Goal: Task Accomplishment & Management: Manage account settings

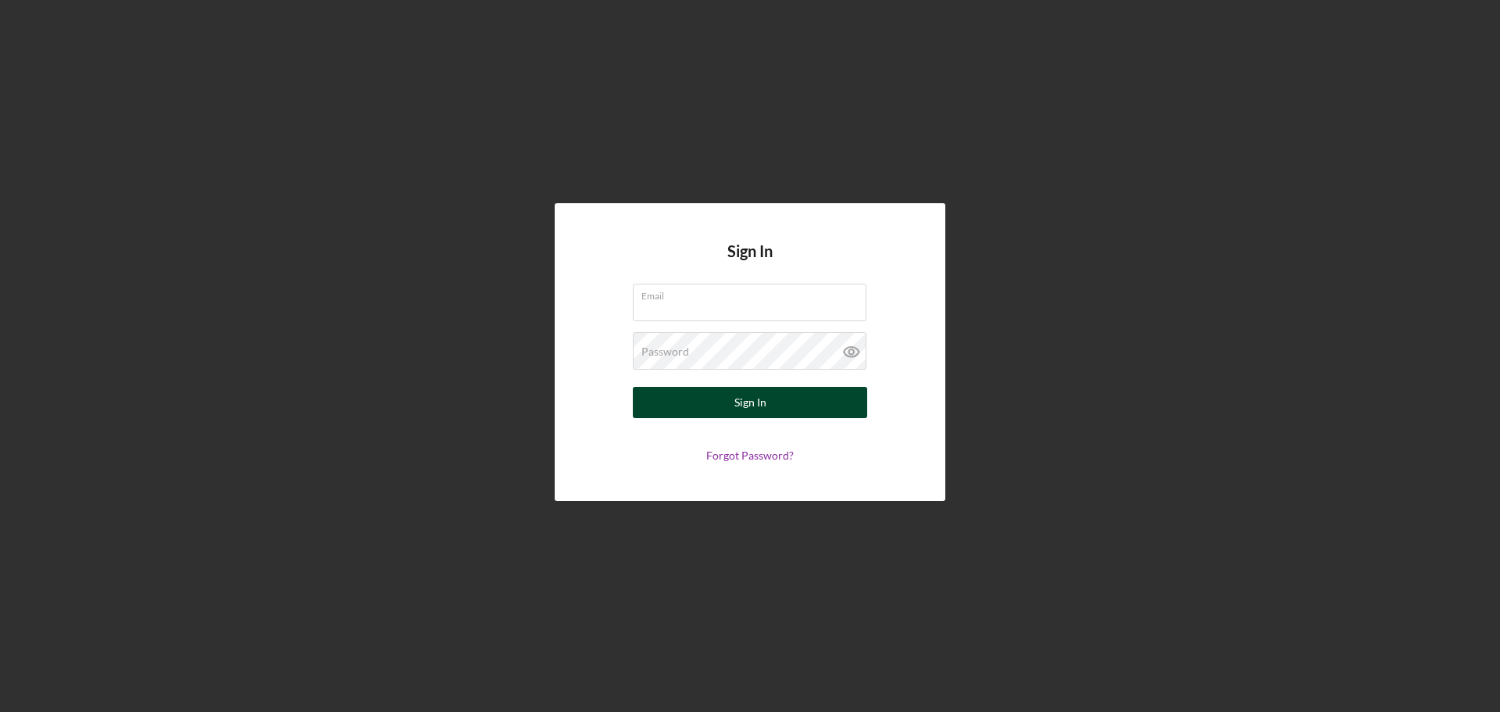
type input "[EMAIL_ADDRESS][DOMAIN_NAME]"
click at [742, 406] on div "Sign In" at bounding box center [750, 402] width 32 height 31
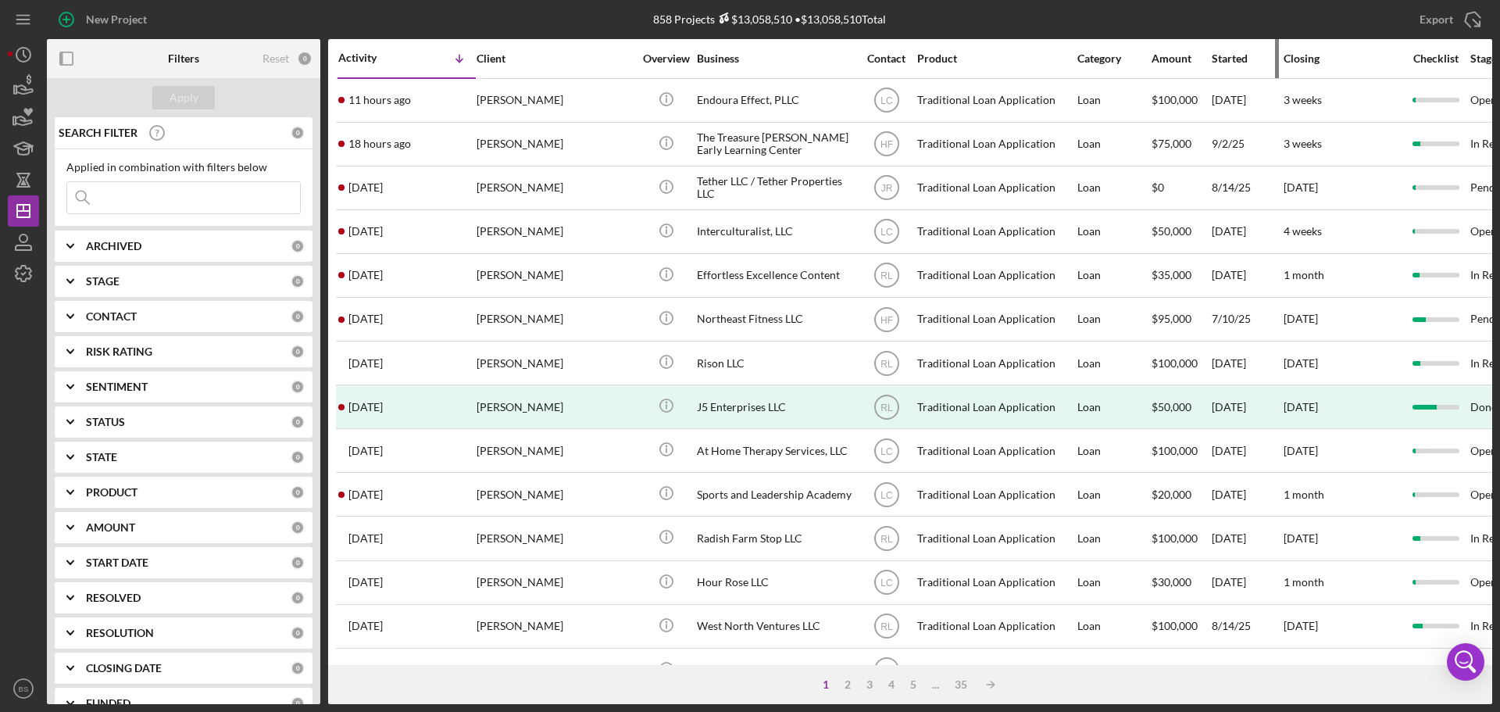
click at [1235, 60] on div "Started" at bounding box center [1247, 58] width 70 height 12
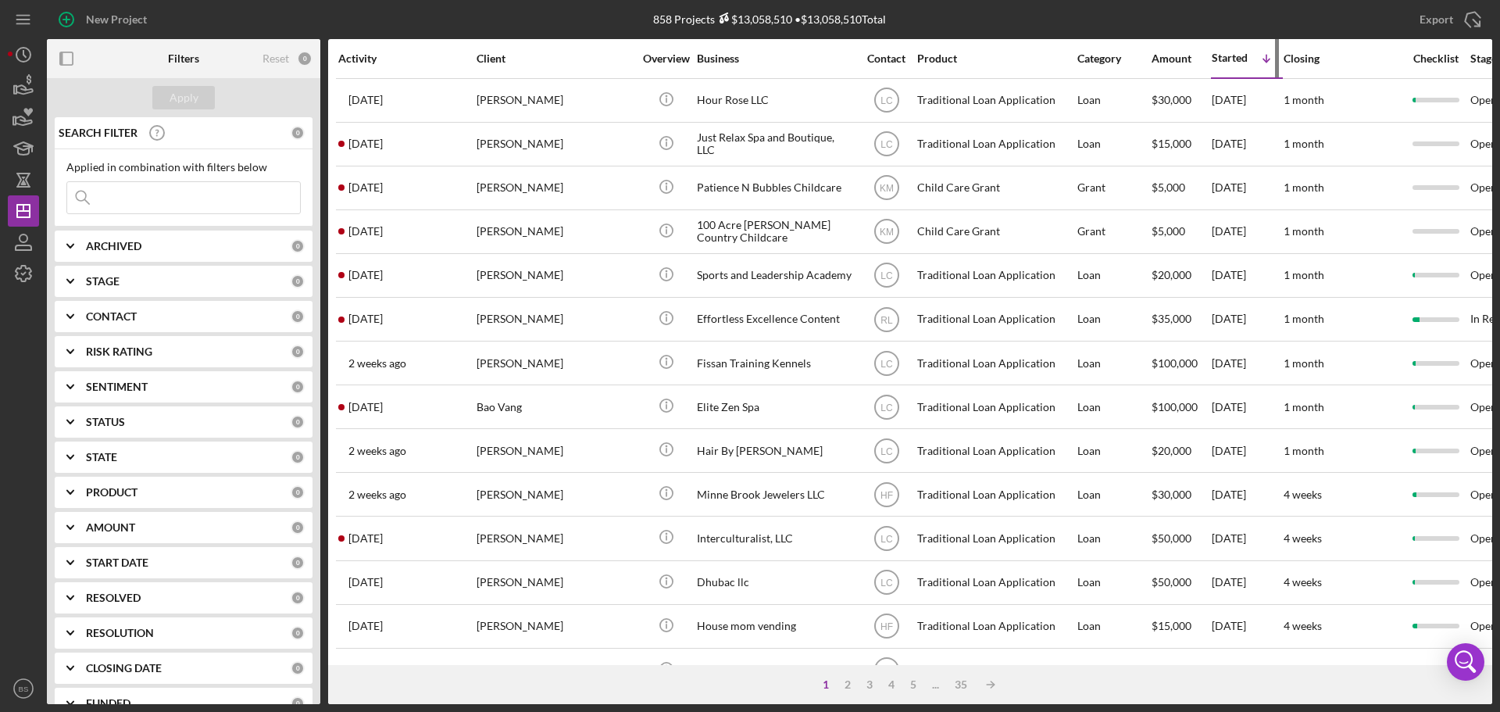
click at [1256, 60] on icon "Icon/Table Sort Arrow" at bounding box center [1266, 58] width 31 height 31
click at [362, 54] on div "Activity" at bounding box center [406, 58] width 137 height 12
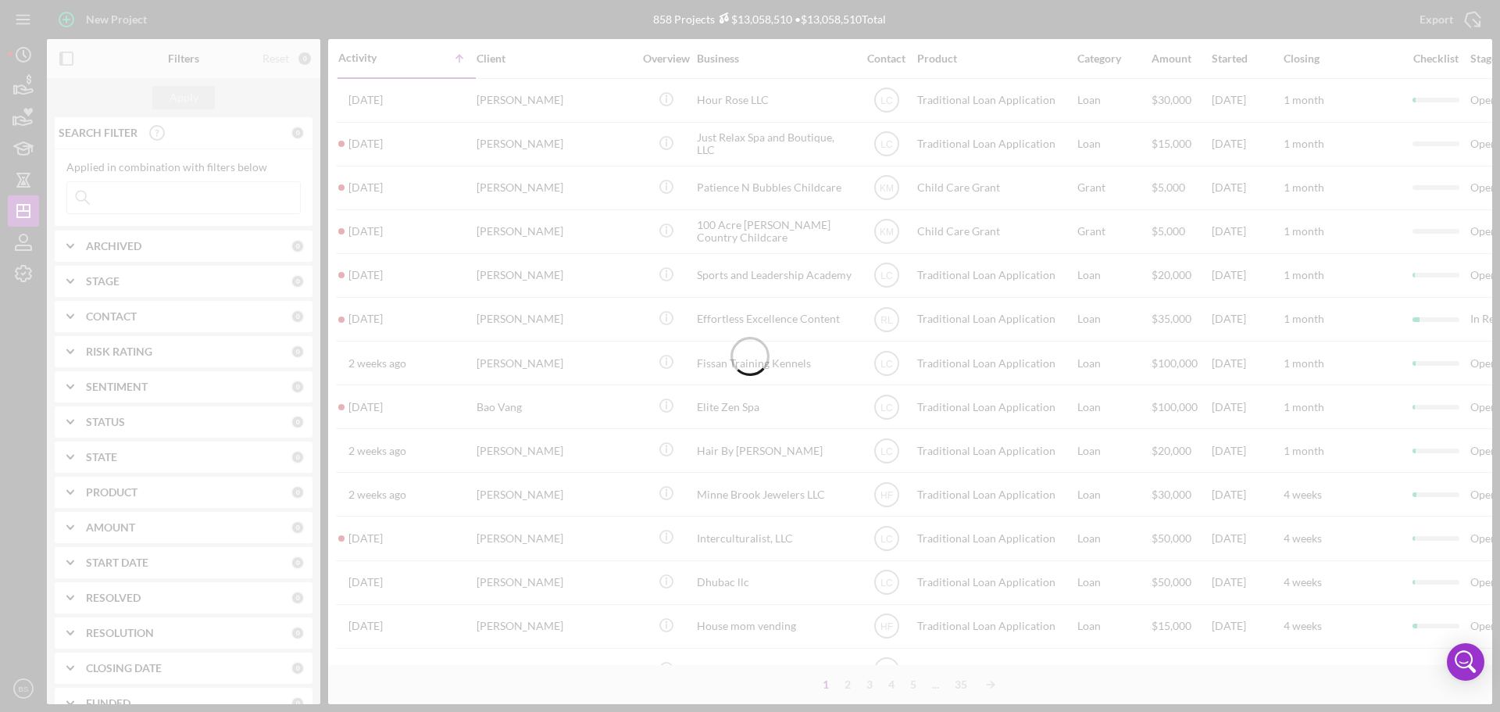
click at [360, 54] on div at bounding box center [750, 356] width 1500 height 712
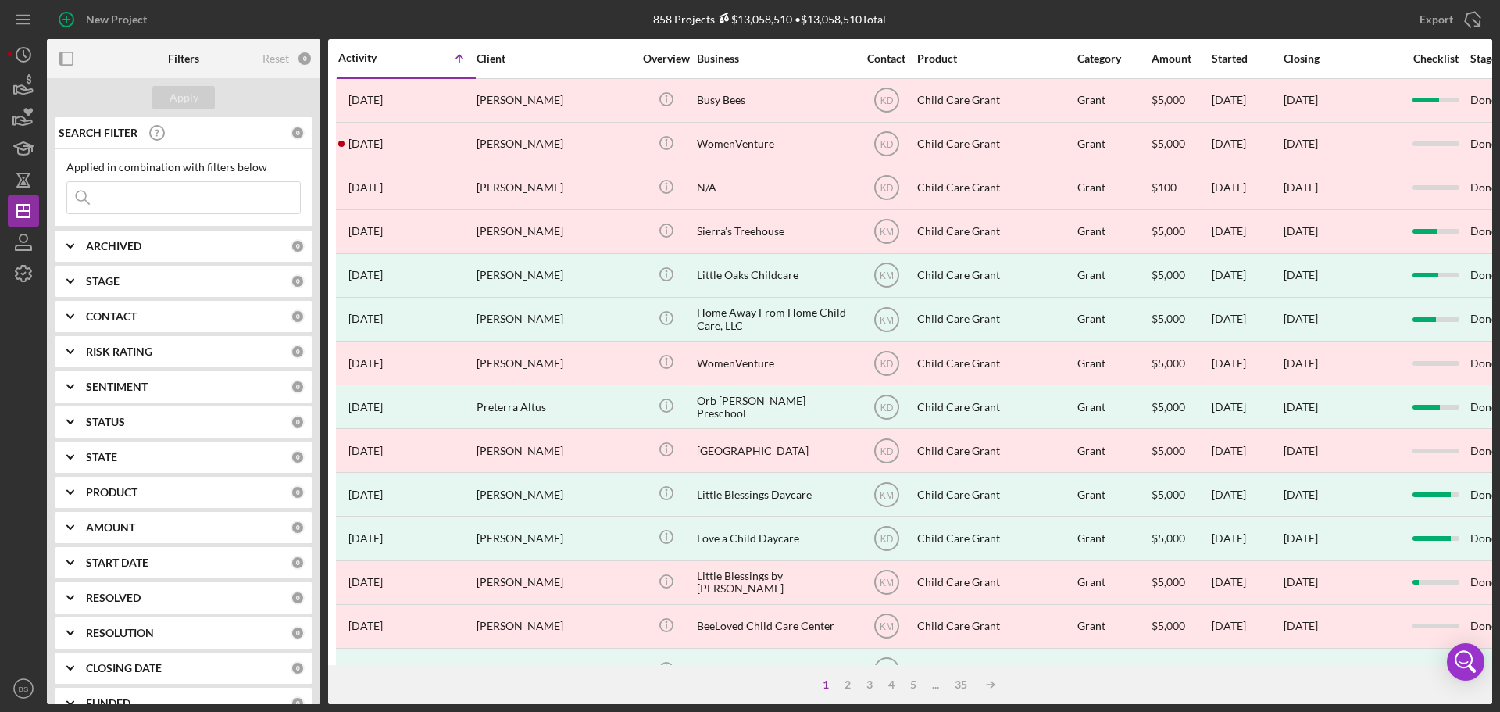
click at [360, 54] on div "Activity" at bounding box center [372, 58] width 69 height 12
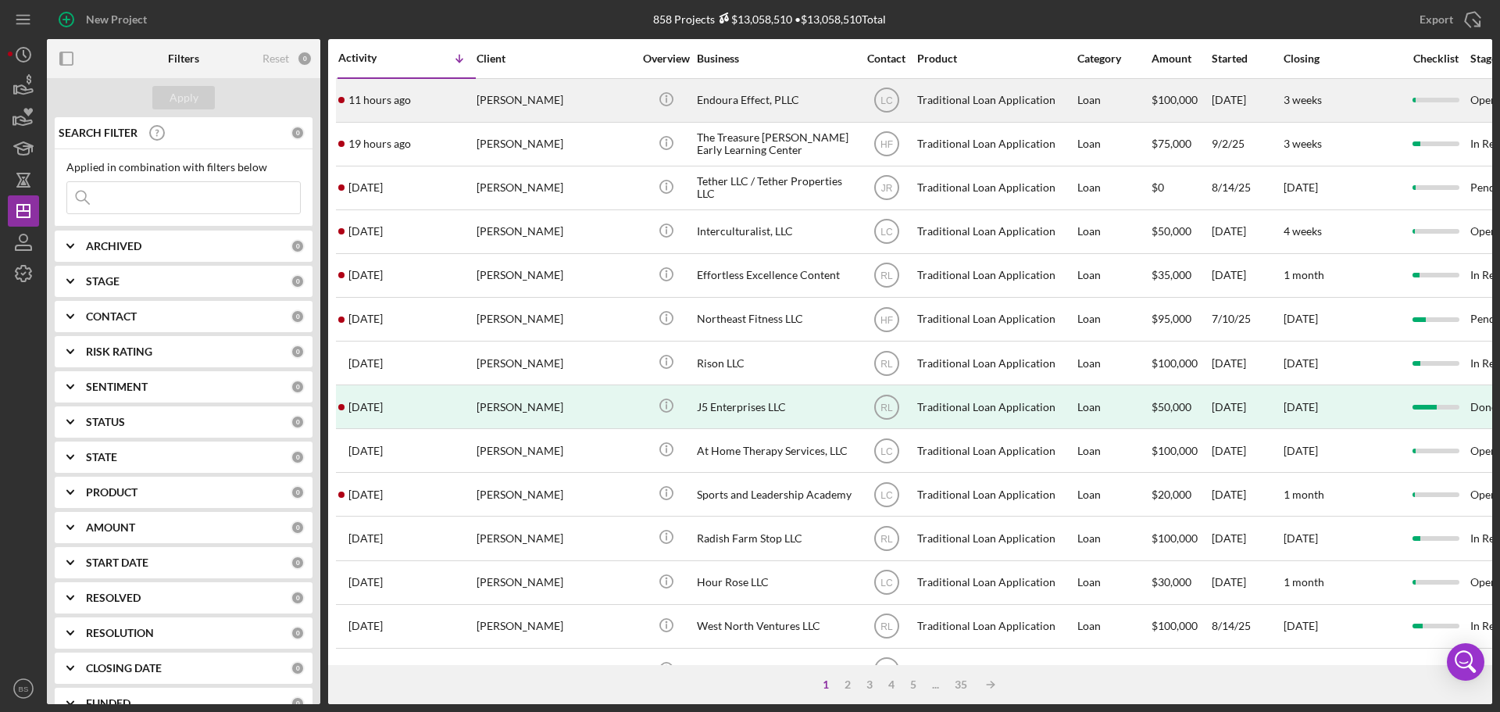
click at [505, 102] on div "[PERSON_NAME]" at bounding box center [555, 100] width 156 height 41
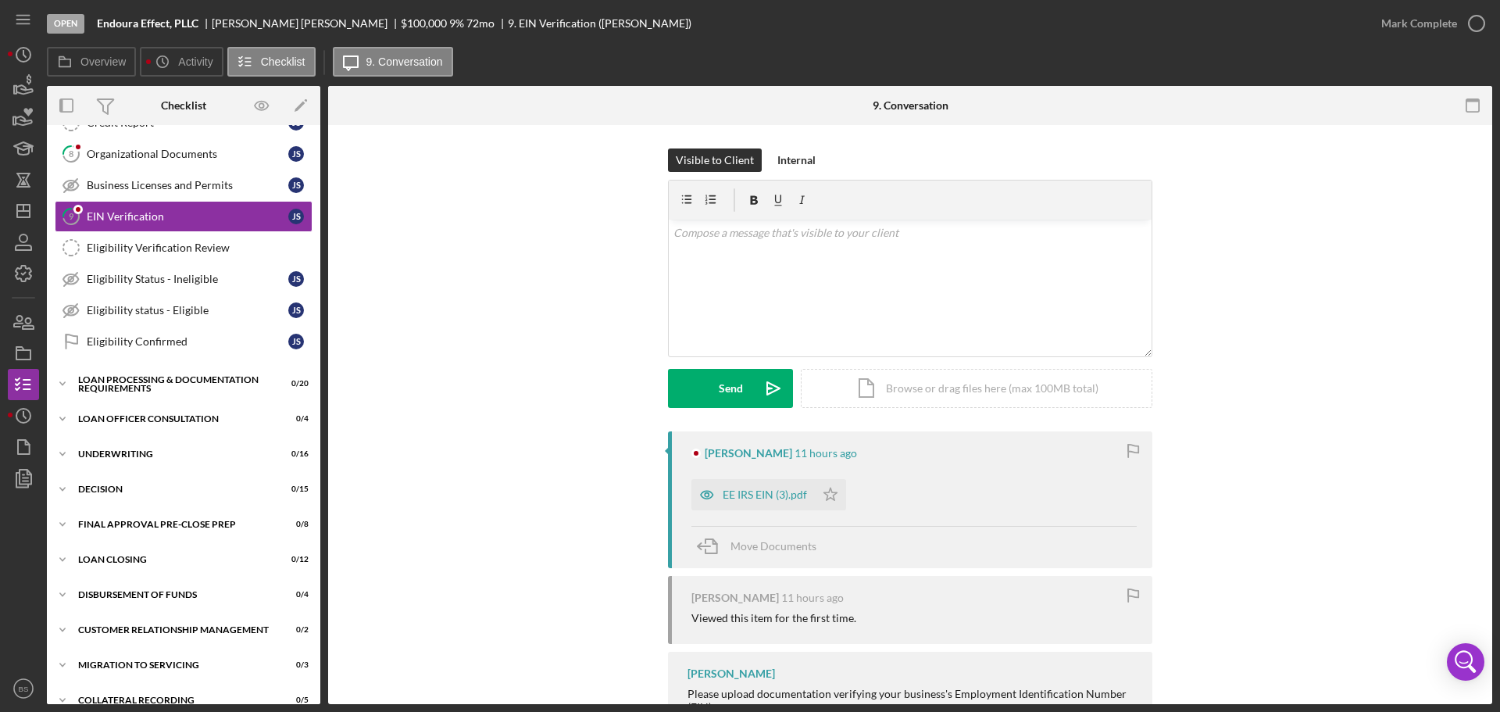
scroll to position [270, 0]
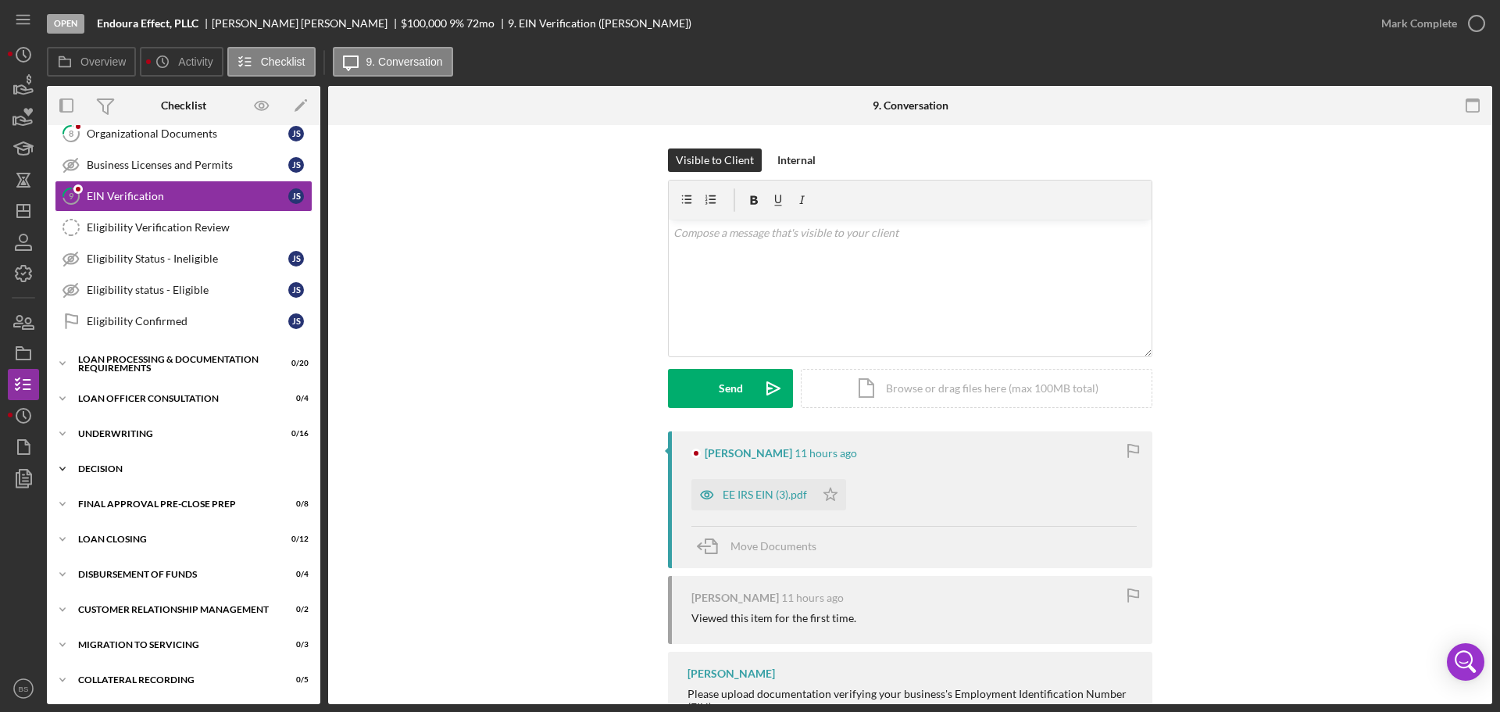
click at [205, 470] on div "Decision" at bounding box center [189, 468] width 223 height 9
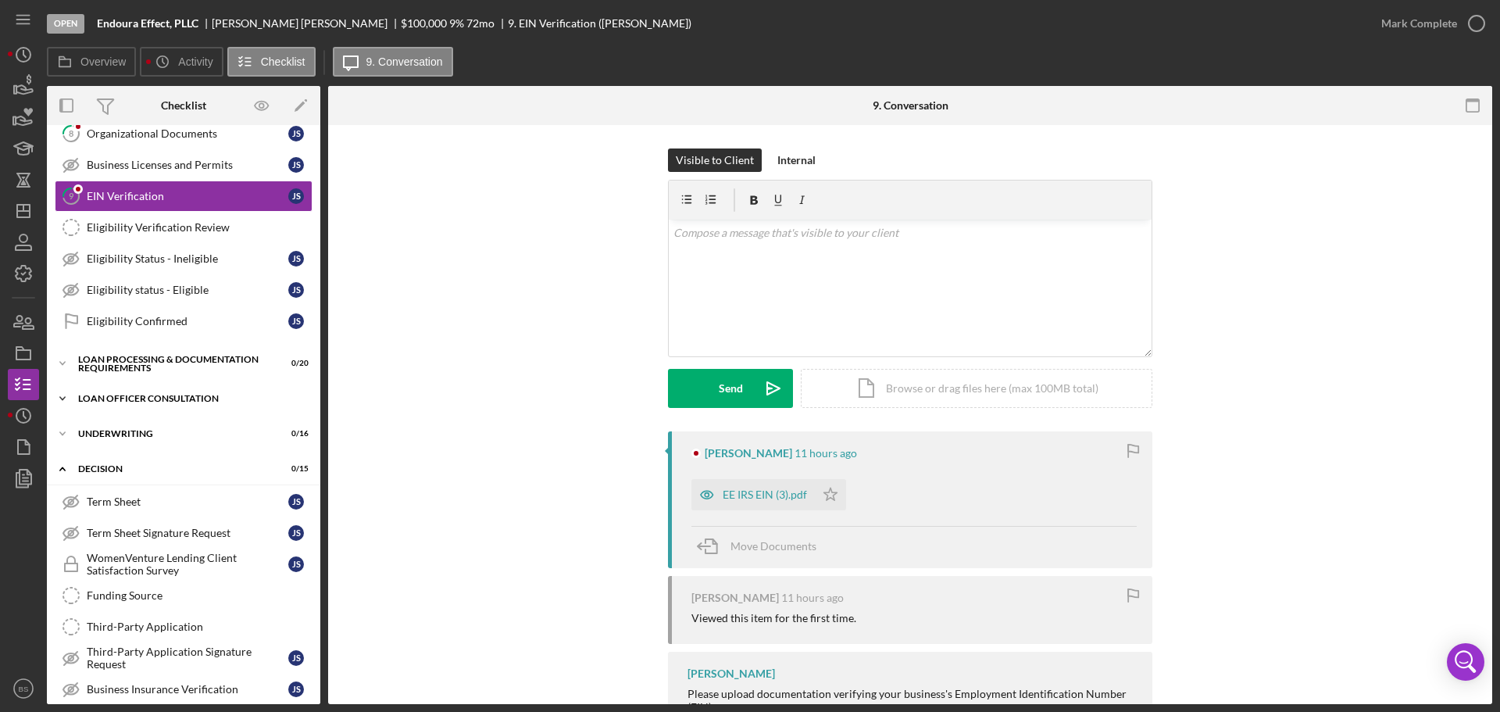
click at [211, 395] on div "Loan Officer Consultation" at bounding box center [189, 398] width 223 height 9
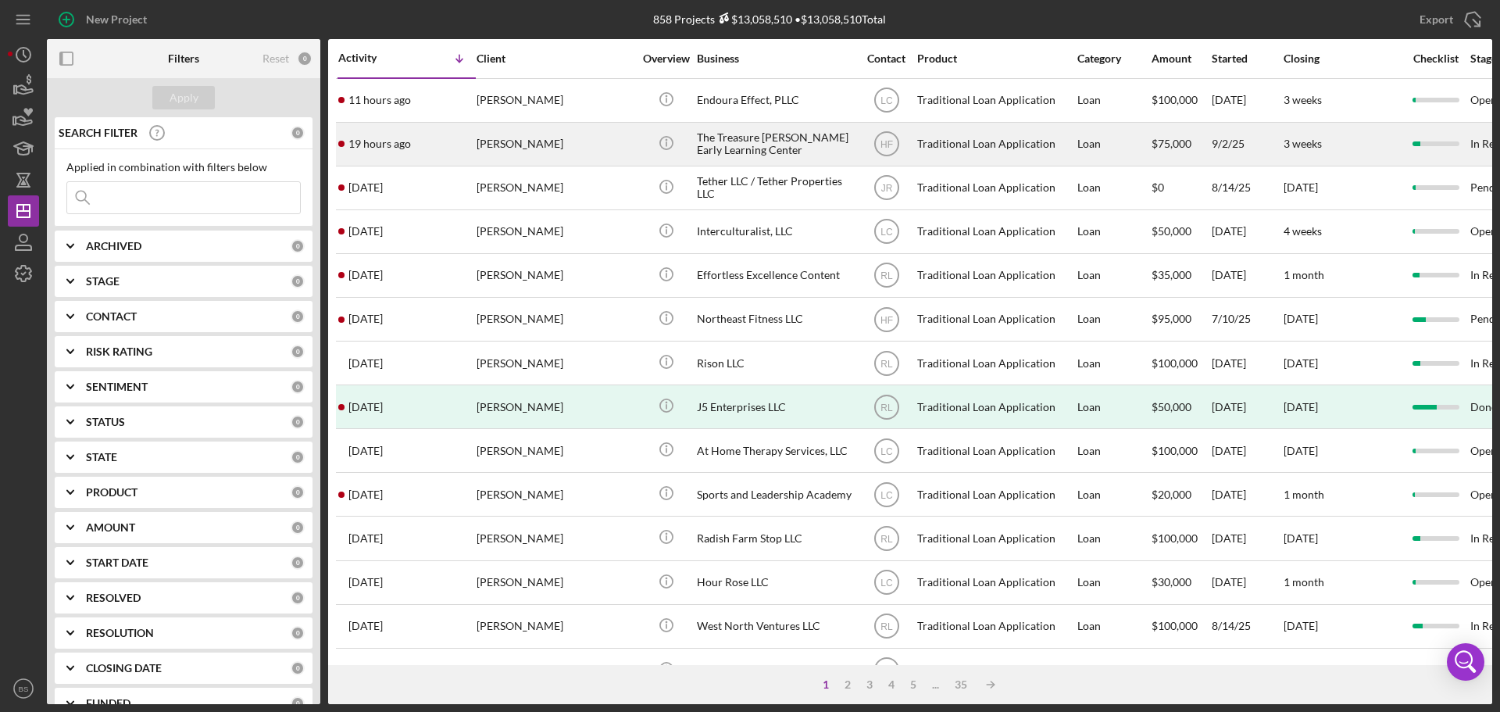
click at [486, 146] on div "[PERSON_NAME]" at bounding box center [555, 143] width 156 height 41
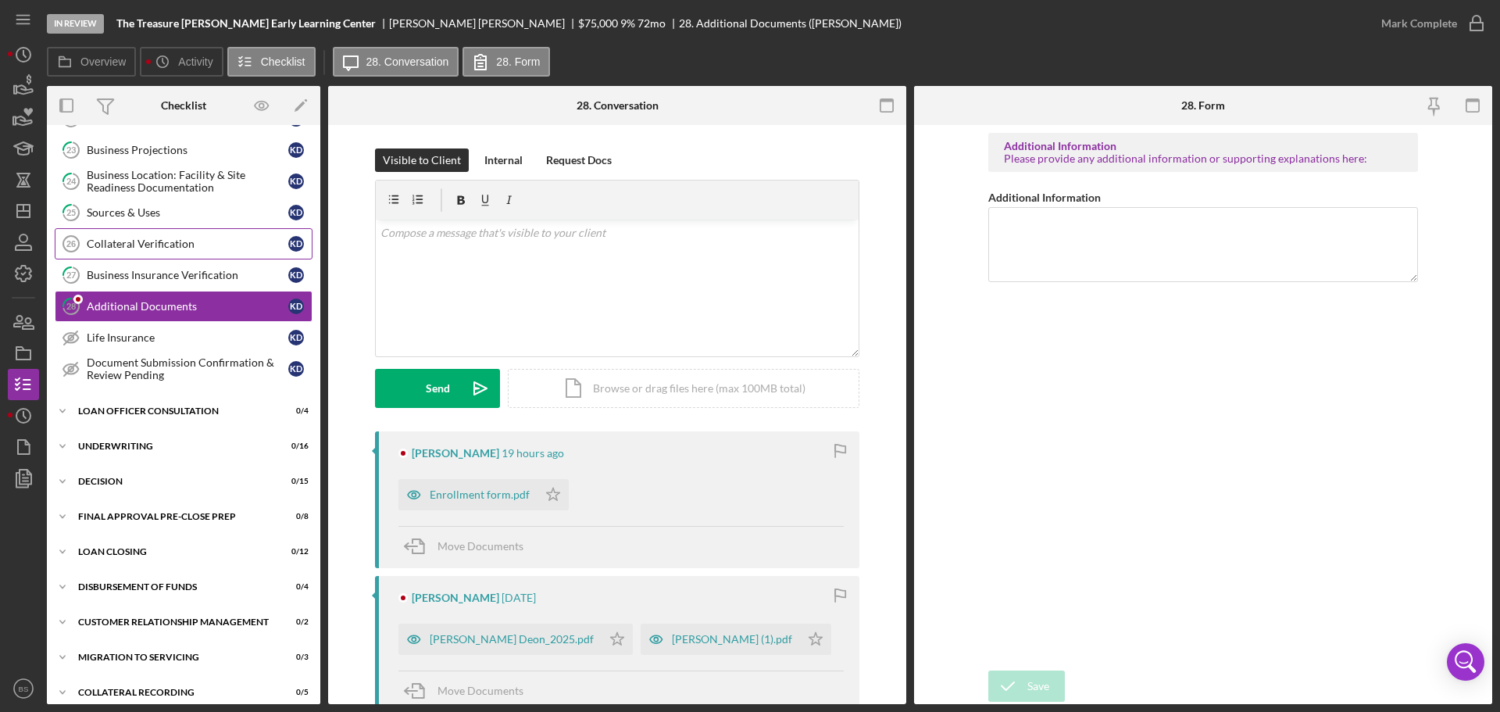
scroll to position [488, 0]
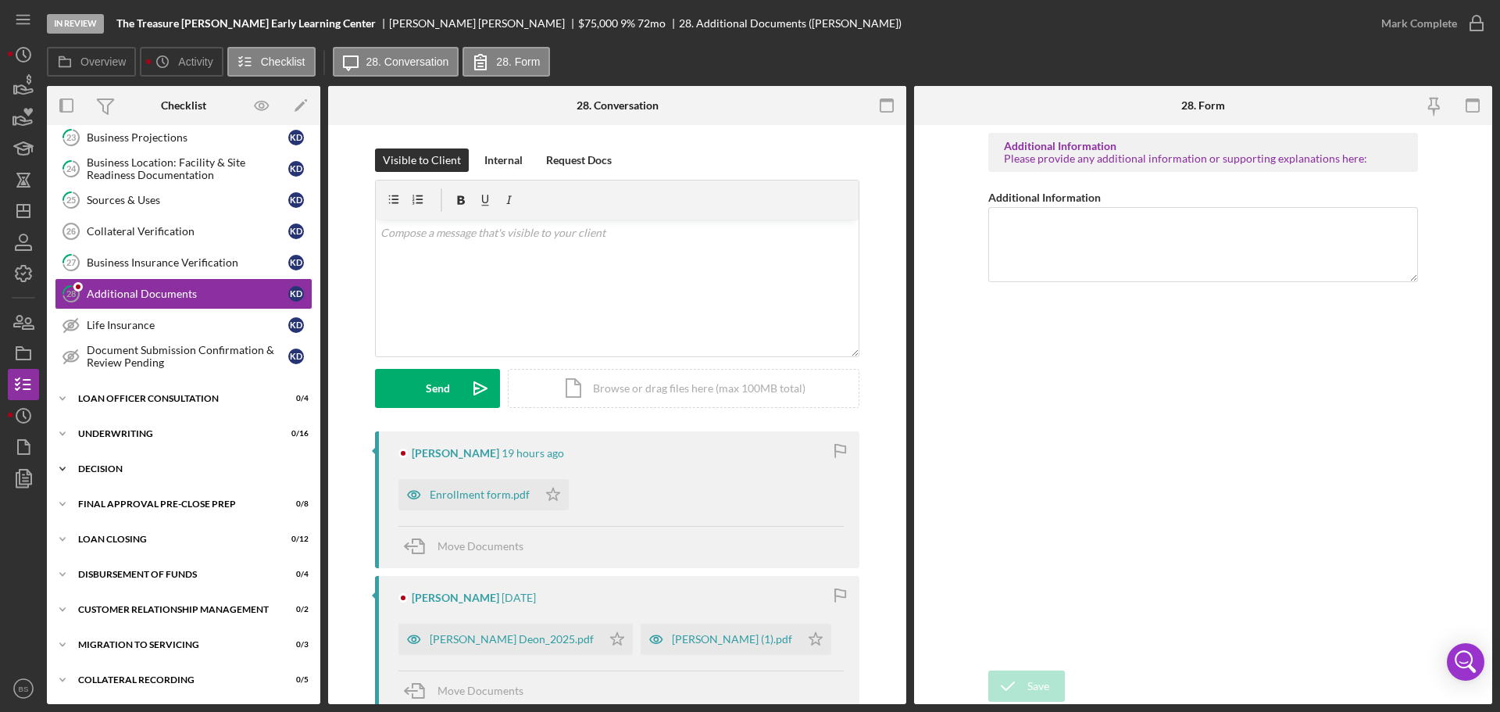
click at [163, 477] on div "Icon/Expander Decision 0 / 15" at bounding box center [183, 468] width 273 height 31
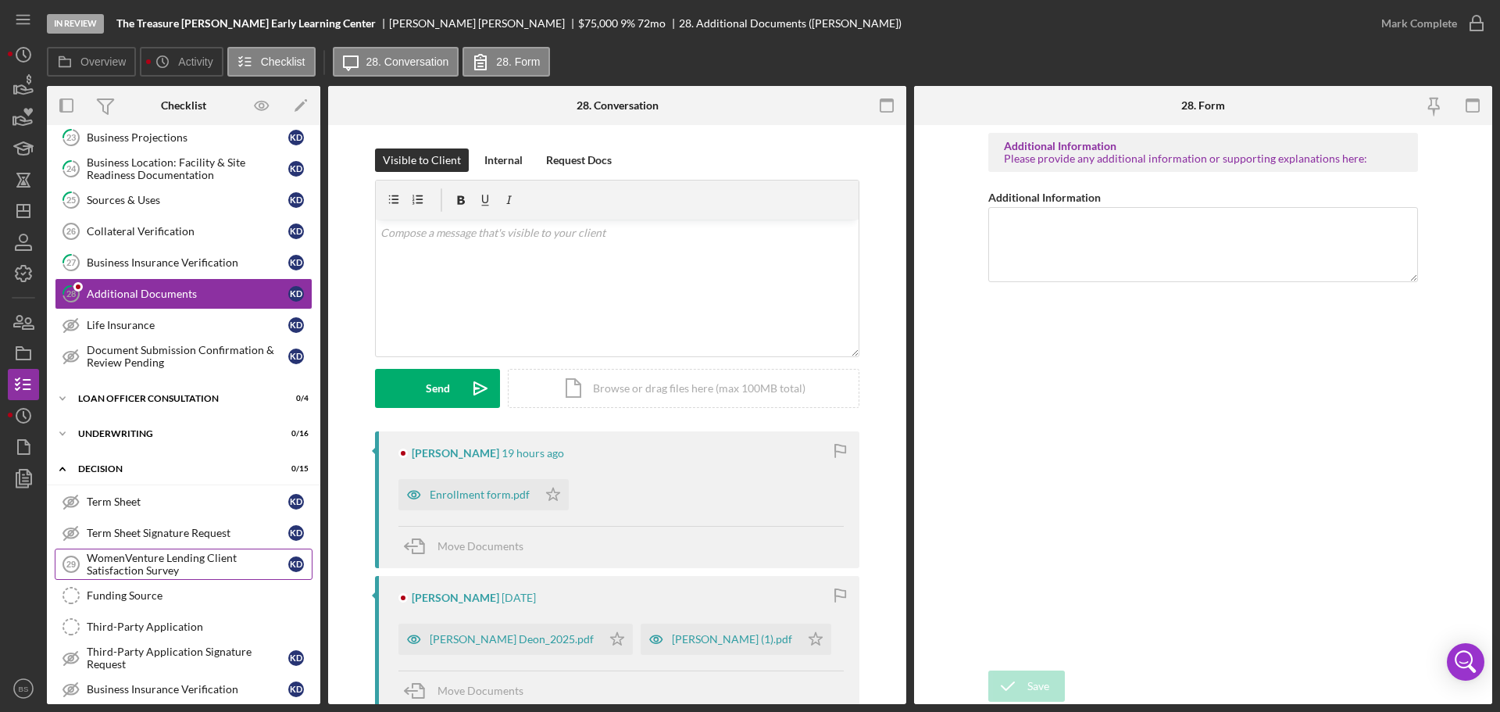
click at [152, 556] on div "WomenVenture Lending Client Satisfaction Survey" at bounding box center [188, 564] width 202 height 25
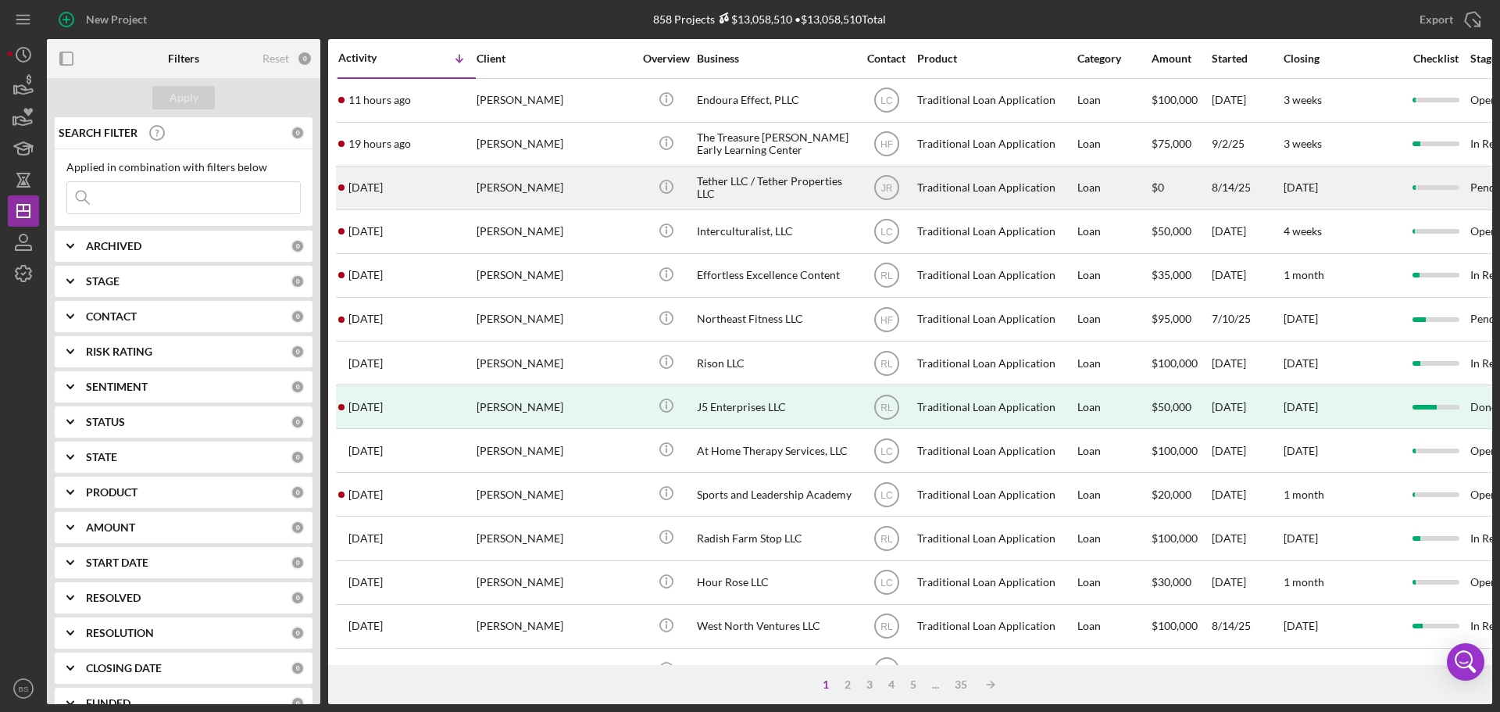
click at [480, 188] on div "[PERSON_NAME]" at bounding box center [555, 187] width 156 height 41
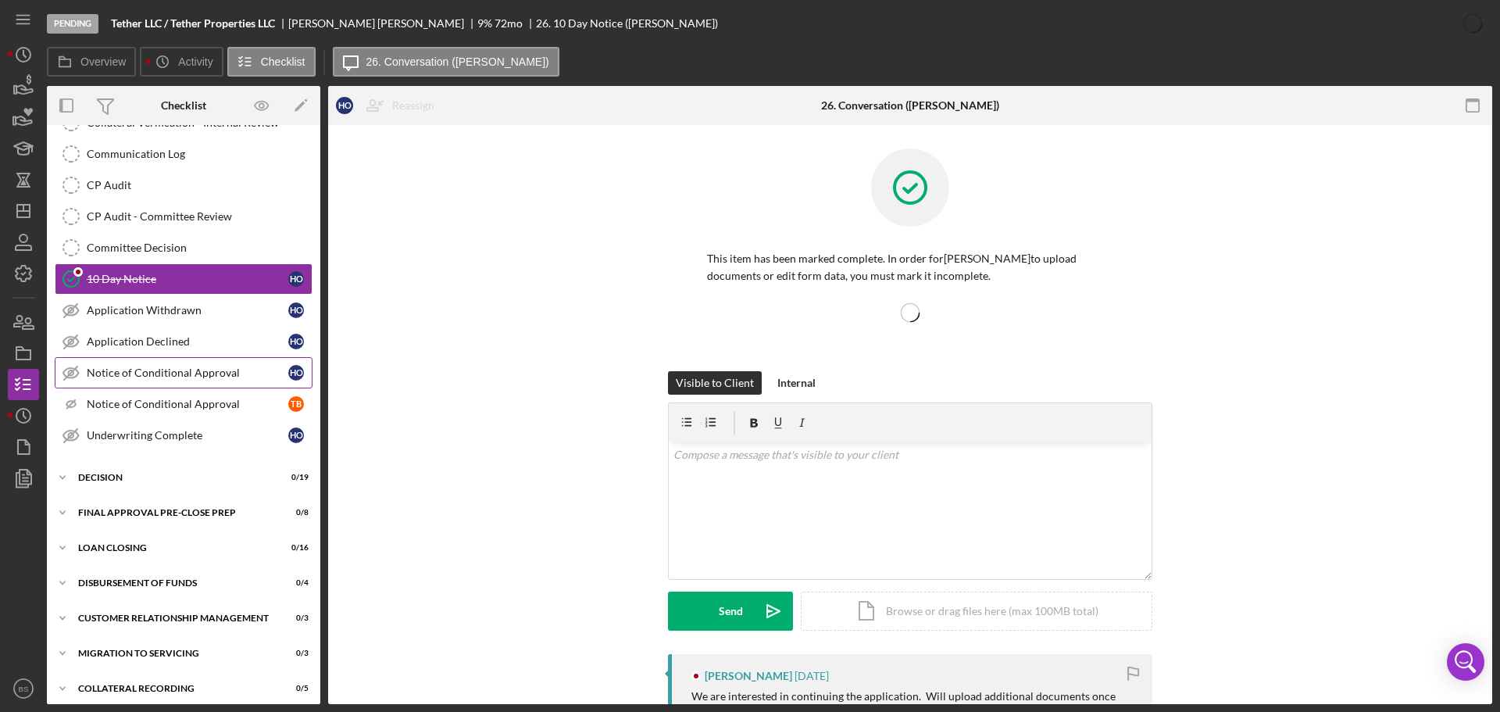
scroll to position [460, 0]
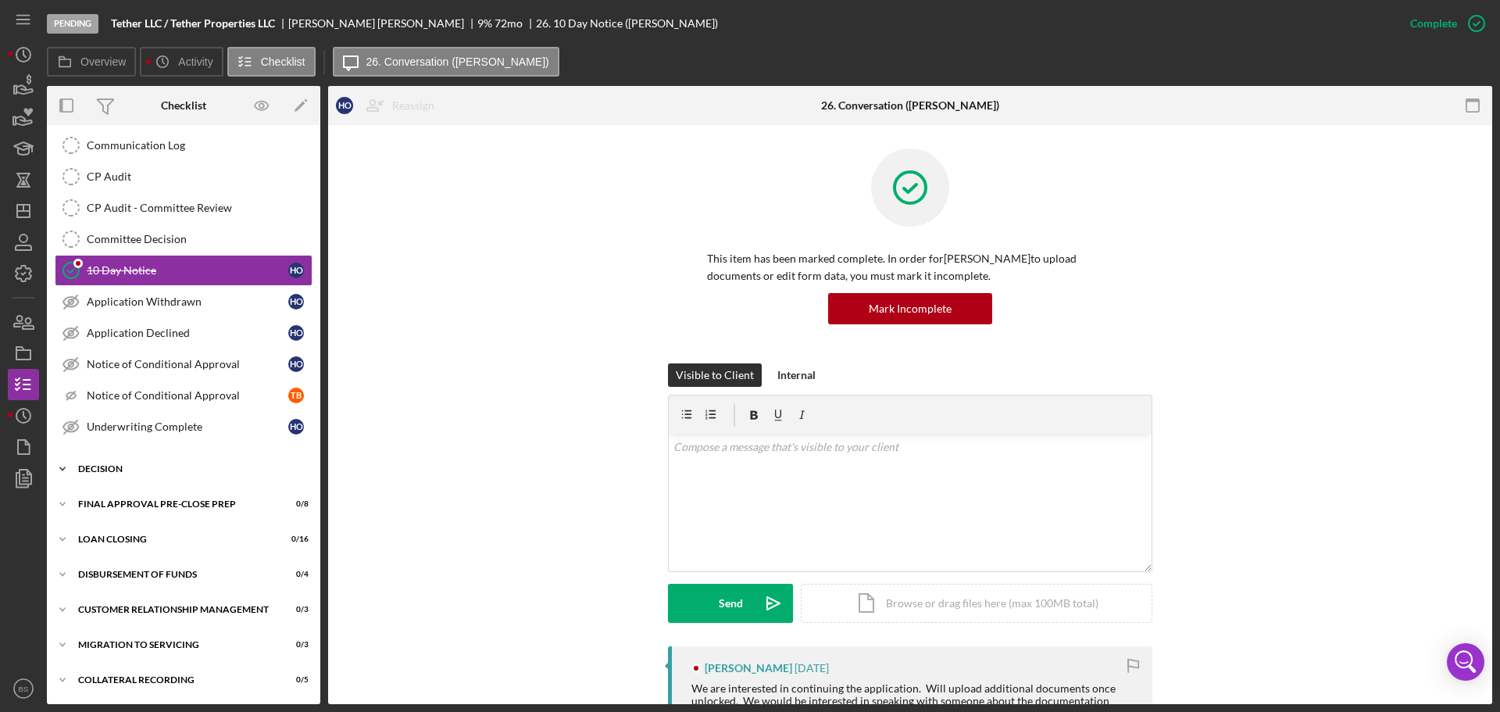
click at [205, 469] on div "Decision" at bounding box center [189, 468] width 223 height 9
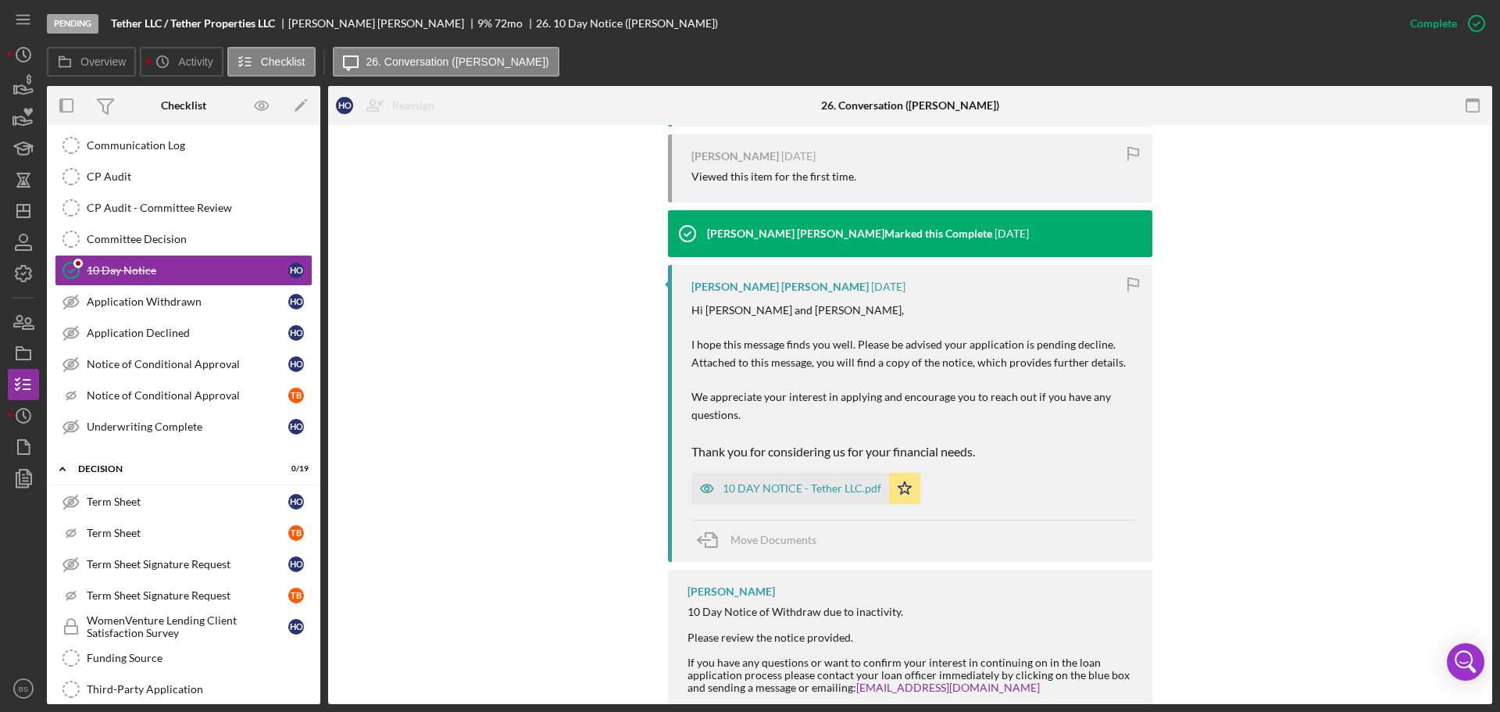
scroll to position [691, 0]
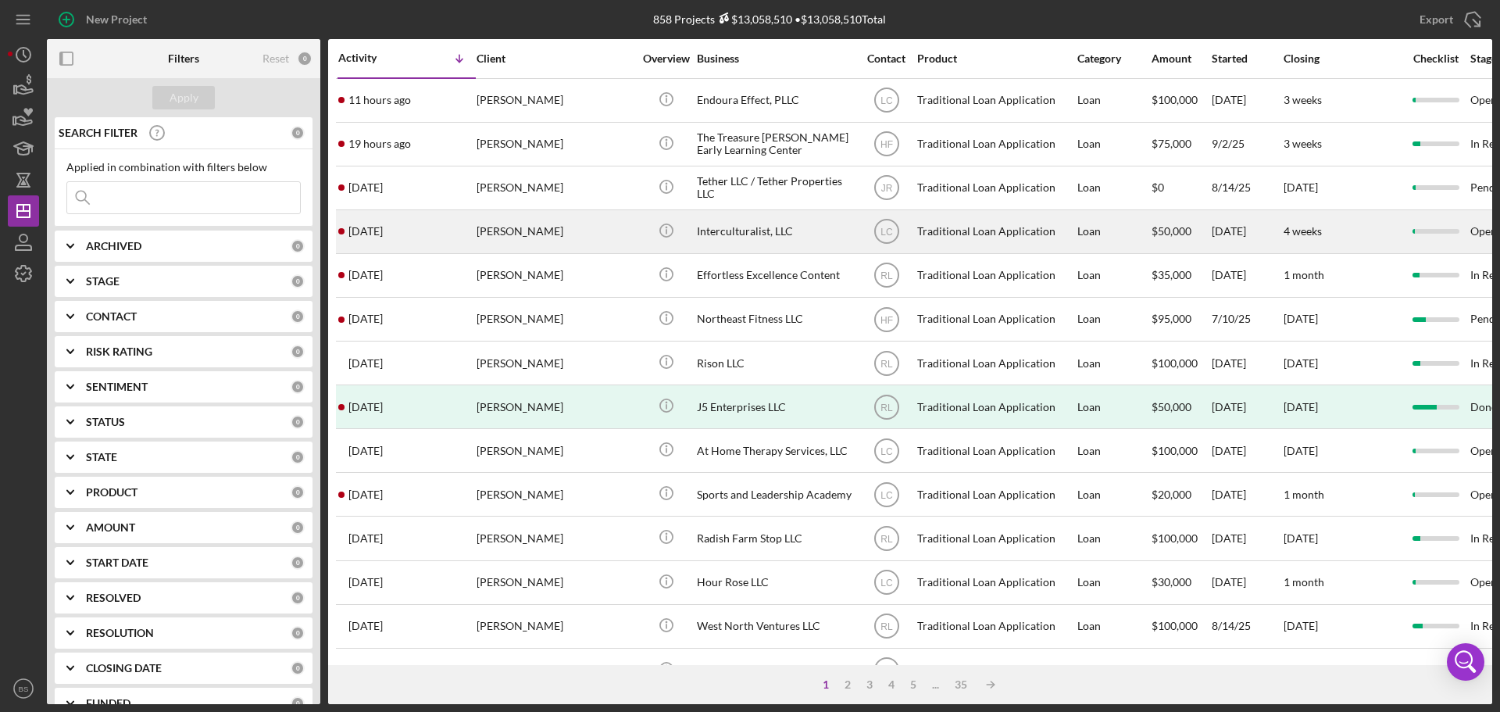
click at [525, 235] on div "[PERSON_NAME]" at bounding box center [555, 231] width 156 height 41
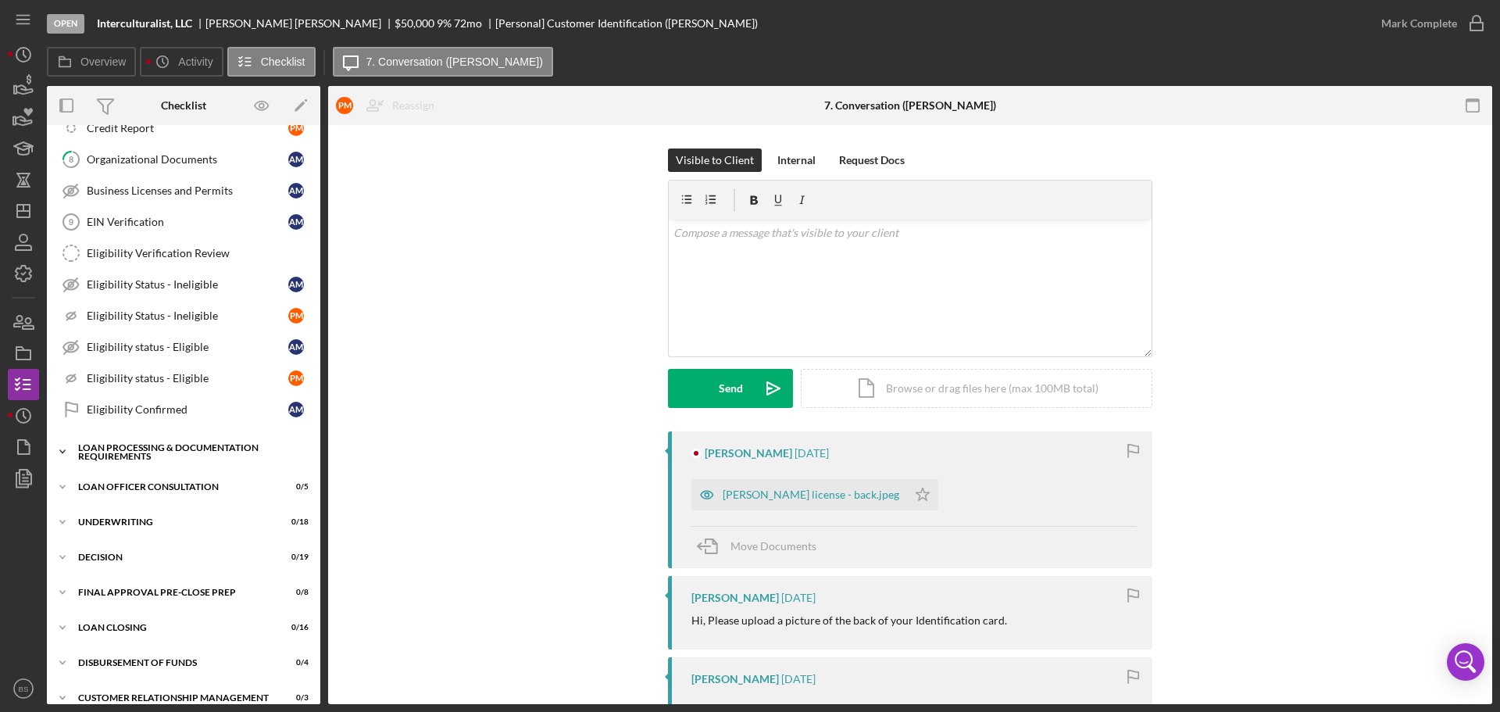
scroll to position [523, 0]
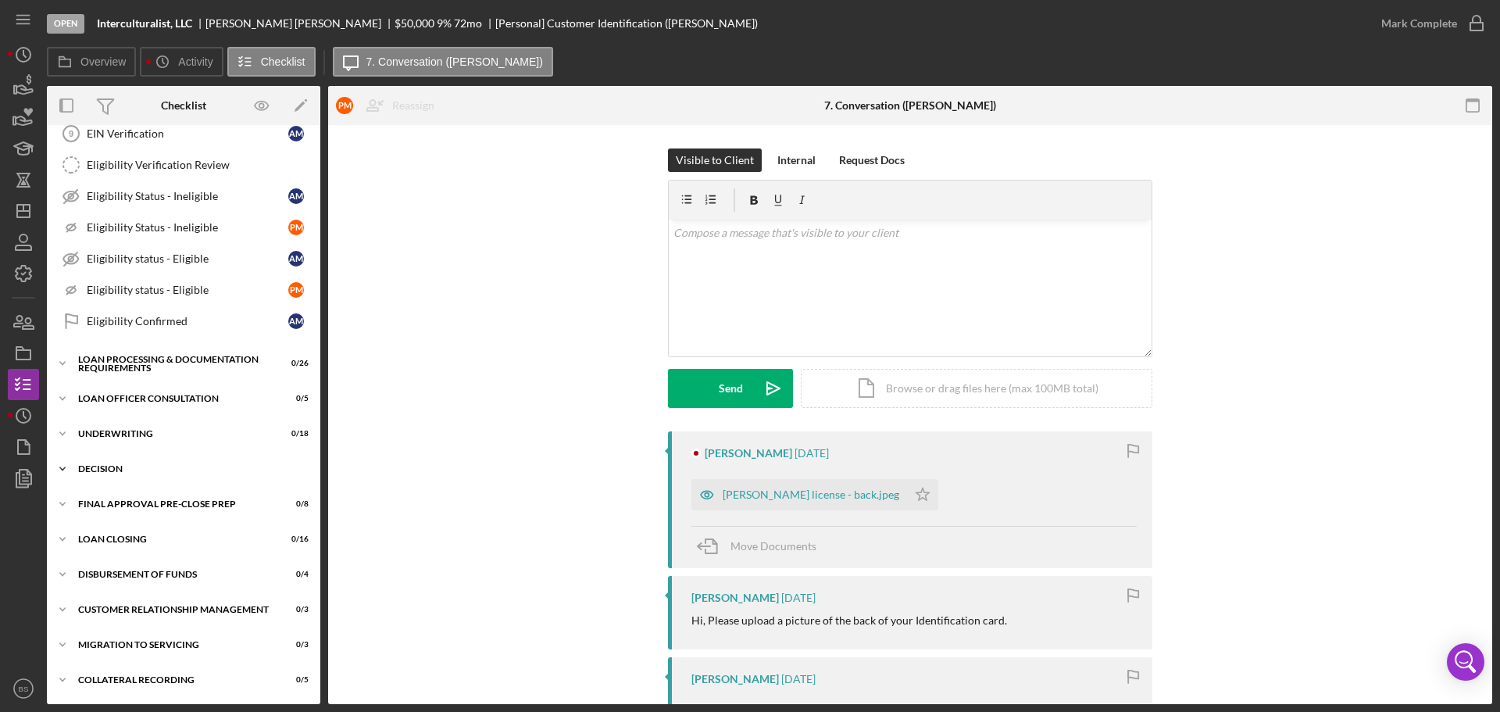
click at [205, 467] on div "Decision" at bounding box center [189, 468] width 223 height 9
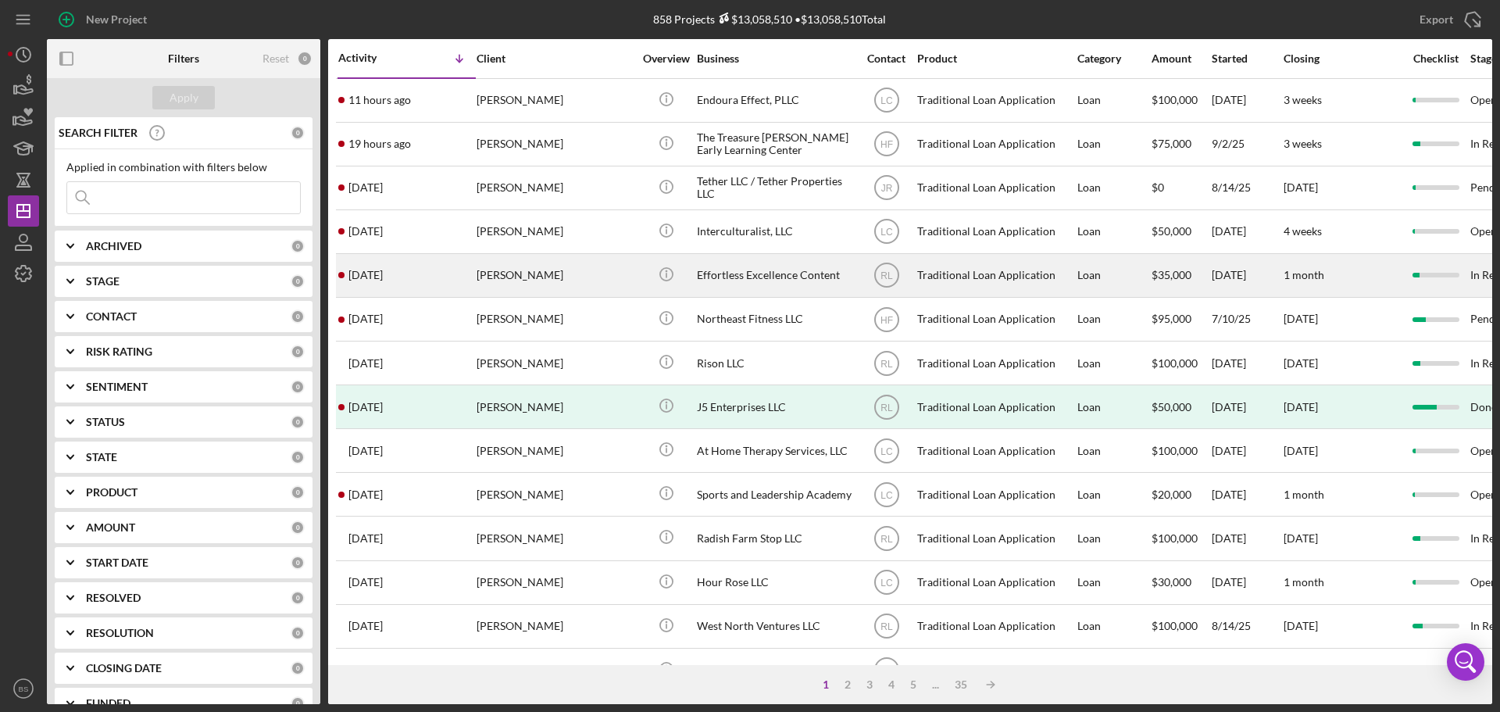
click at [494, 270] on div "[PERSON_NAME]" at bounding box center [555, 275] width 156 height 41
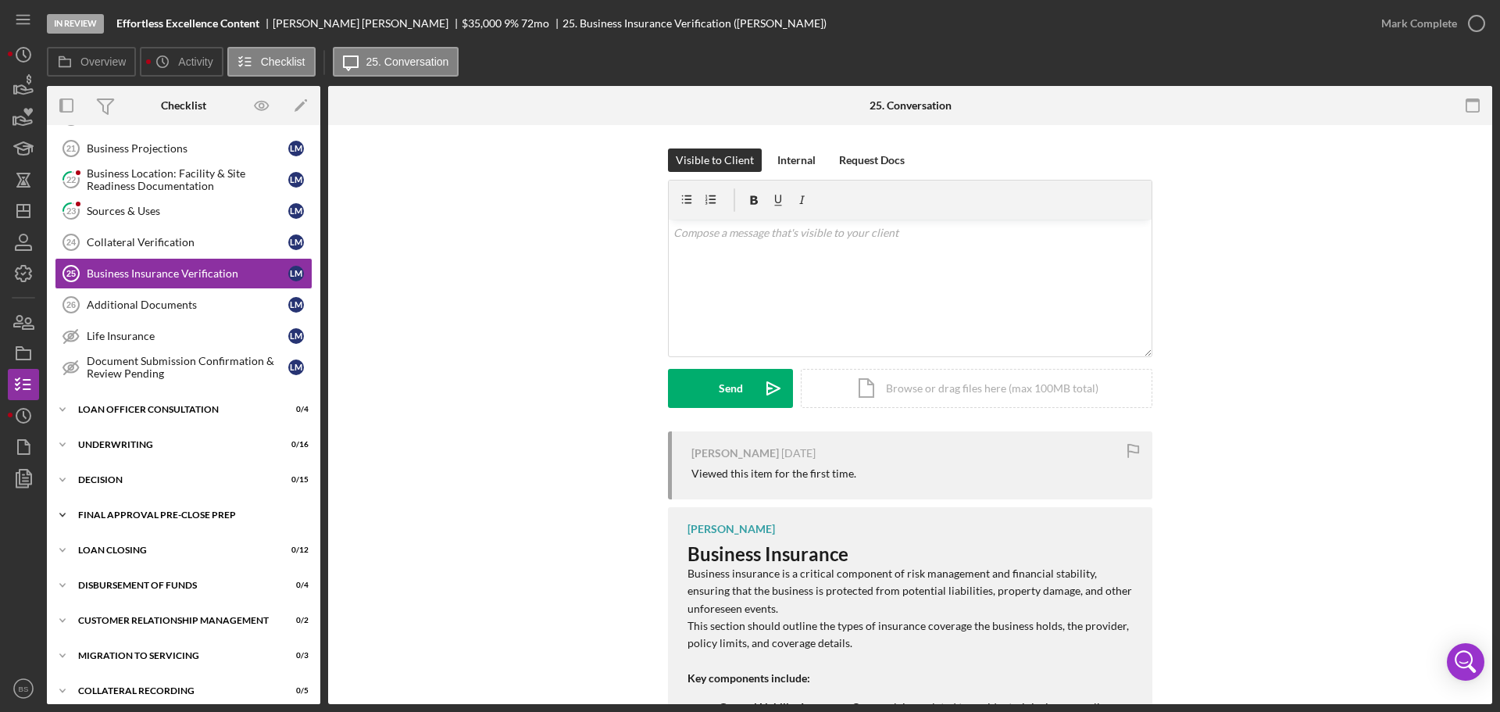
scroll to position [488, 0]
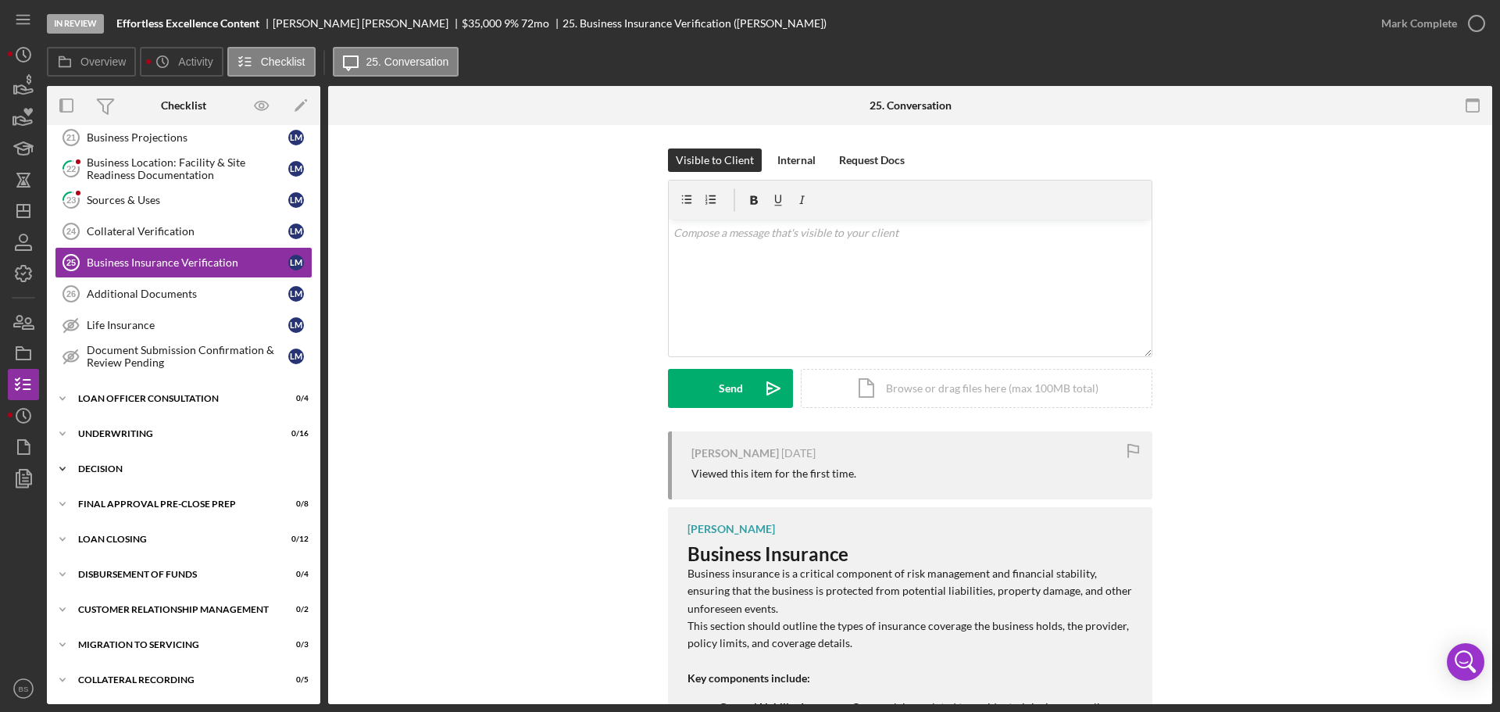
click at [193, 459] on div "Icon/Expander Decision 0 / 15" at bounding box center [183, 468] width 273 height 31
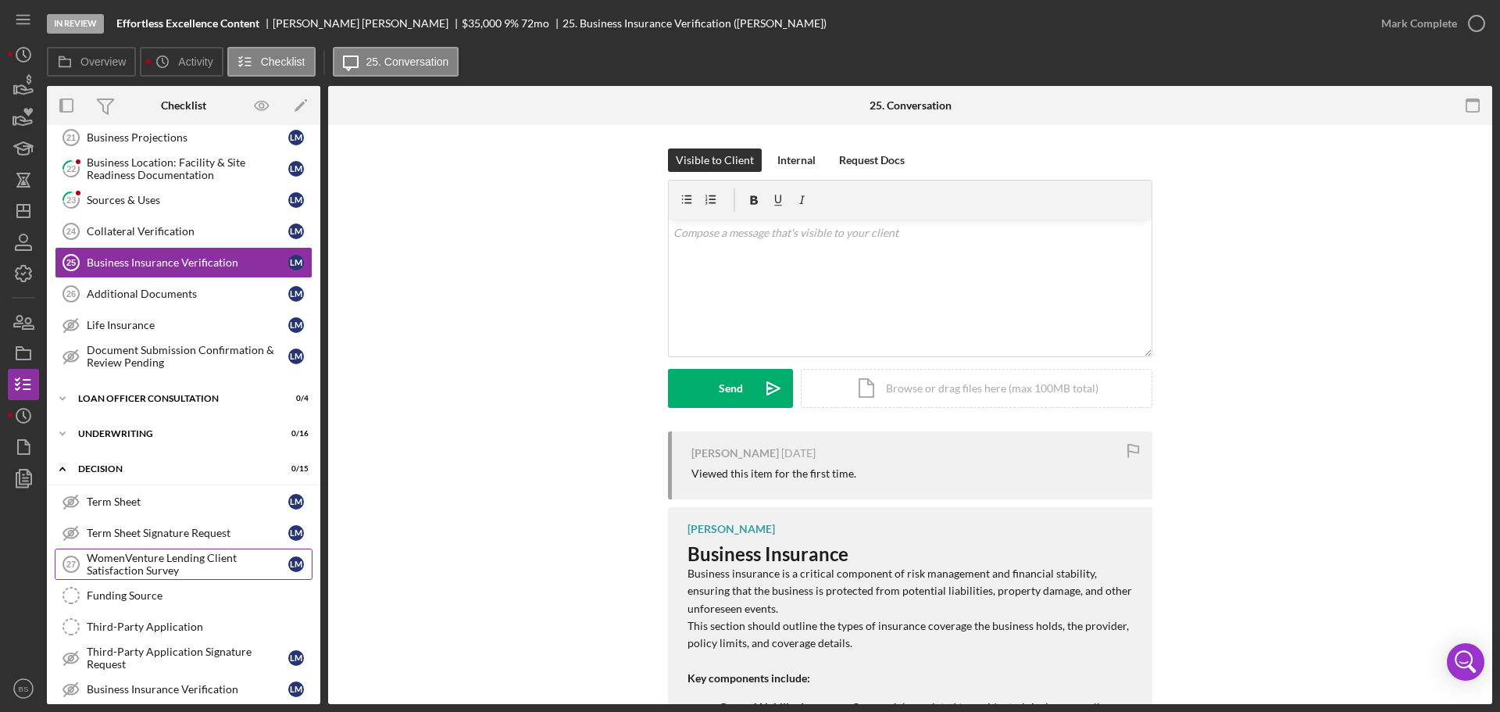
click at [170, 555] on div "WomenVenture Lending Client Satisfaction Survey" at bounding box center [188, 564] width 202 height 25
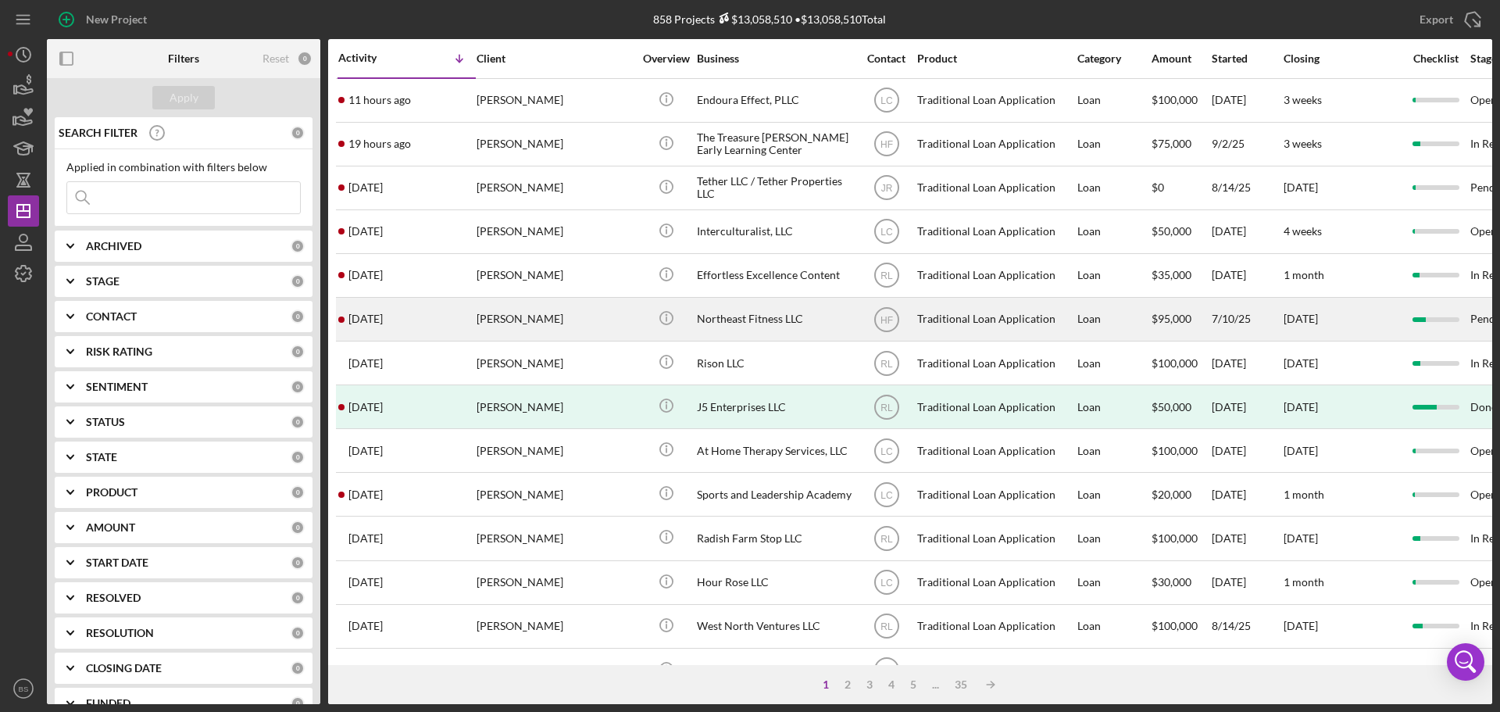
click at [523, 317] on div "[PERSON_NAME]" at bounding box center [555, 318] width 156 height 41
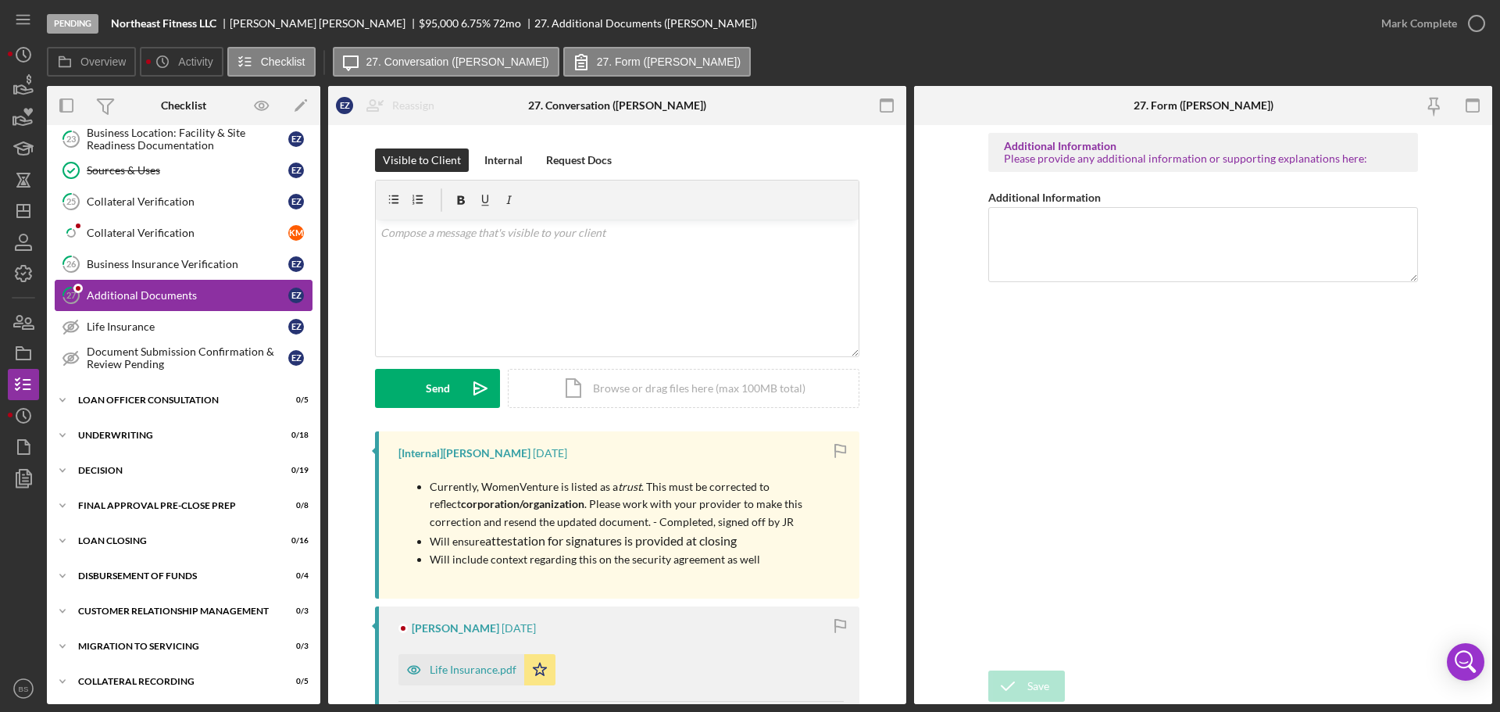
scroll to position [710, 0]
click at [177, 468] on div "Decision" at bounding box center [189, 468] width 223 height 9
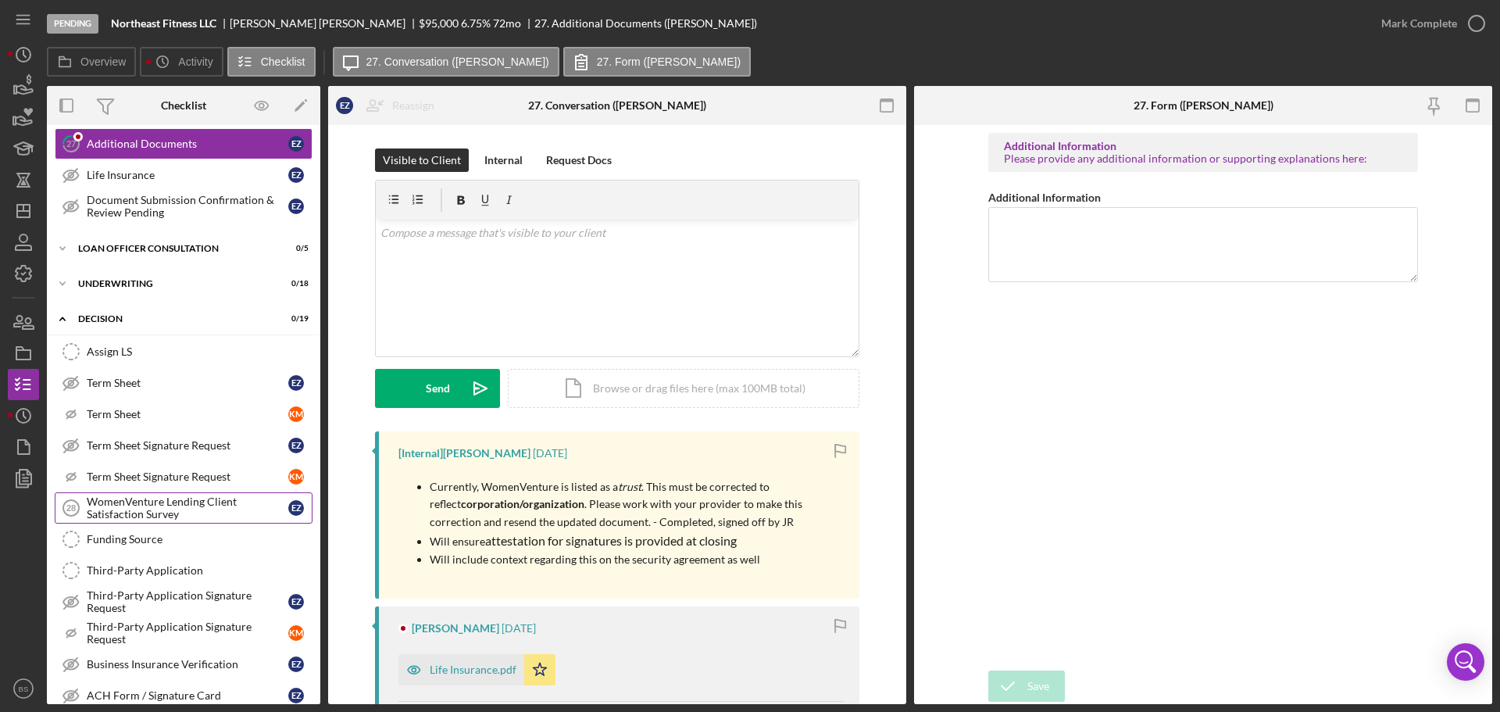
scroll to position [866, 0]
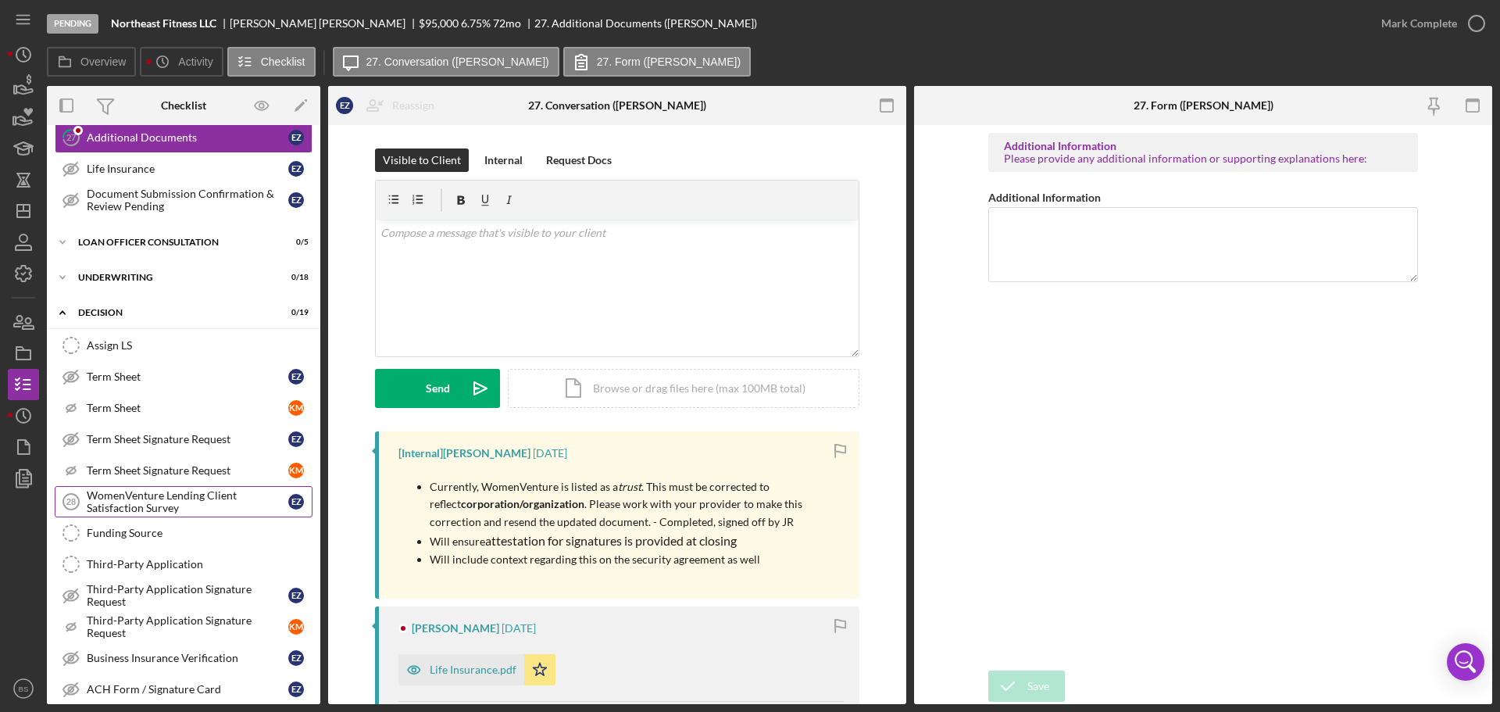
click at [187, 514] on div "WomenVenture Lending Client Satisfaction Survey" at bounding box center [188, 501] width 202 height 25
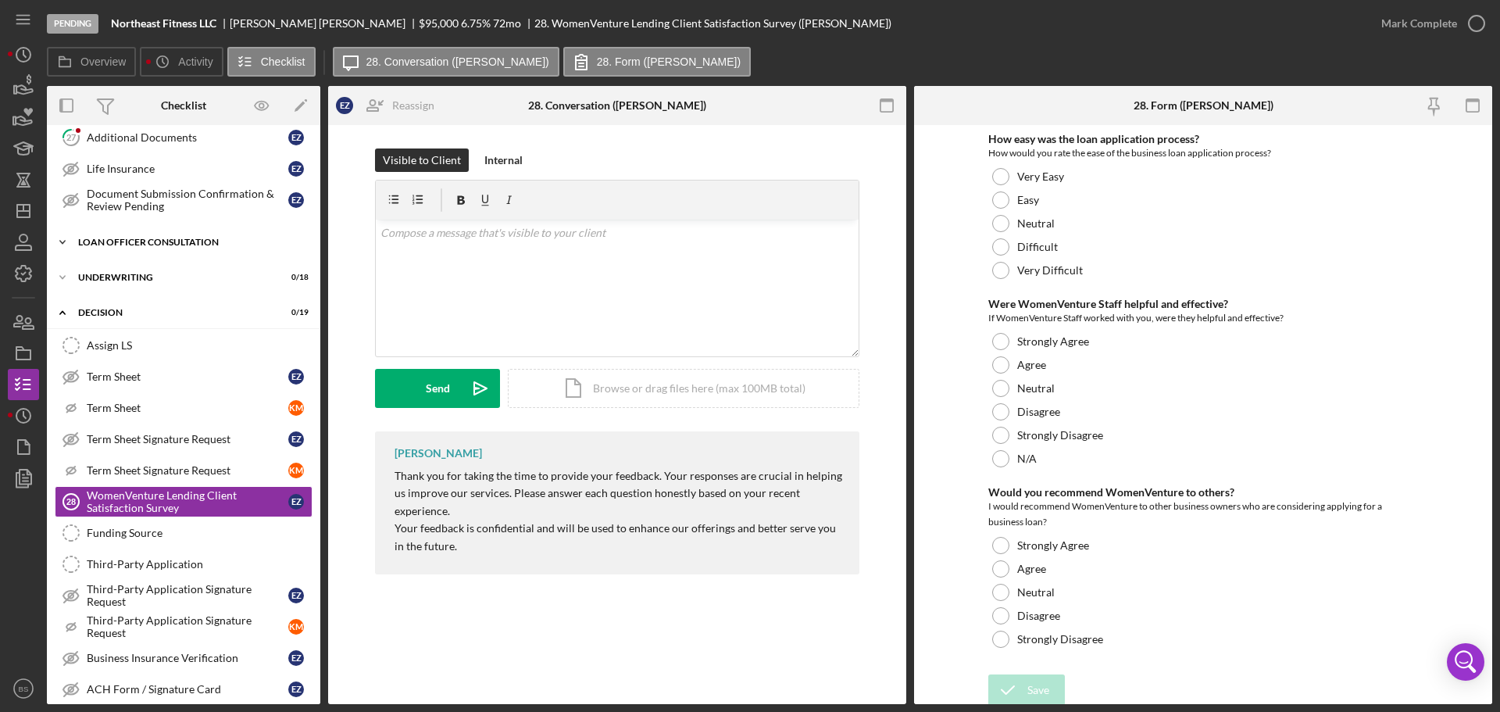
click at [173, 239] on div "Loan Officer Consultation" at bounding box center [189, 241] width 223 height 9
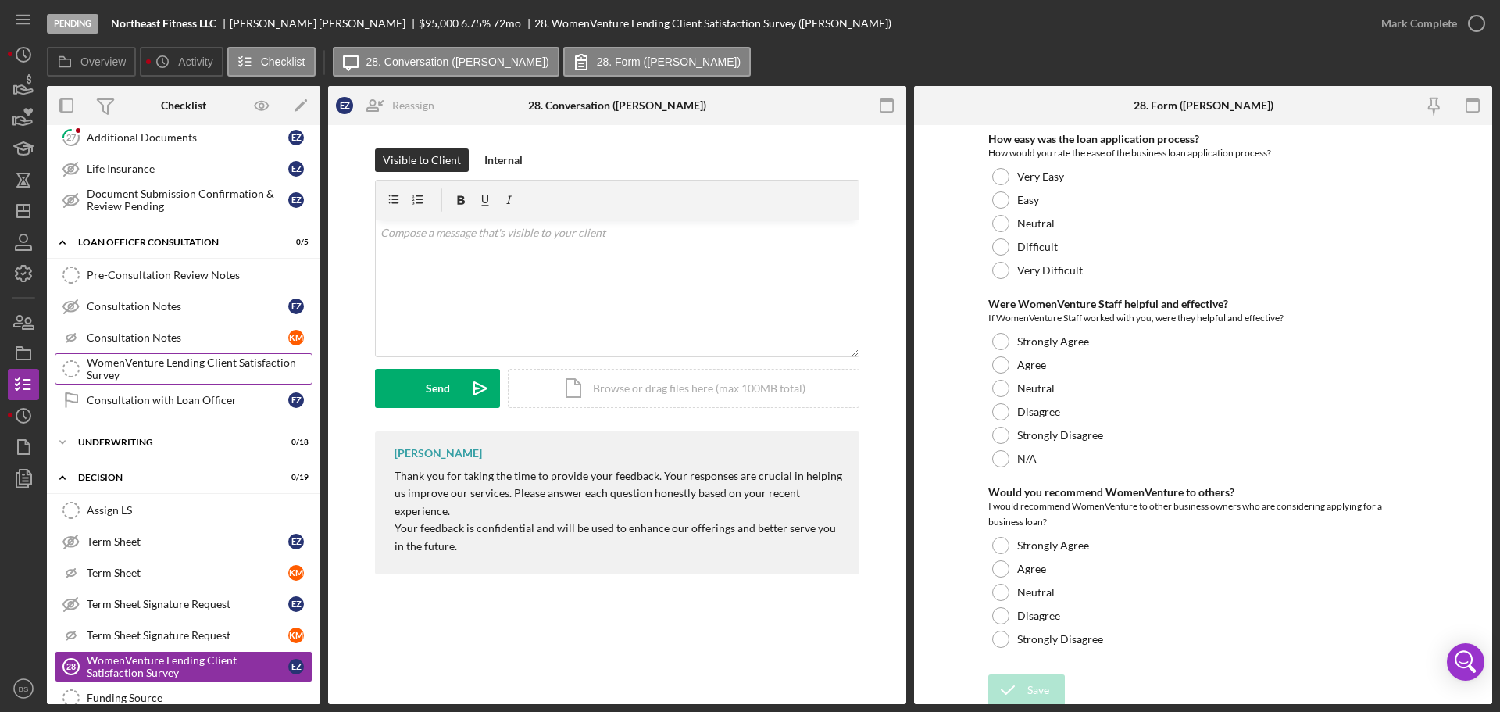
click at [135, 371] on div "WomenVenture Lending Client Satisfaction Survey" at bounding box center [199, 368] width 225 height 25
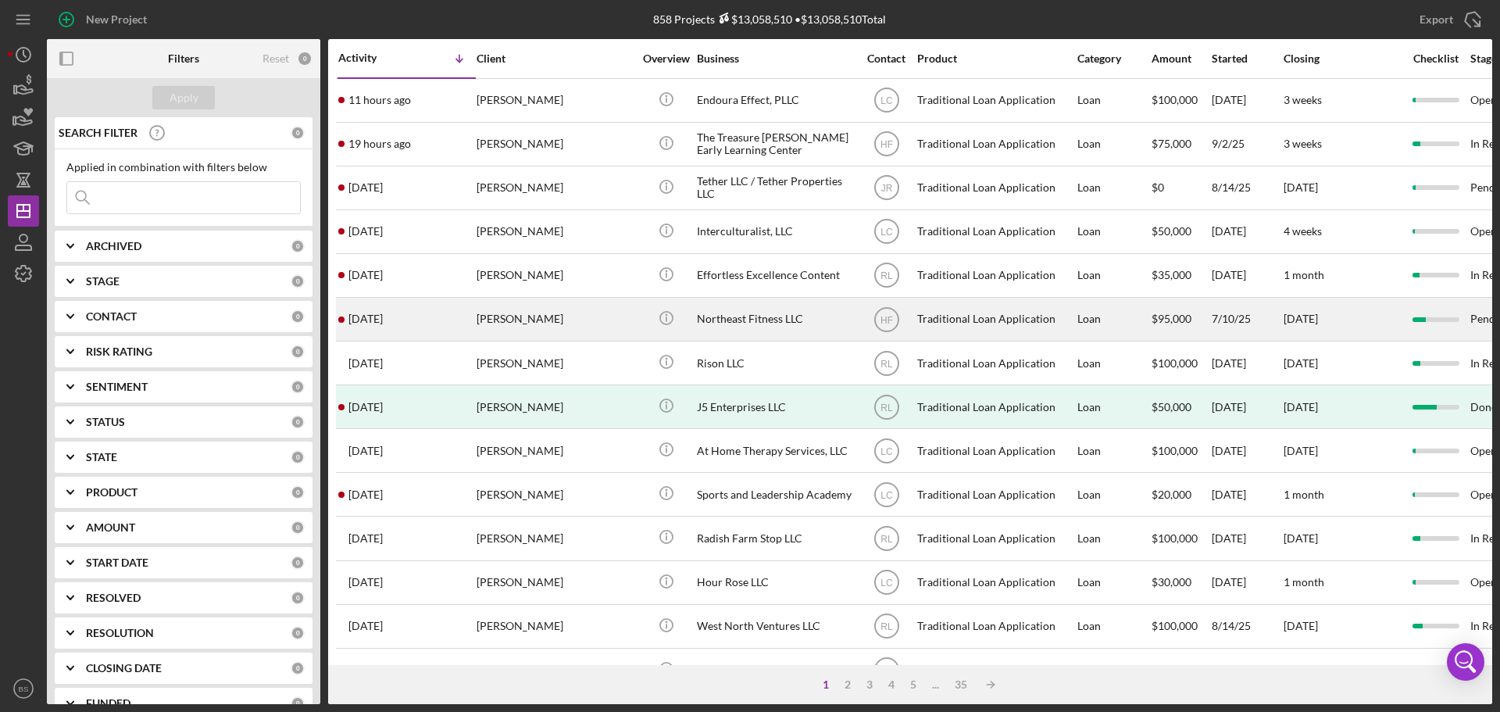
click at [486, 321] on div "[PERSON_NAME]" at bounding box center [555, 318] width 156 height 41
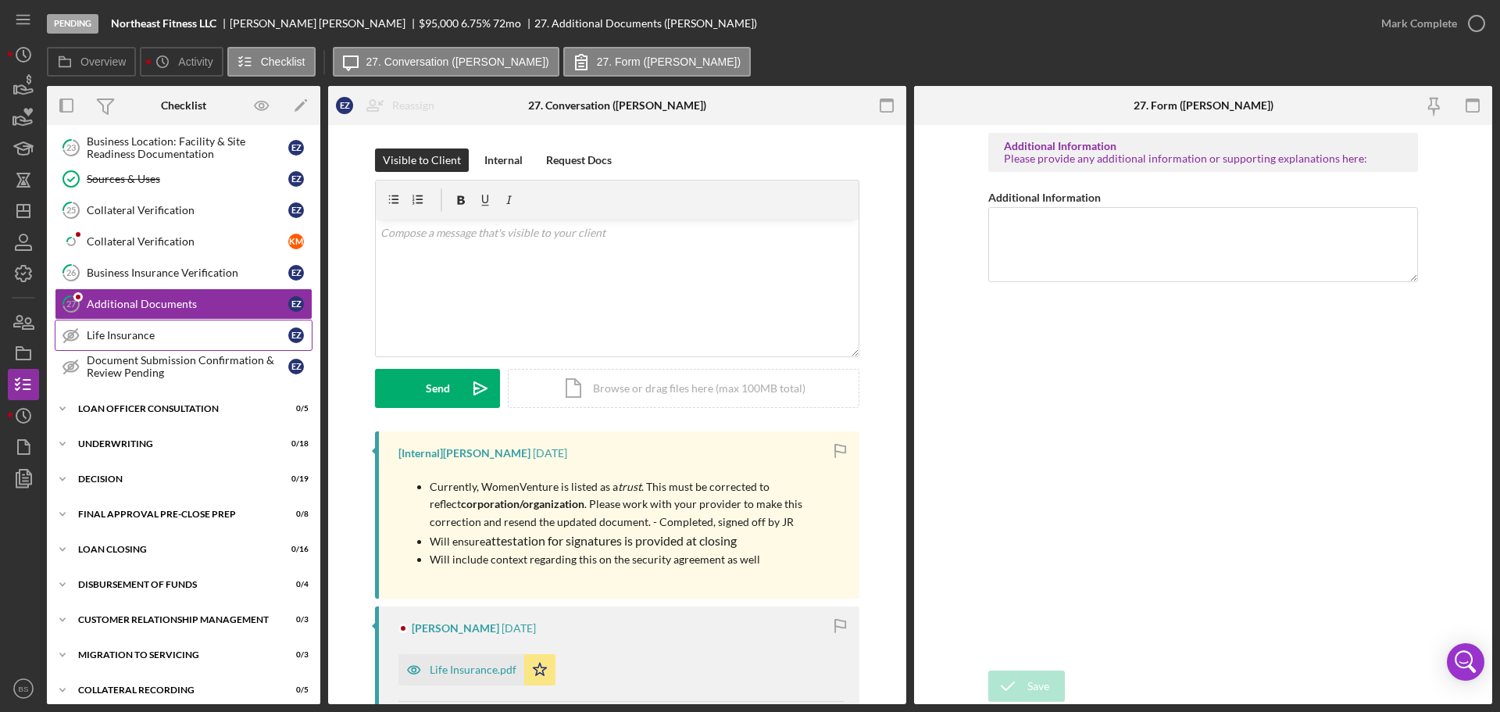
scroll to position [710, 0]
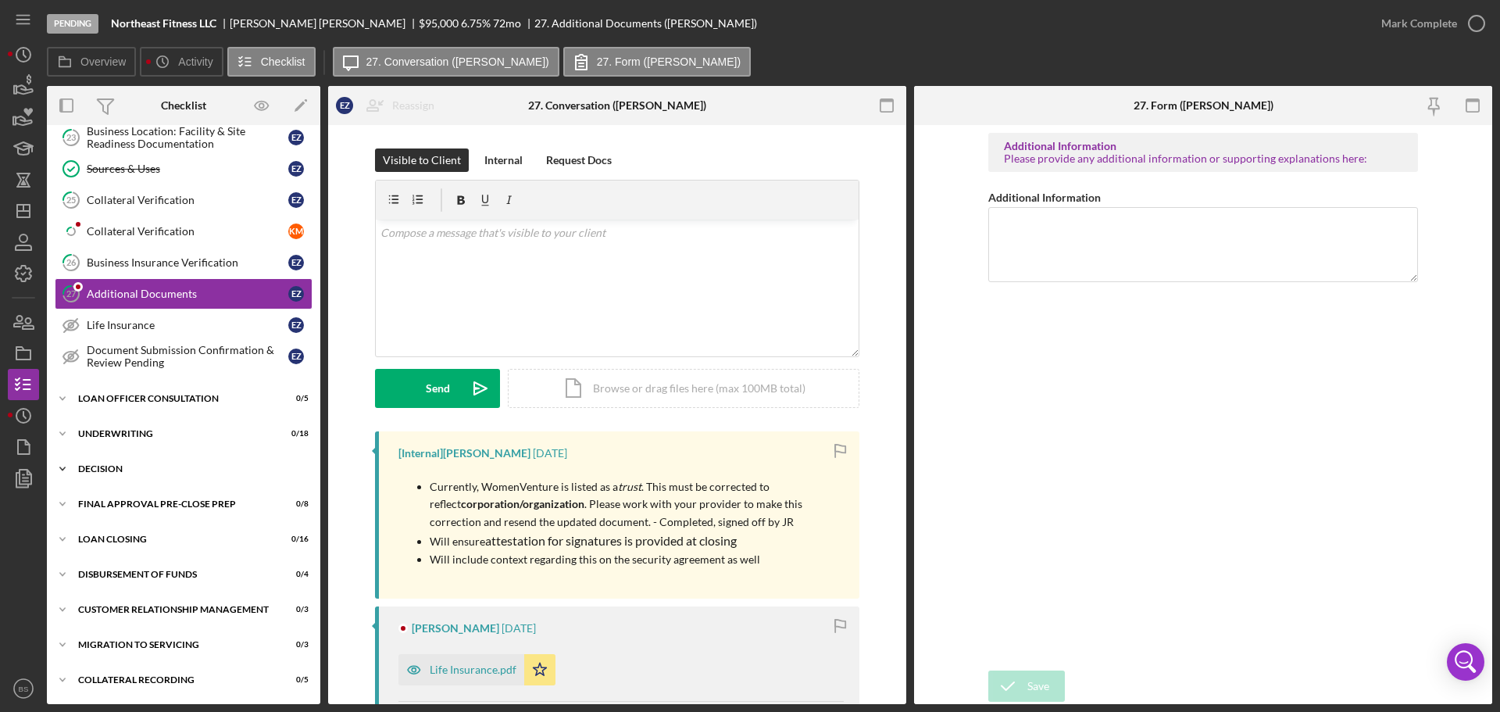
click at [173, 470] on div "Decision" at bounding box center [189, 468] width 223 height 9
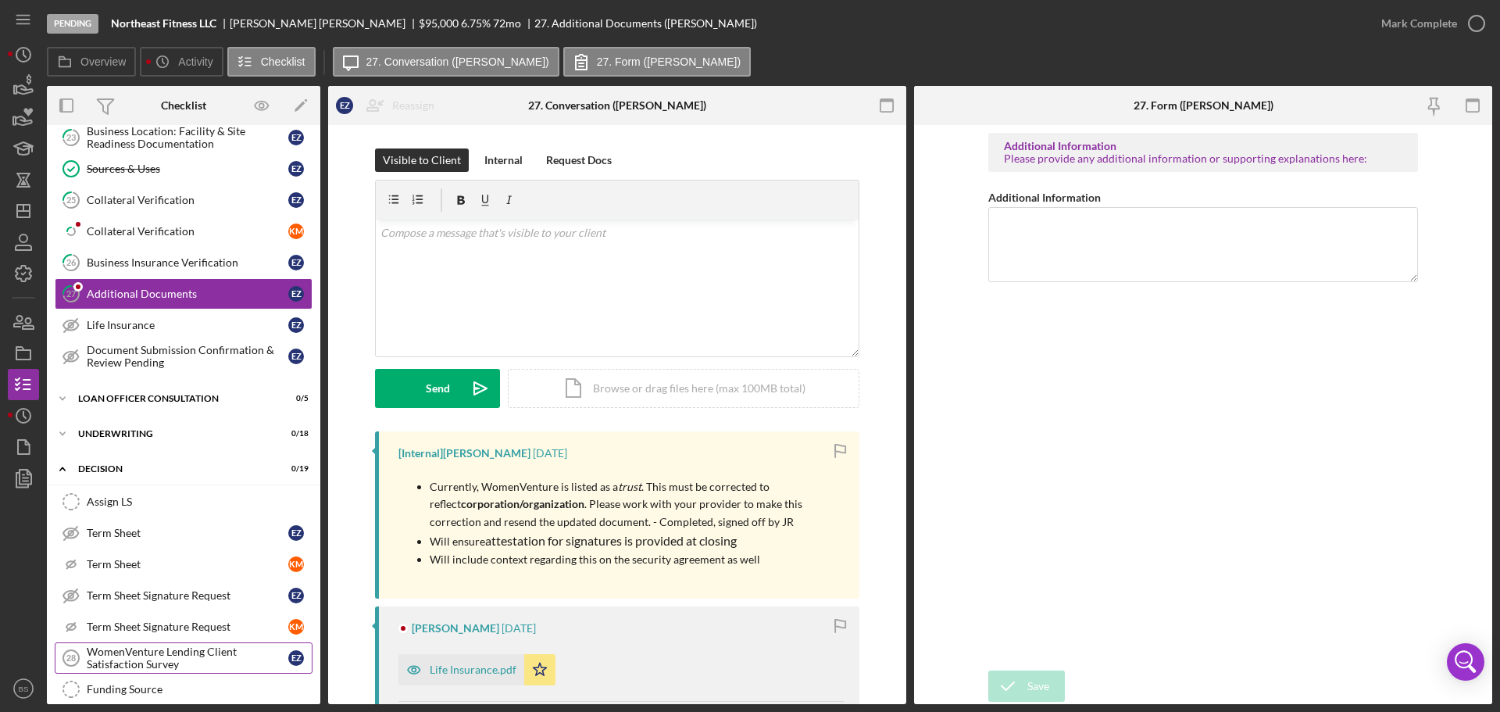
click at [164, 655] on div "WomenVenture Lending Client Satisfaction Survey" at bounding box center [188, 657] width 202 height 25
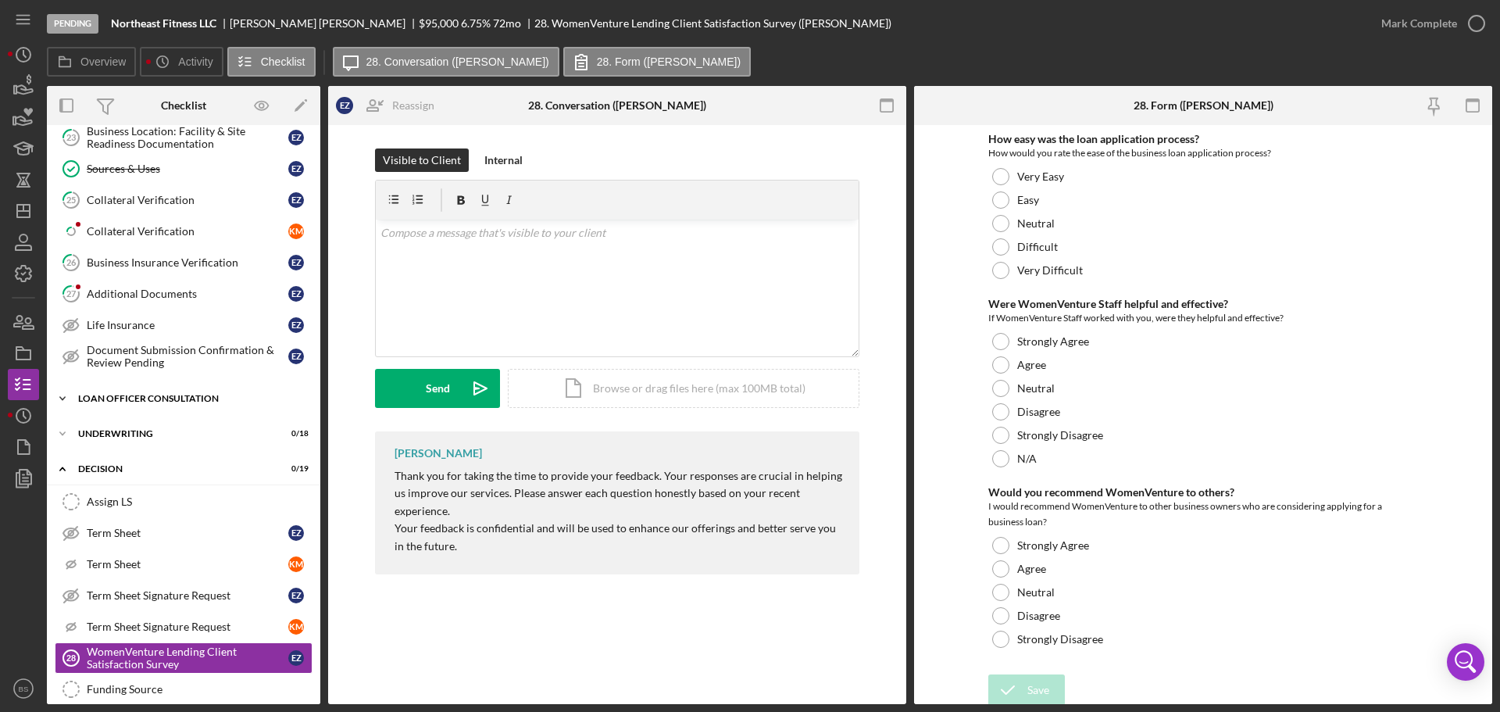
click at [162, 395] on div "Loan Officer Consultation" at bounding box center [189, 398] width 223 height 9
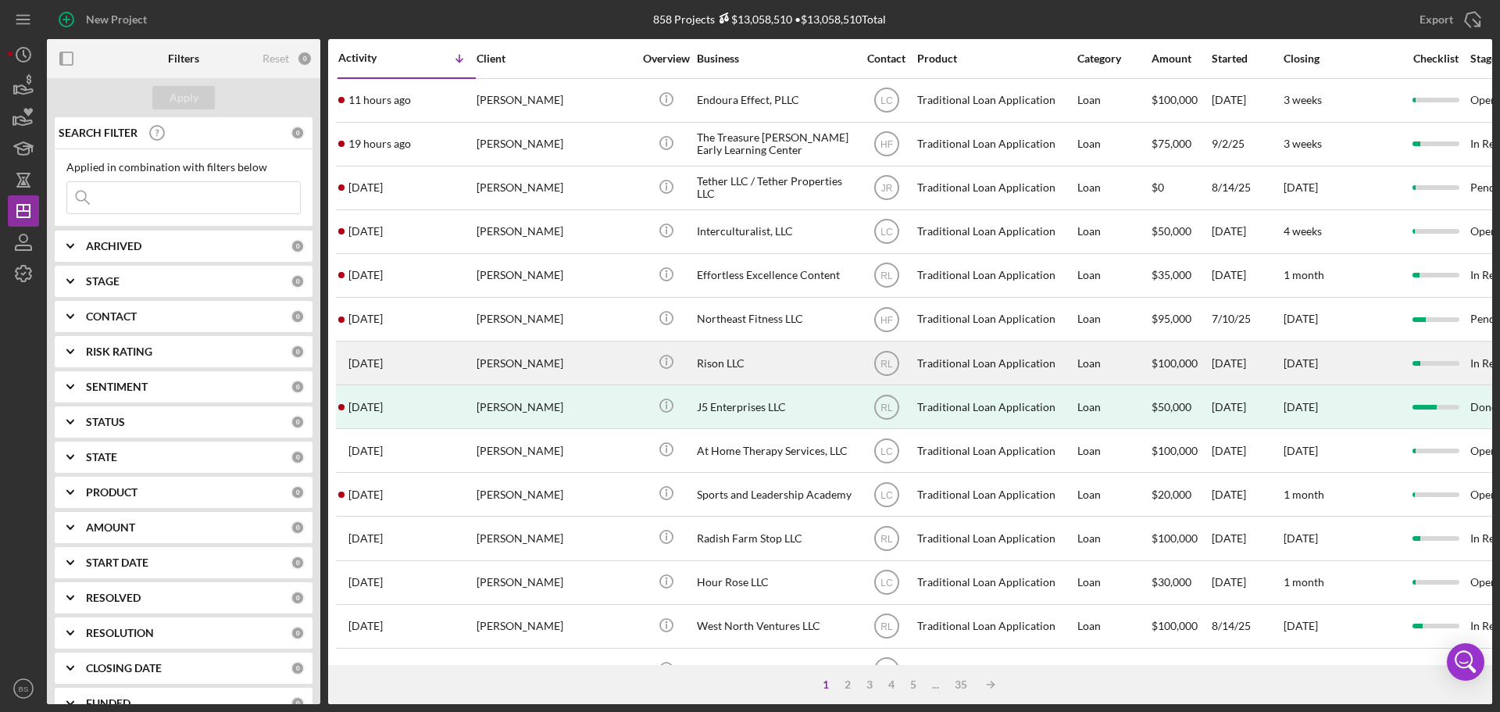
click at [482, 366] on div "[PERSON_NAME]" at bounding box center [555, 362] width 156 height 41
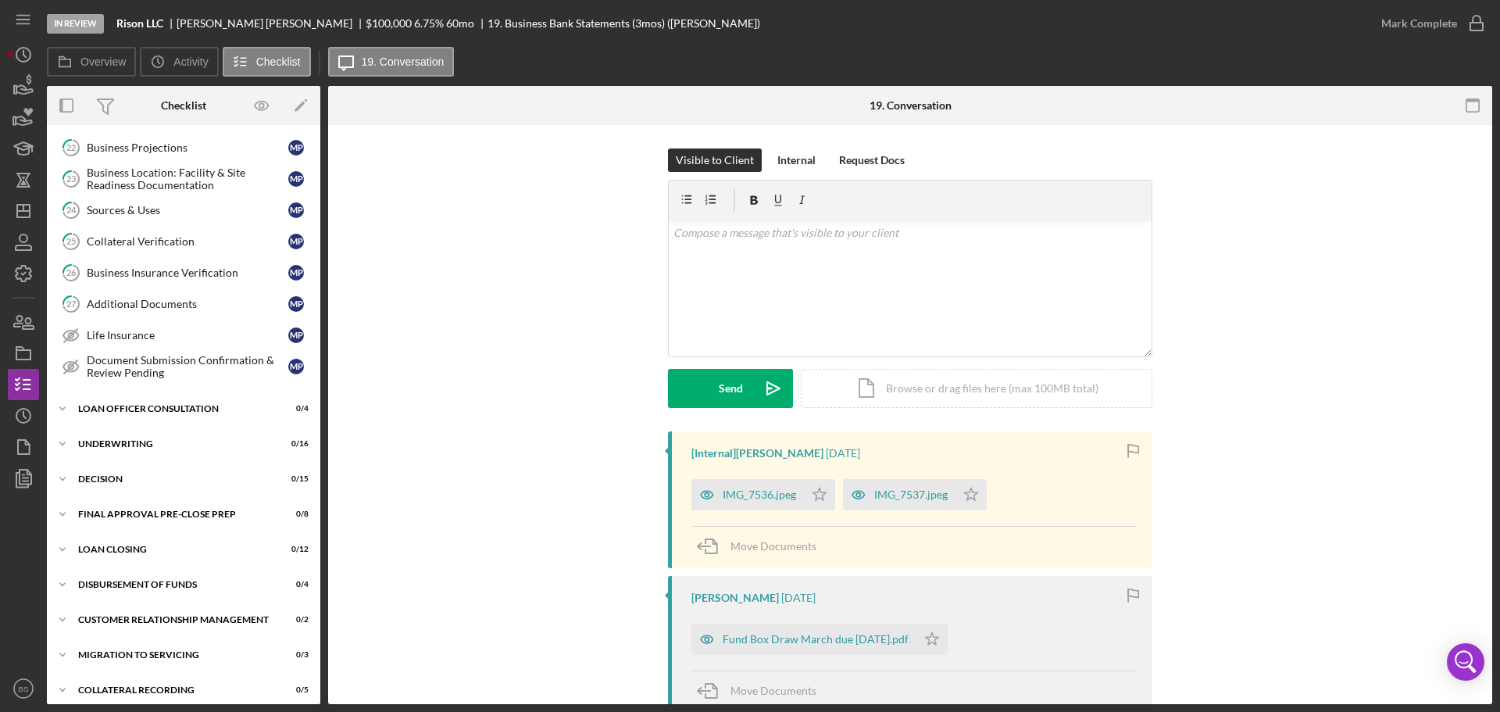
scroll to position [488, 0]
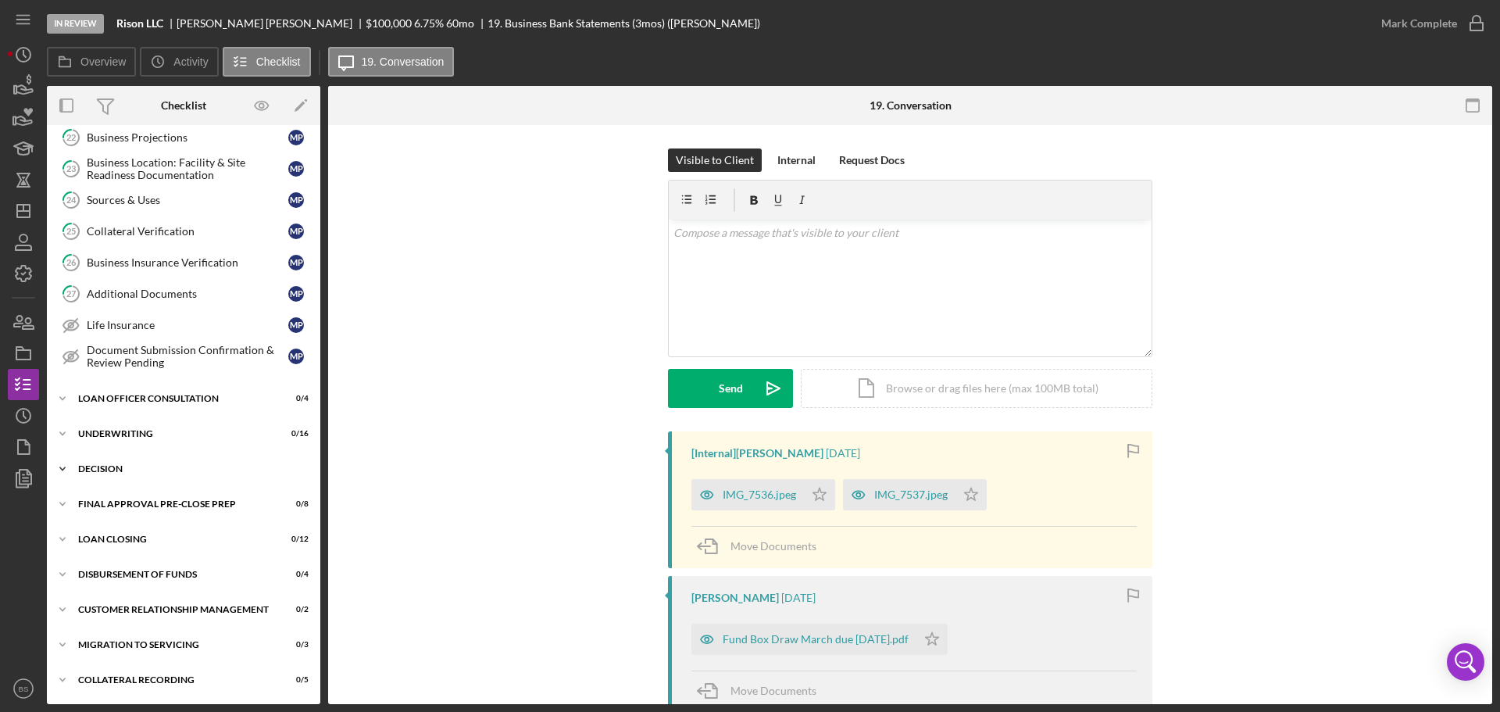
click at [196, 468] on div "Decision" at bounding box center [189, 468] width 223 height 9
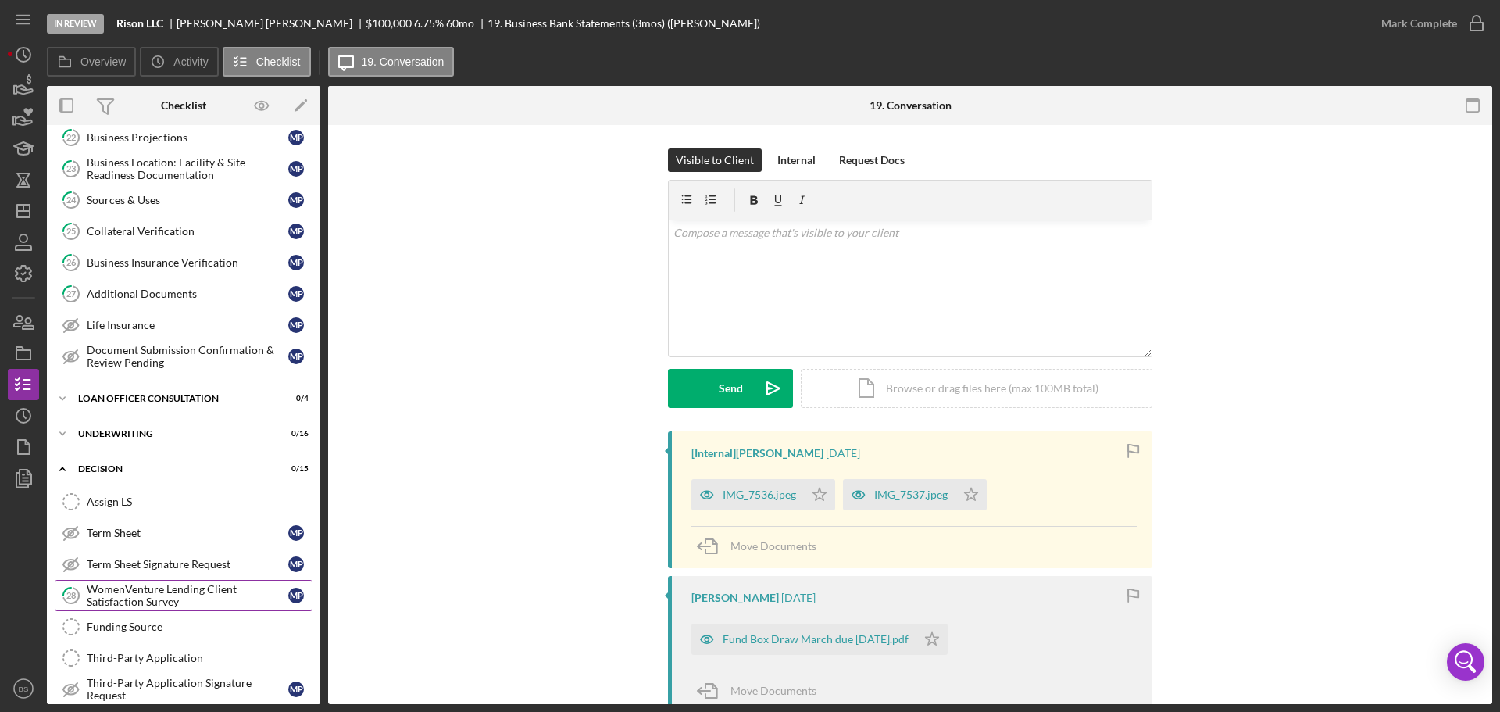
click at [161, 586] on div "WomenVenture Lending Client Satisfaction Survey" at bounding box center [188, 595] width 202 height 25
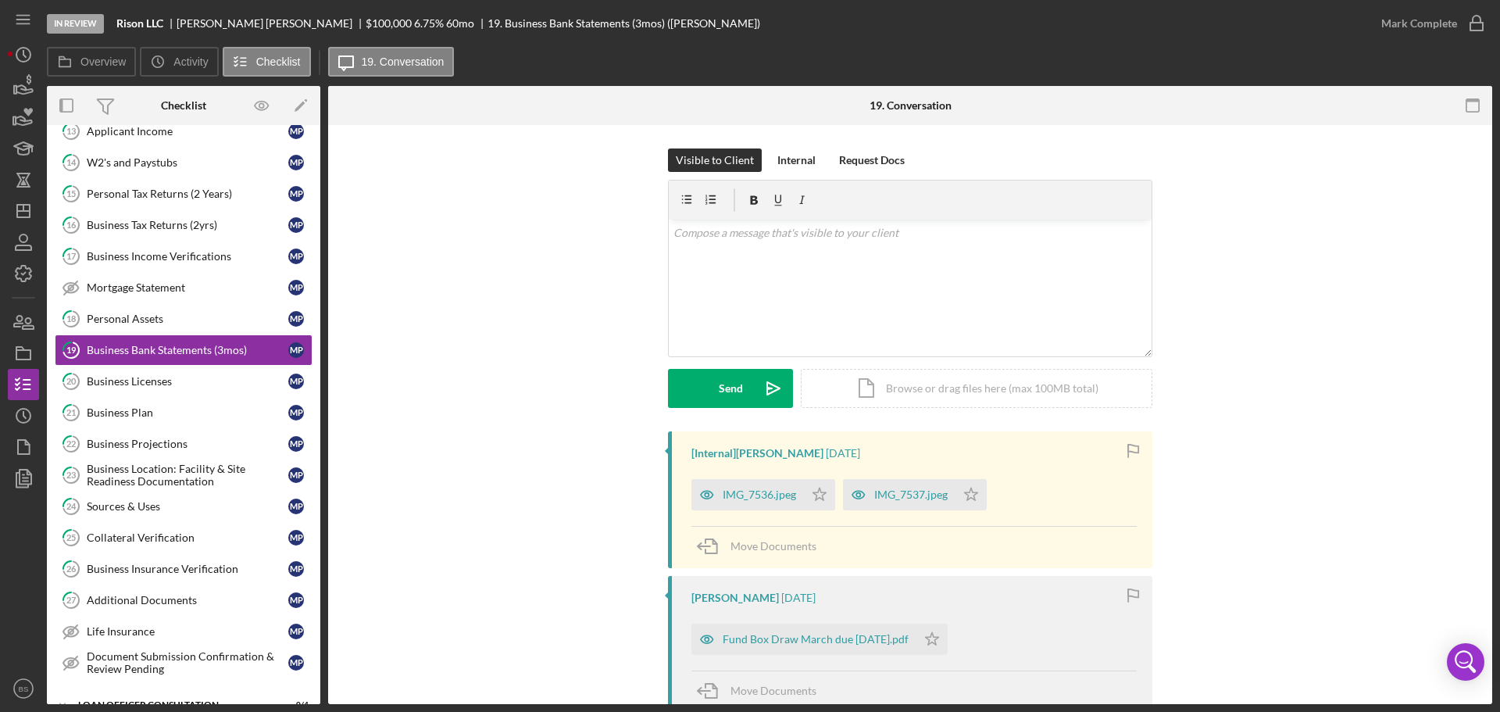
scroll to position [118, 0]
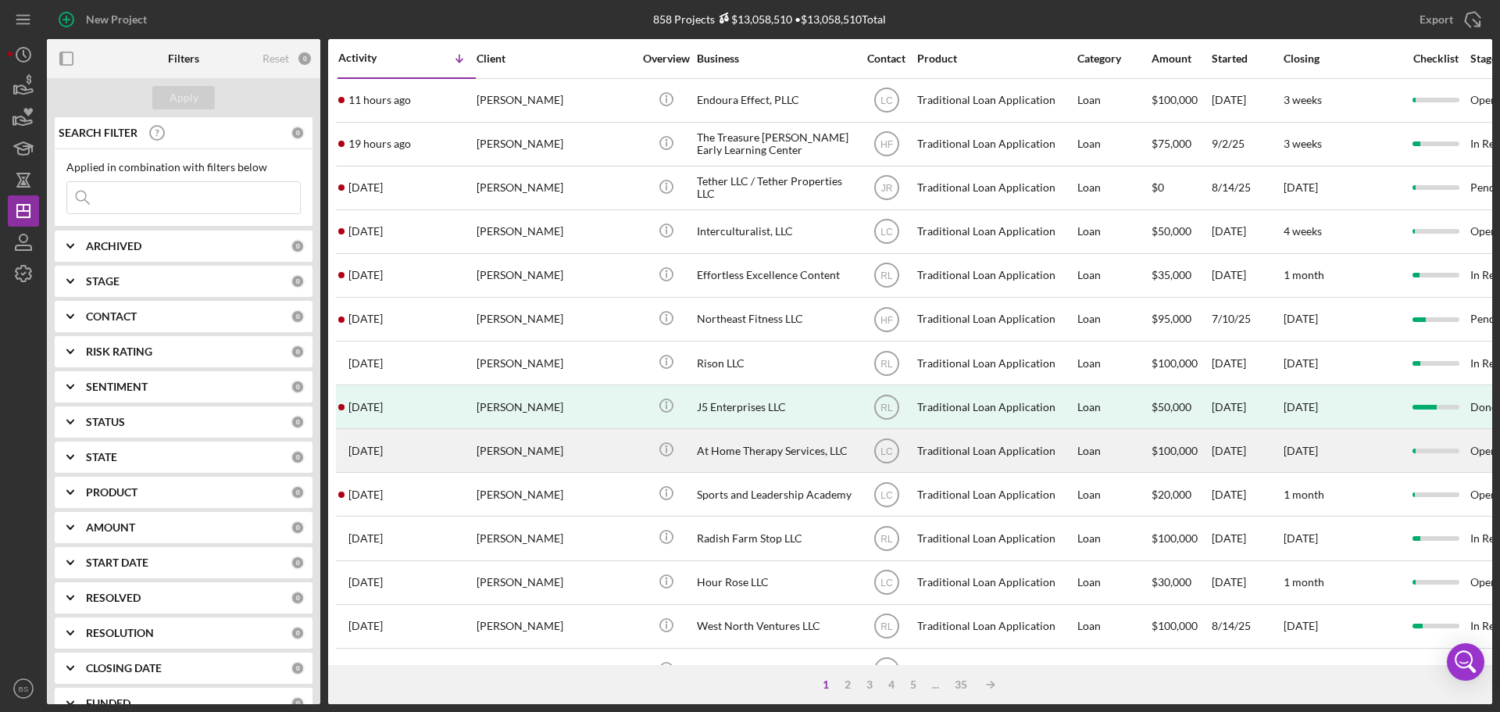
click at [509, 451] on div "[PERSON_NAME]" at bounding box center [555, 450] width 156 height 41
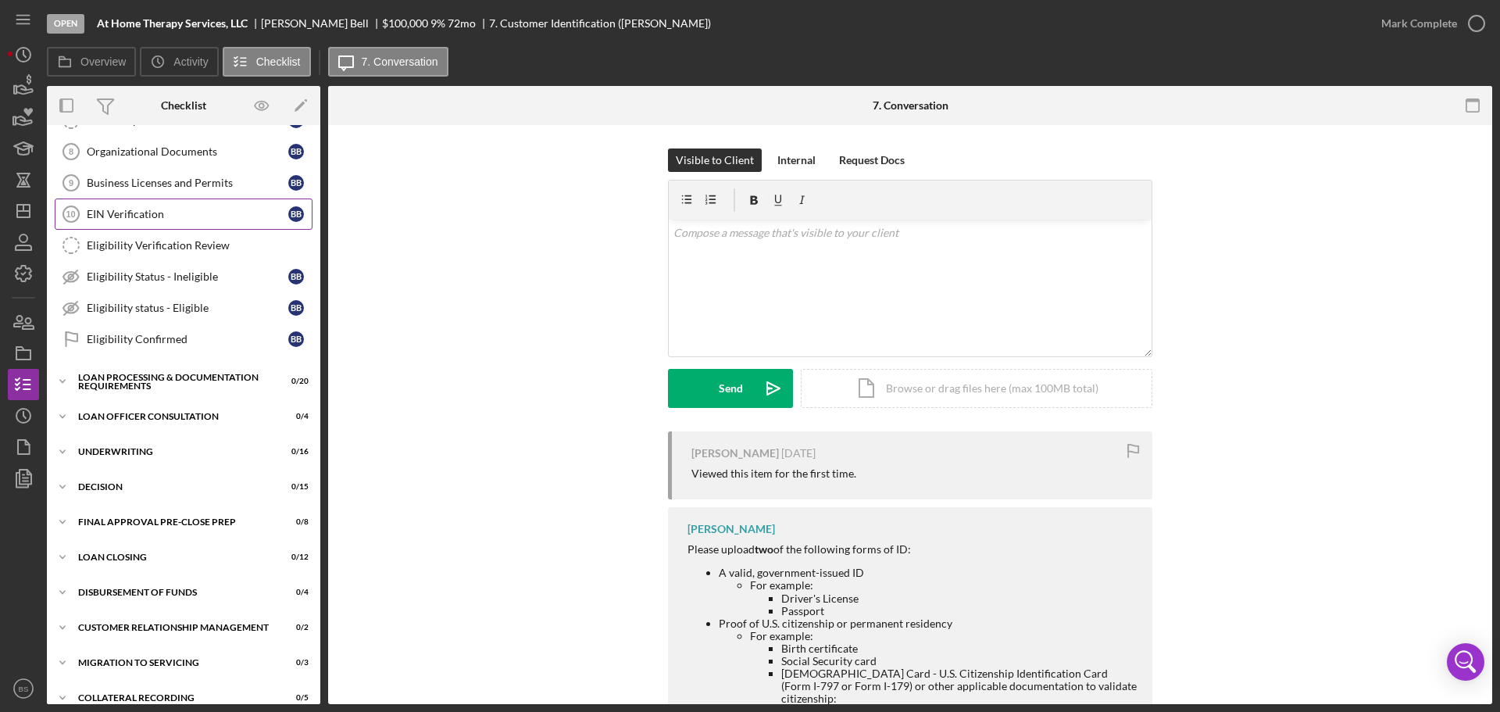
scroll to position [270, 0]
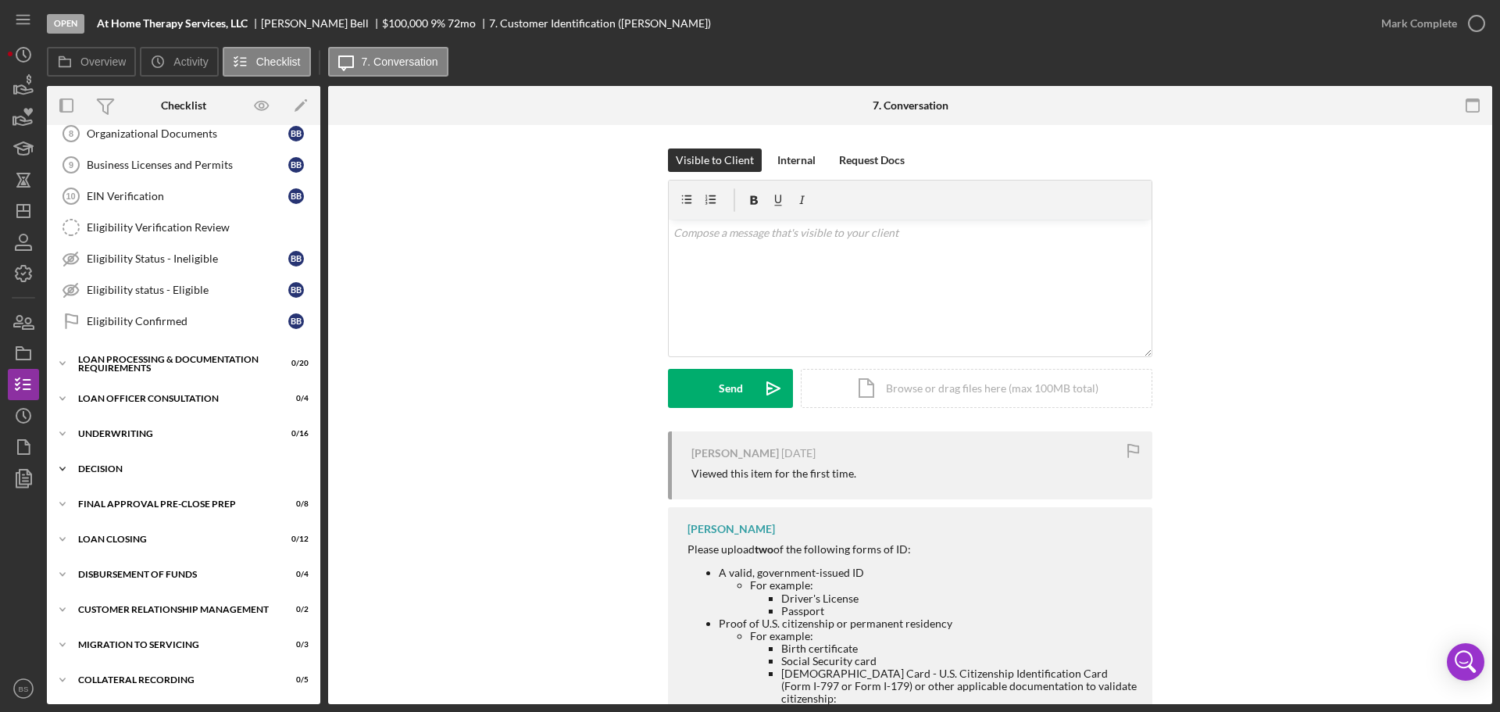
click at [190, 468] on div "Decision" at bounding box center [189, 468] width 223 height 9
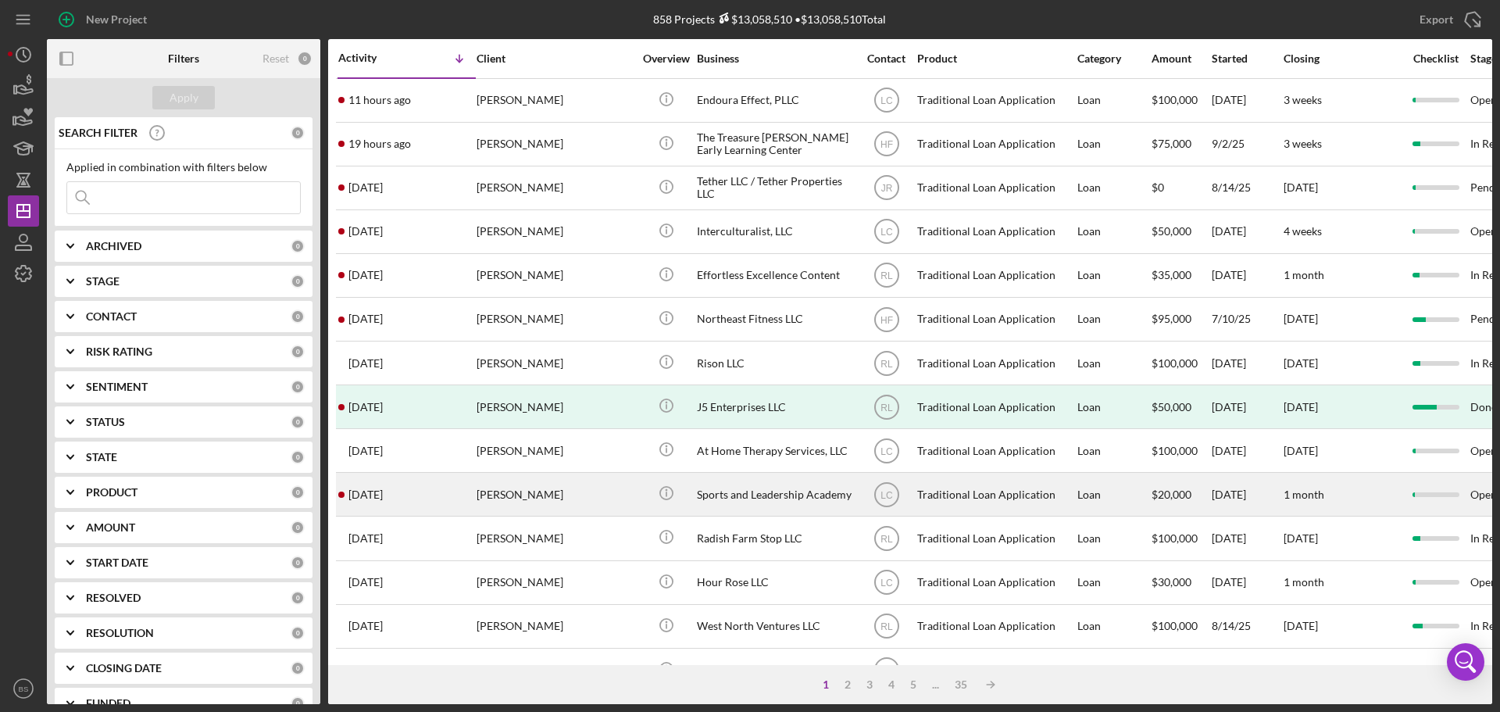
click at [509, 490] on div "[PERSON_NAME]" at bounding box center [555, 493] width 156 height 41
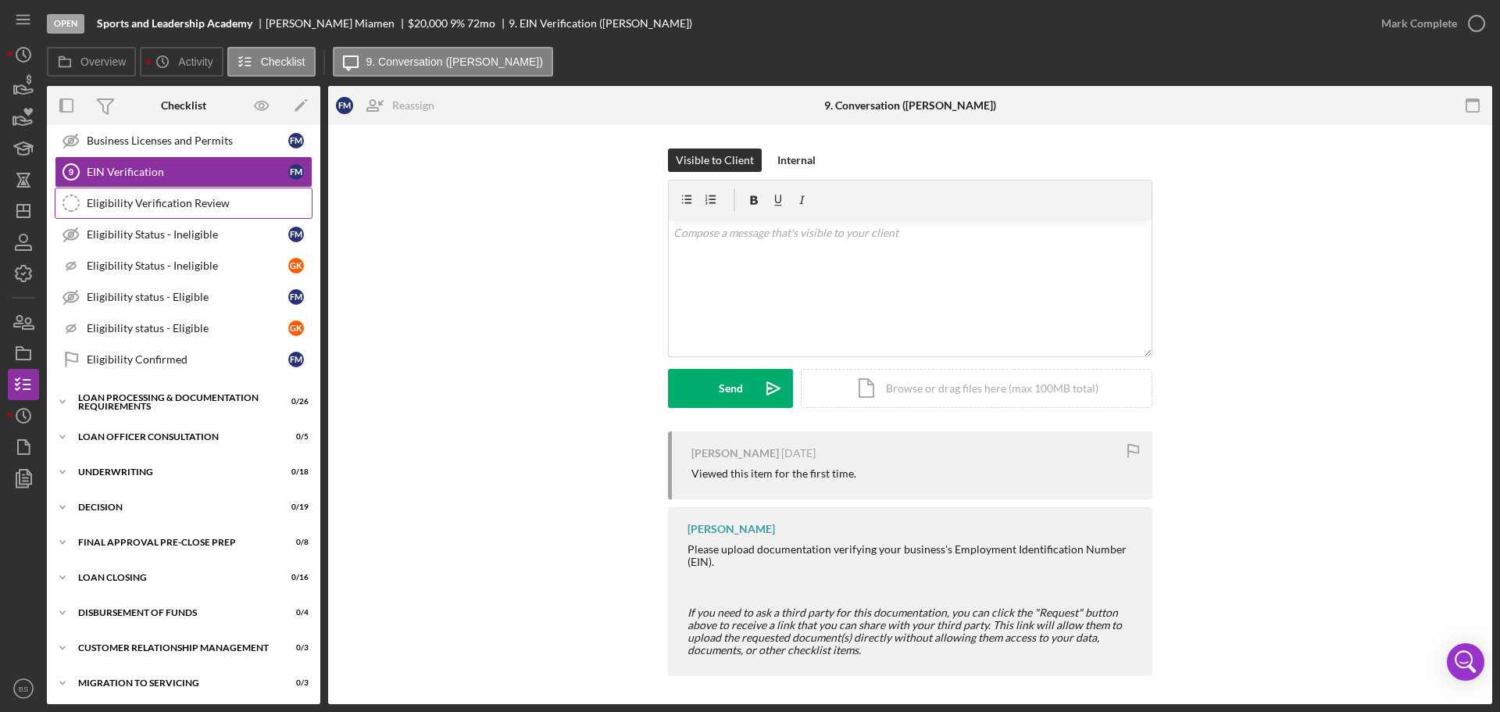
scroll to position [523, 0]
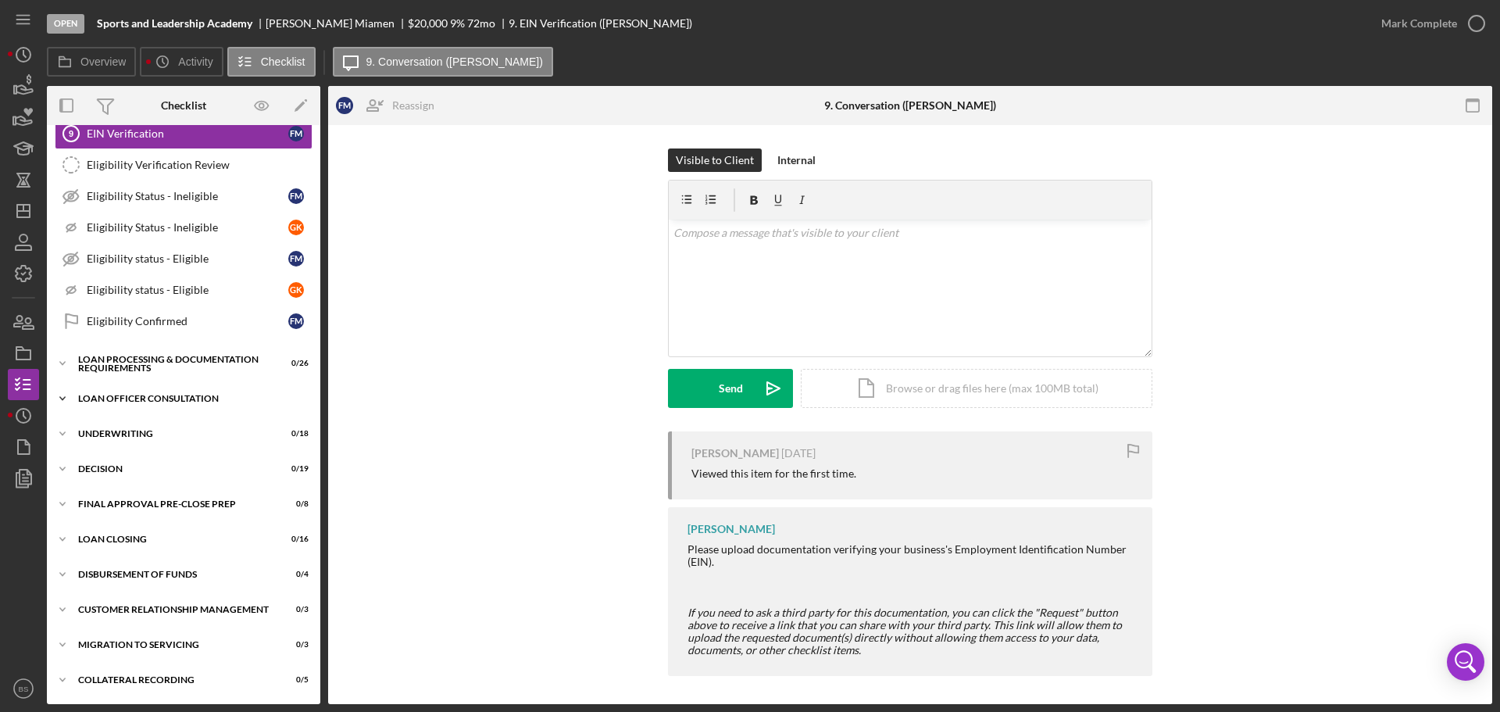
click at [215, 395] on div "Loan Officer Consultation" at bounding box center [189, 398] width 223 height 9
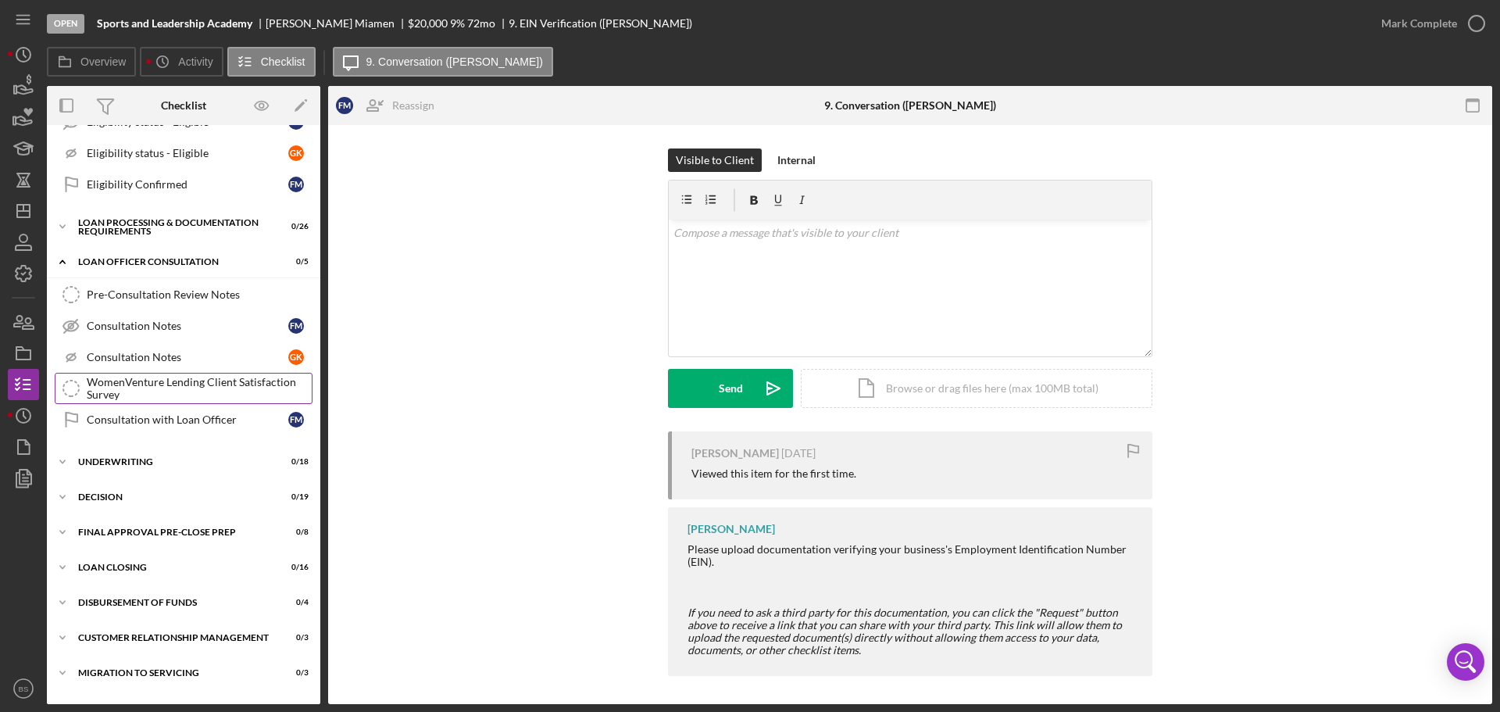
scroll to position [679, 0]
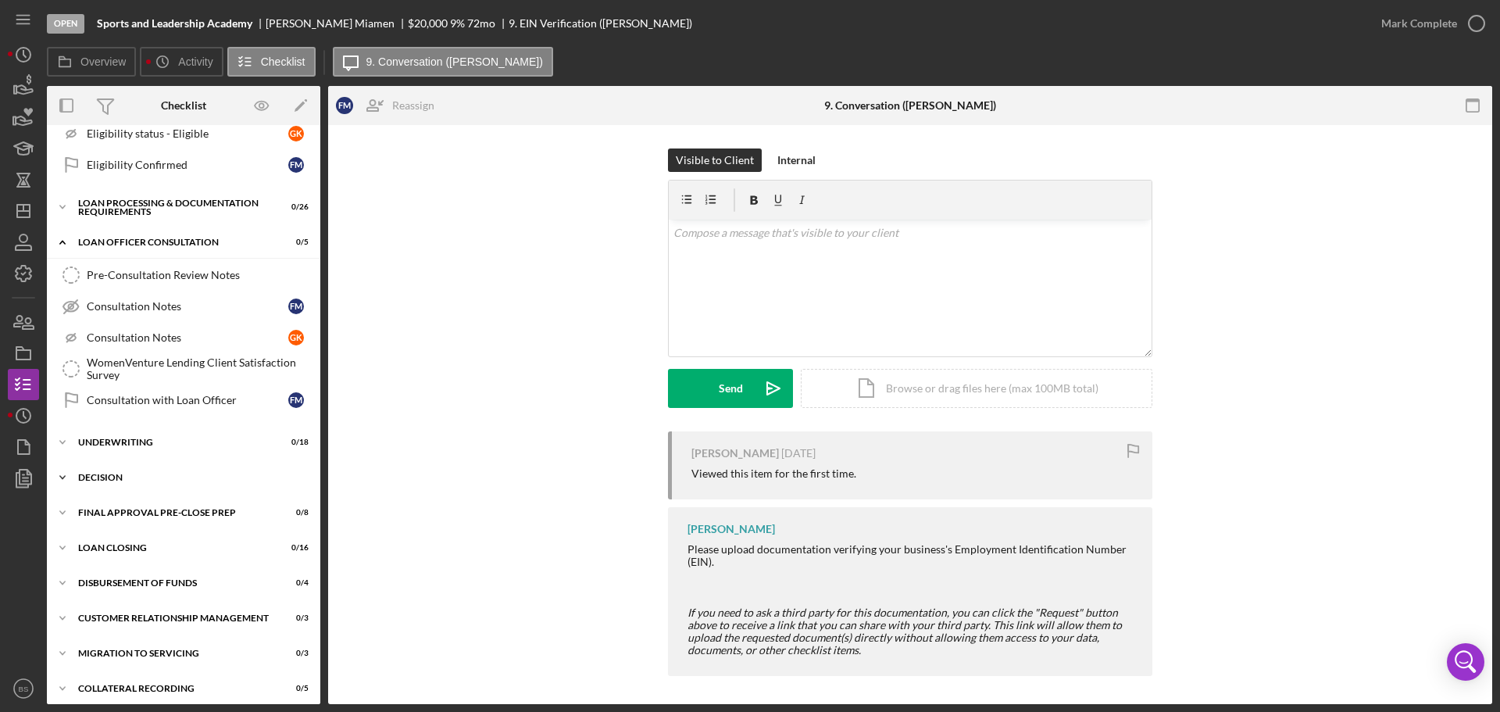
click at [220, 485] on div "Icon/Expander Decision 0 / 19" at bounding box center [183, 477] width 273 height 31
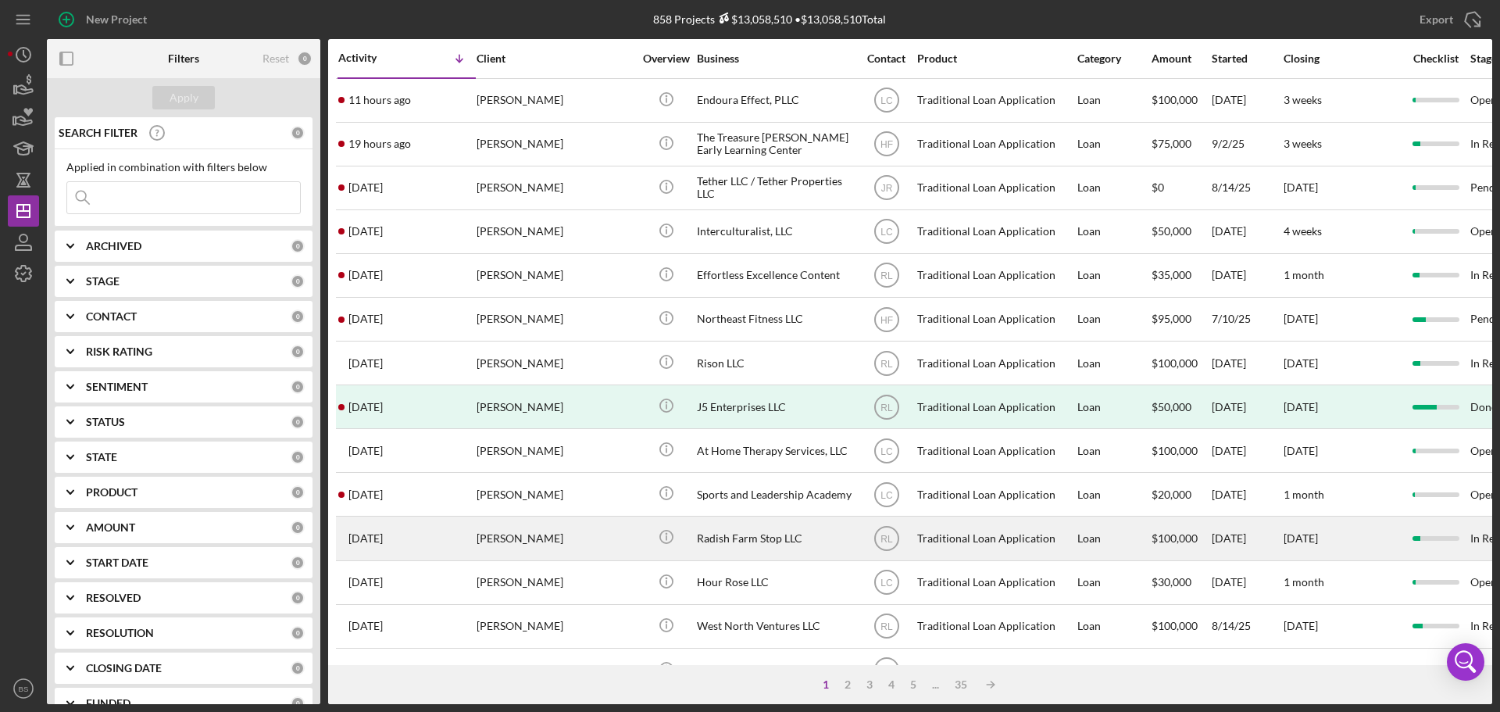
click at [538, 536] on div "[PERSON_NAME]" at bounding box center [555, 537] width 156 height 41
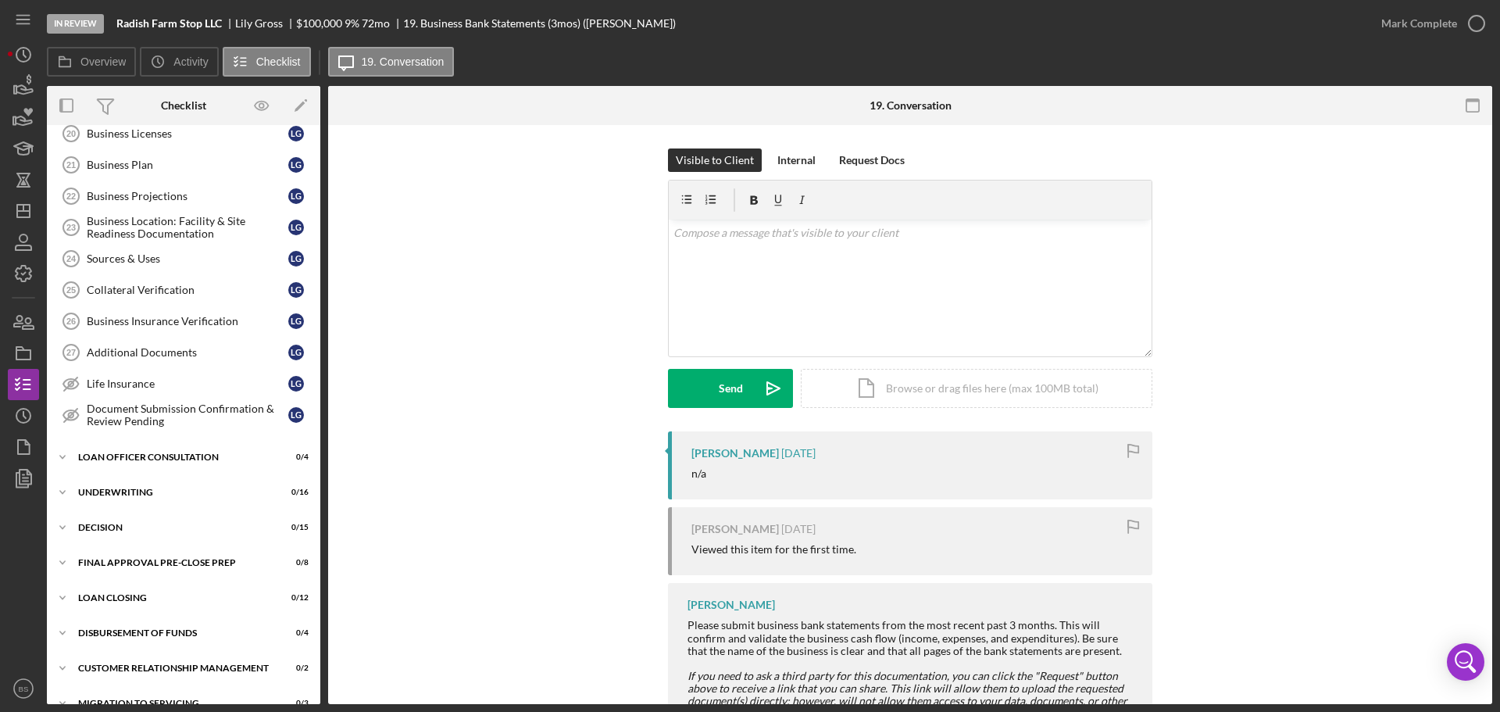
scroll to position [488, 0]
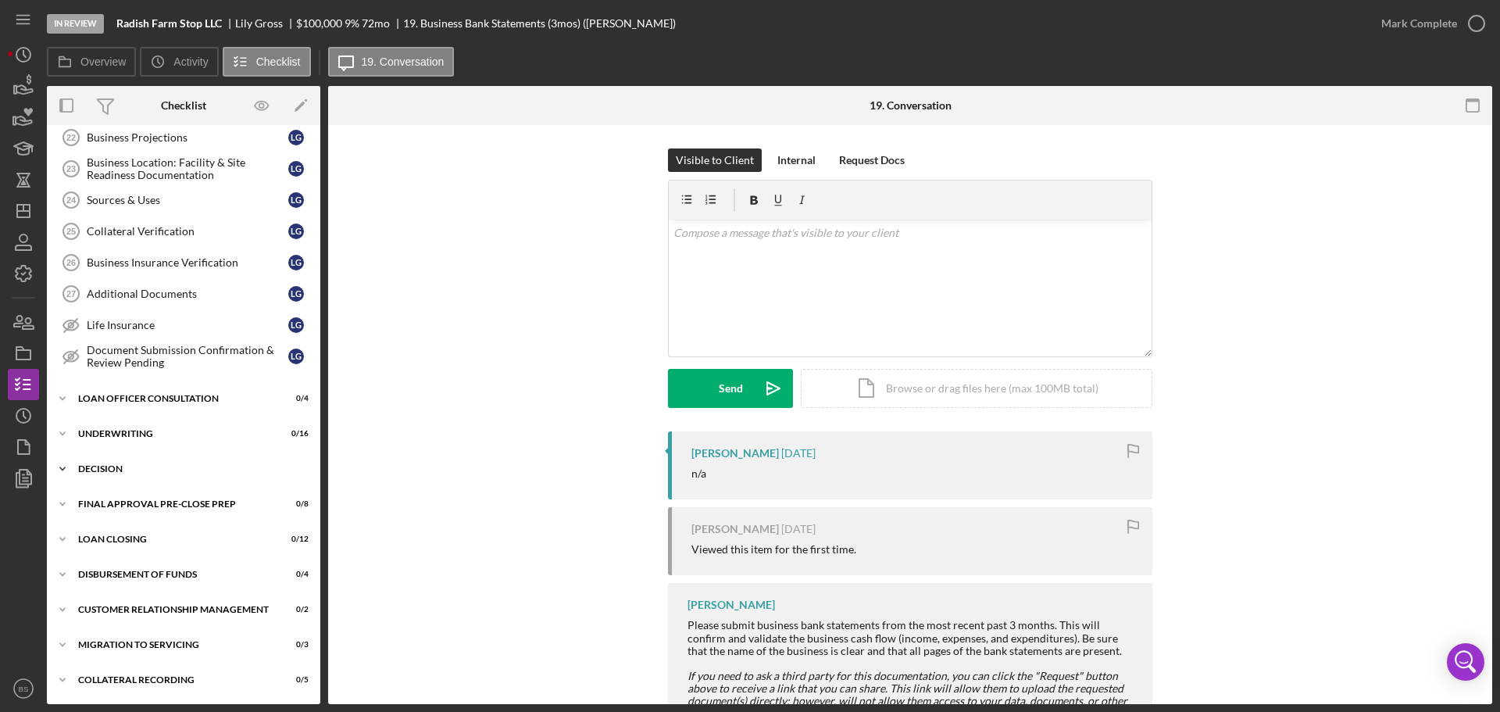
click at [99, 473] on div "Decision" at bounding box center [189, 468] width 223 height 9
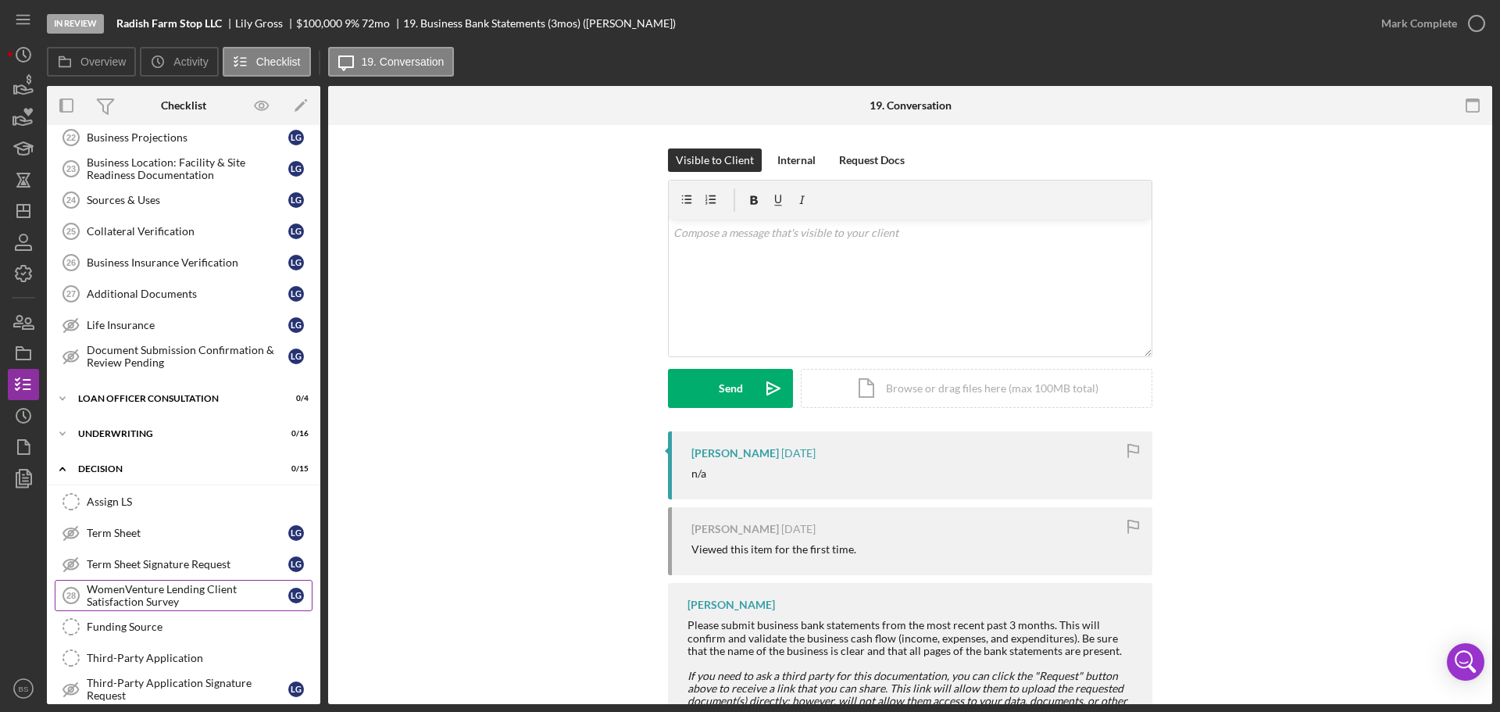
click at [136, 600] on div "WomenVenture Lending Client Satisfaction Survey" at bounding box center [188, 595] width 202 height 25
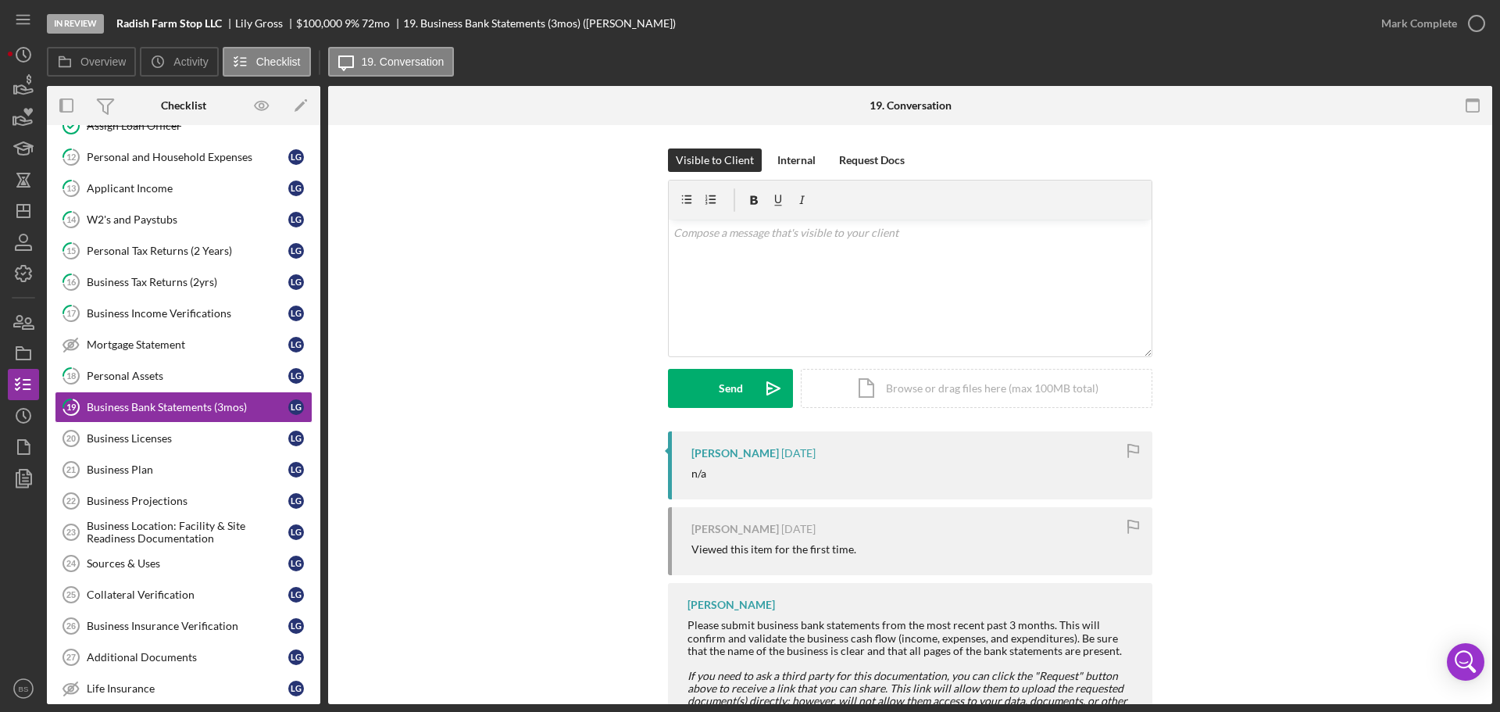
scroll to position [118, 0]
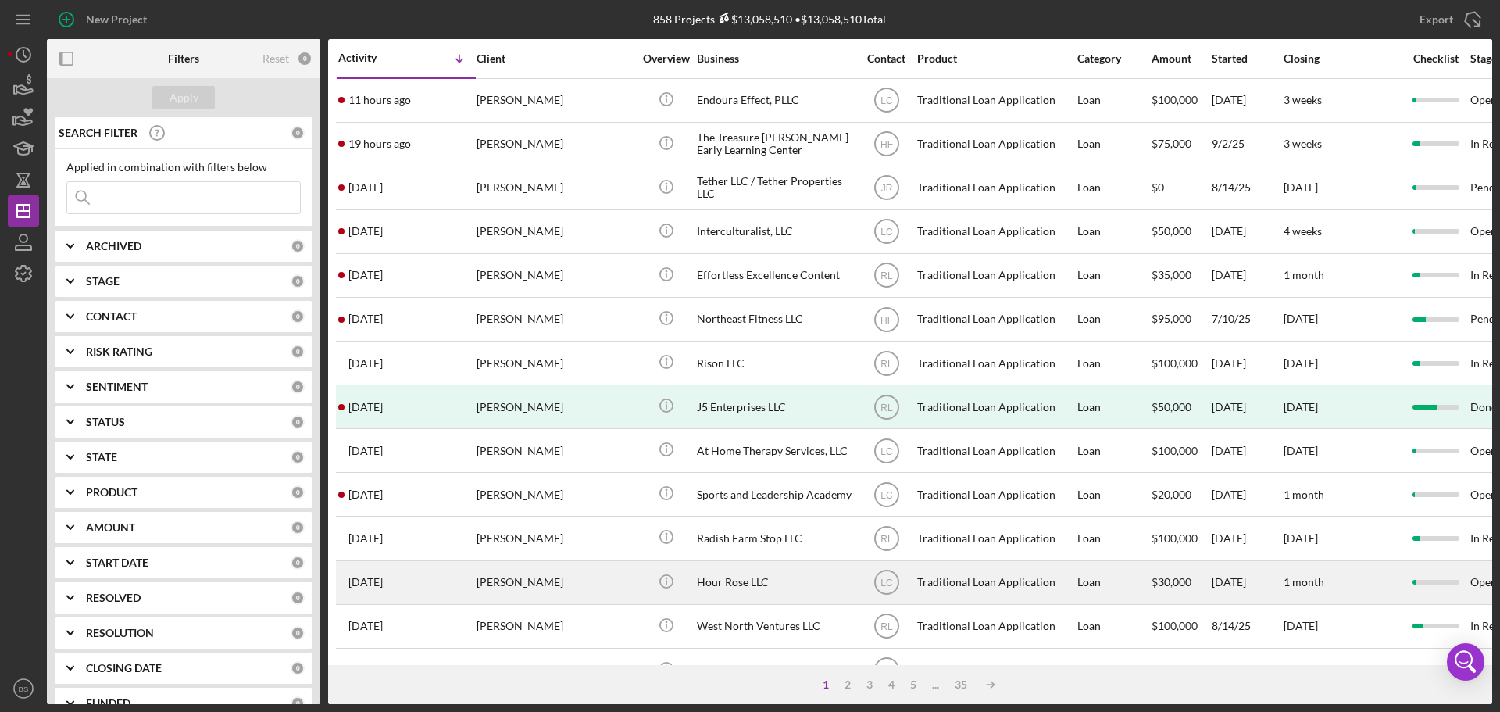
scroll to position [78, 0]
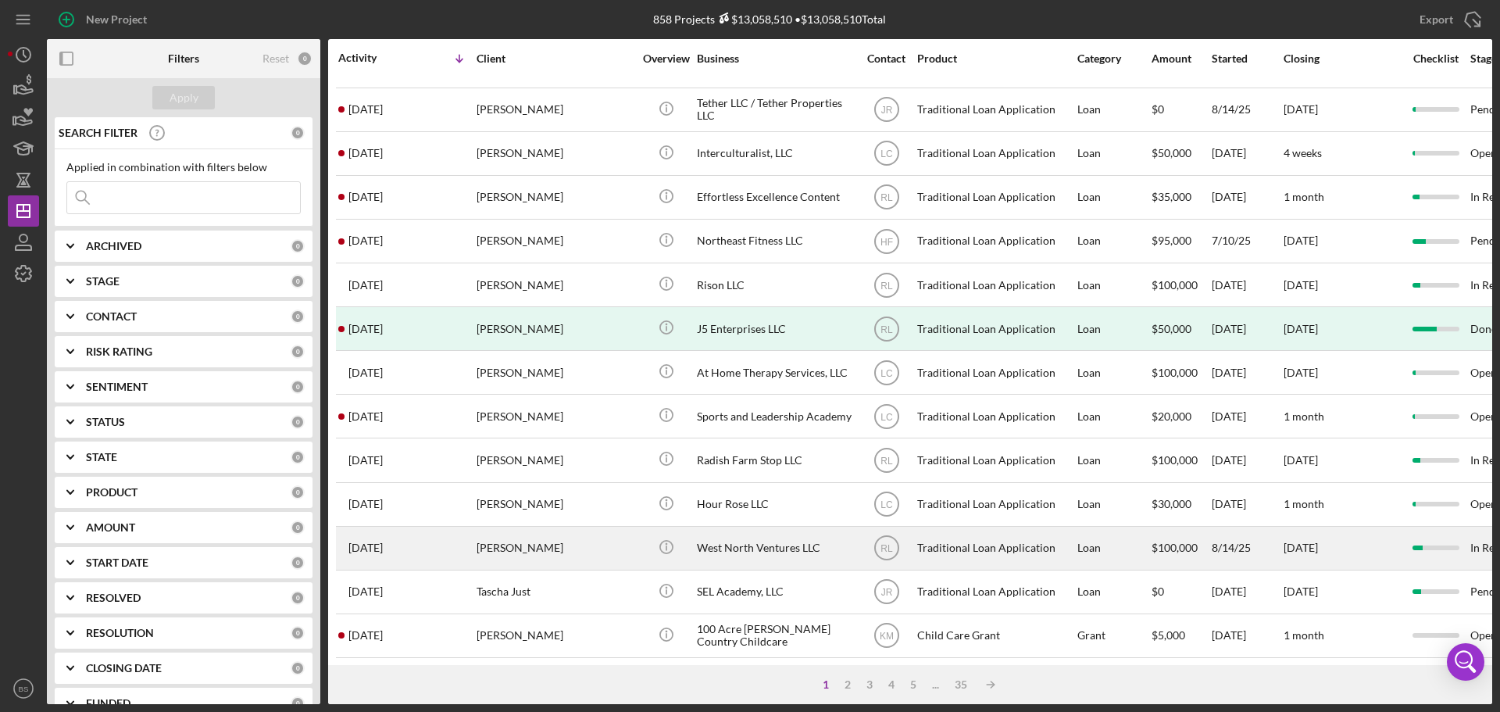
click at [523, 553] on div "[PERSON_NAME]" at bounding box center [555, 547] width 156 height 41
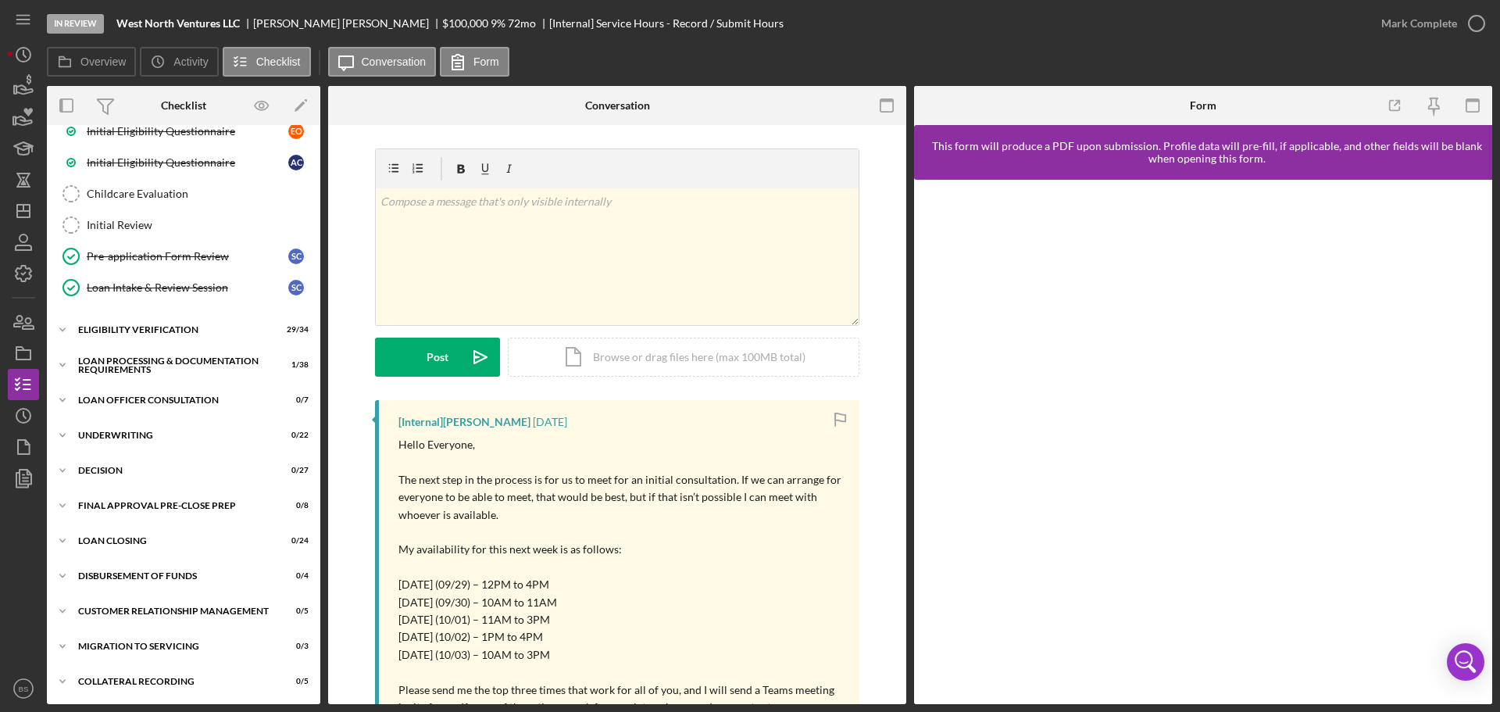
scroll to position [491, 0]
click at [195, 474] on div "Icon/Expander Decision 0 / 27" at bounding box center [183, 468] width 273 height 31
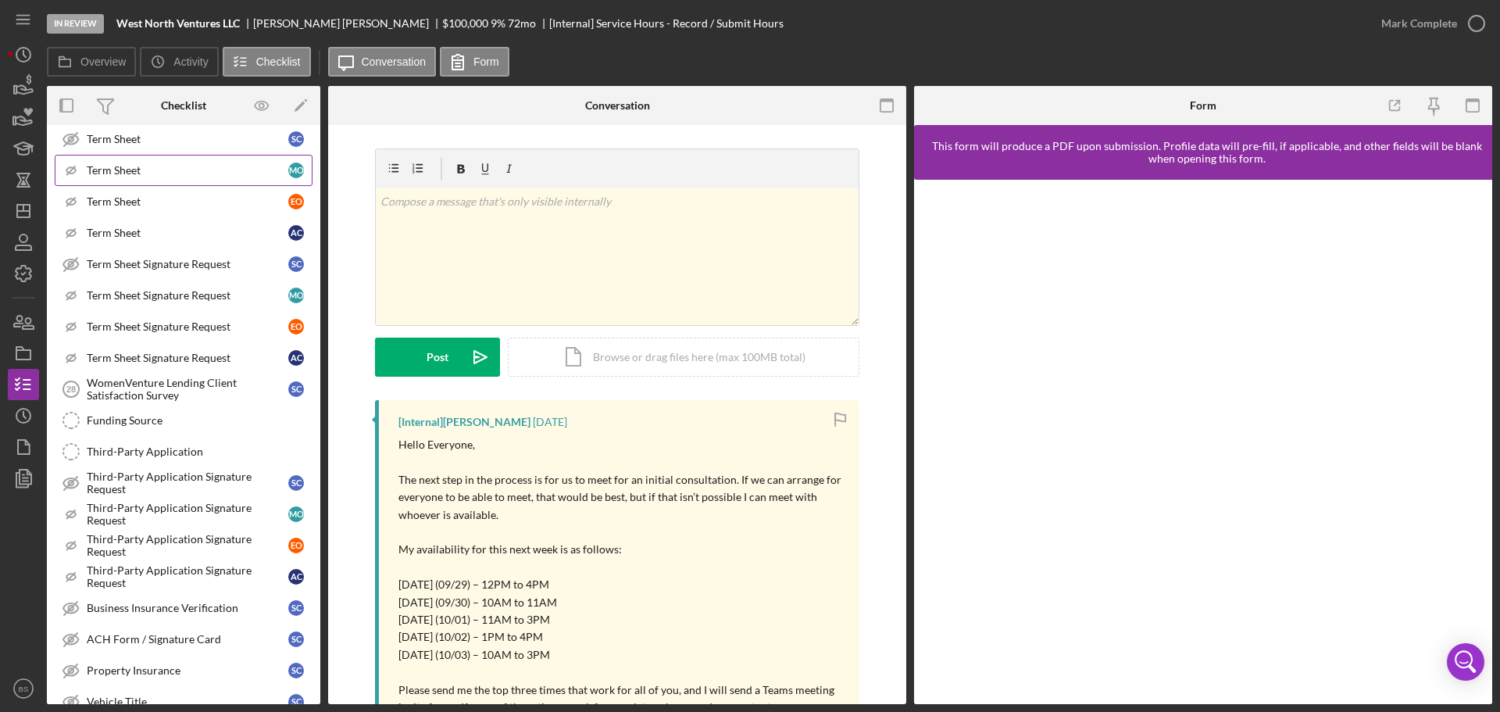
scroll to position [882, 0]
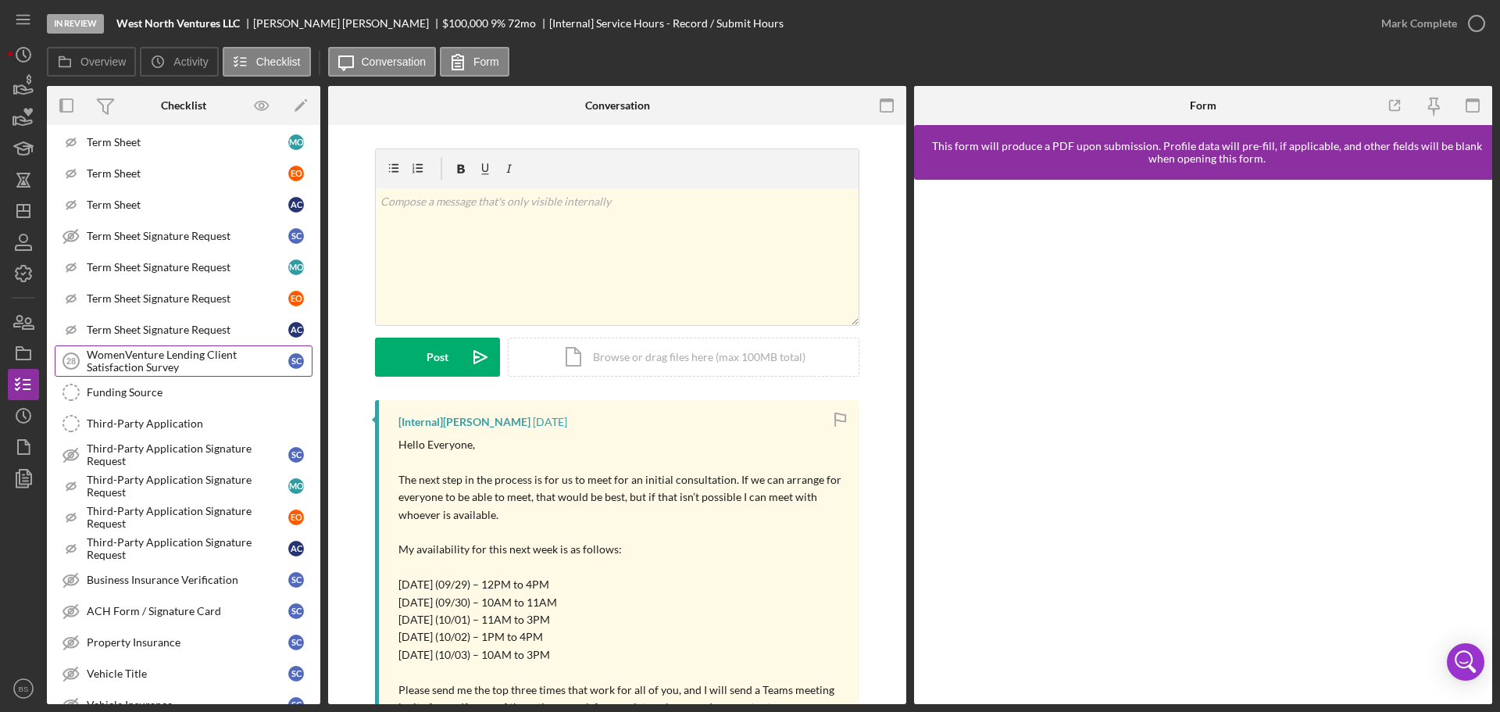
click at [188, 355] on div "WomenVenture Lending Client Satisfaction Survey" at bounding box center [188, 360] width 202 height 25
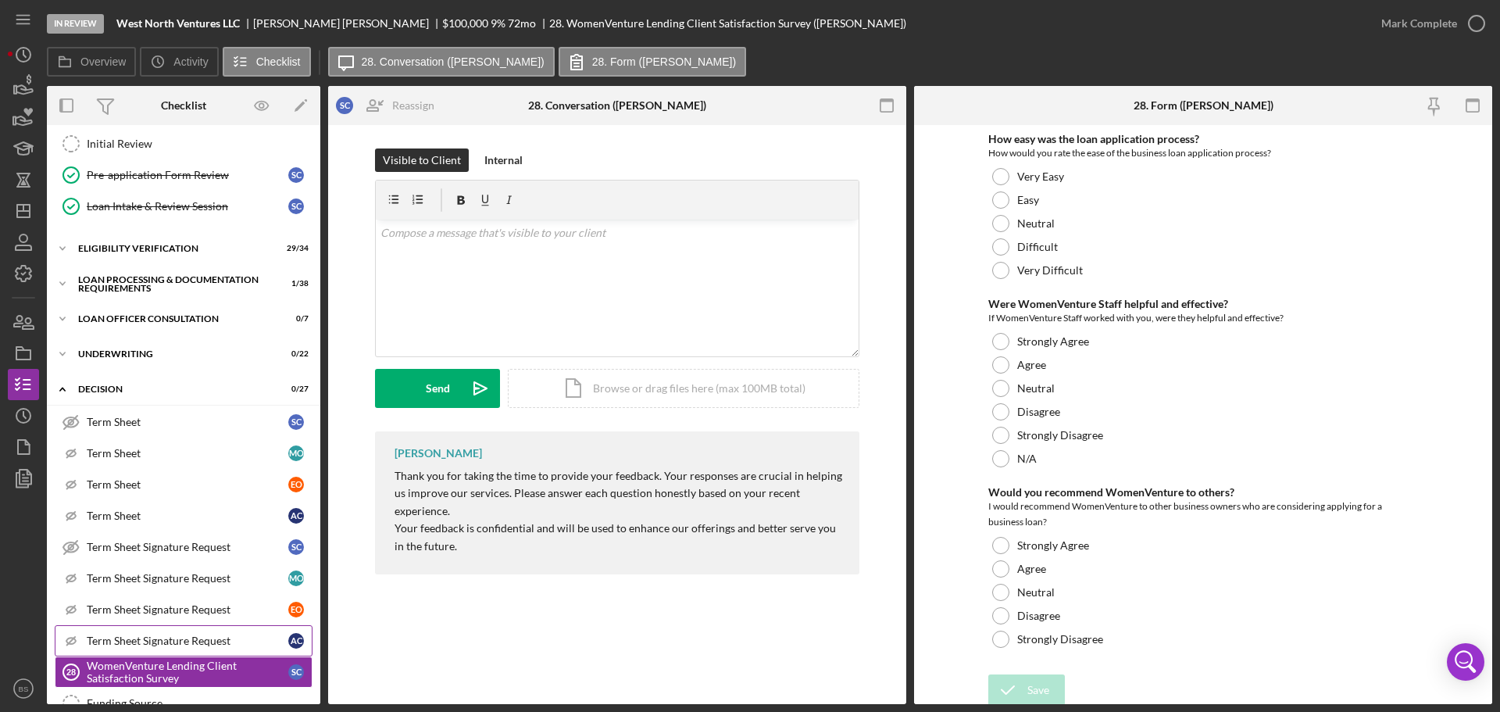
scroll to position [570, 0]
click at [149, 312] on div "Icon/Expander Loan Officer Consultation 0 / 7" at bounding box center [183, 320] width 273 height 31
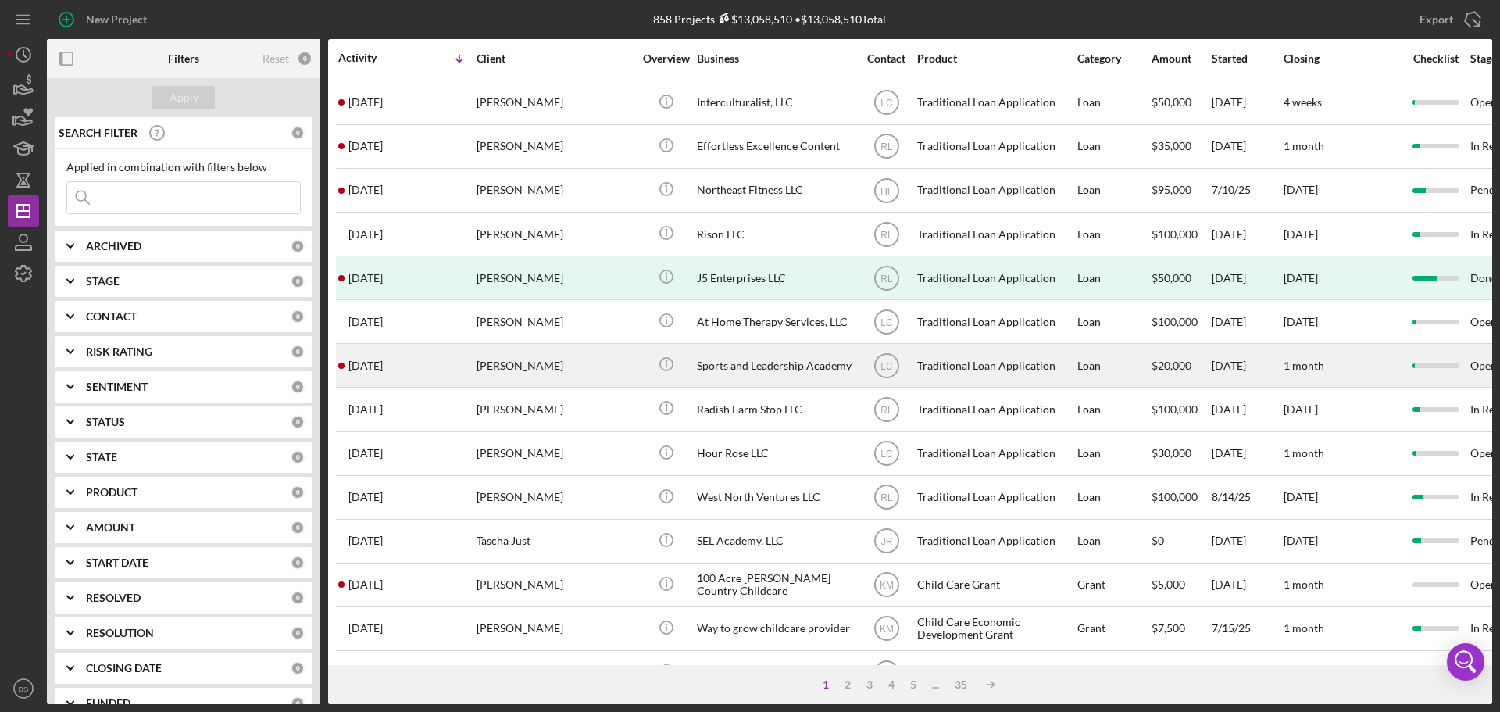
scroll to position [156, 0]
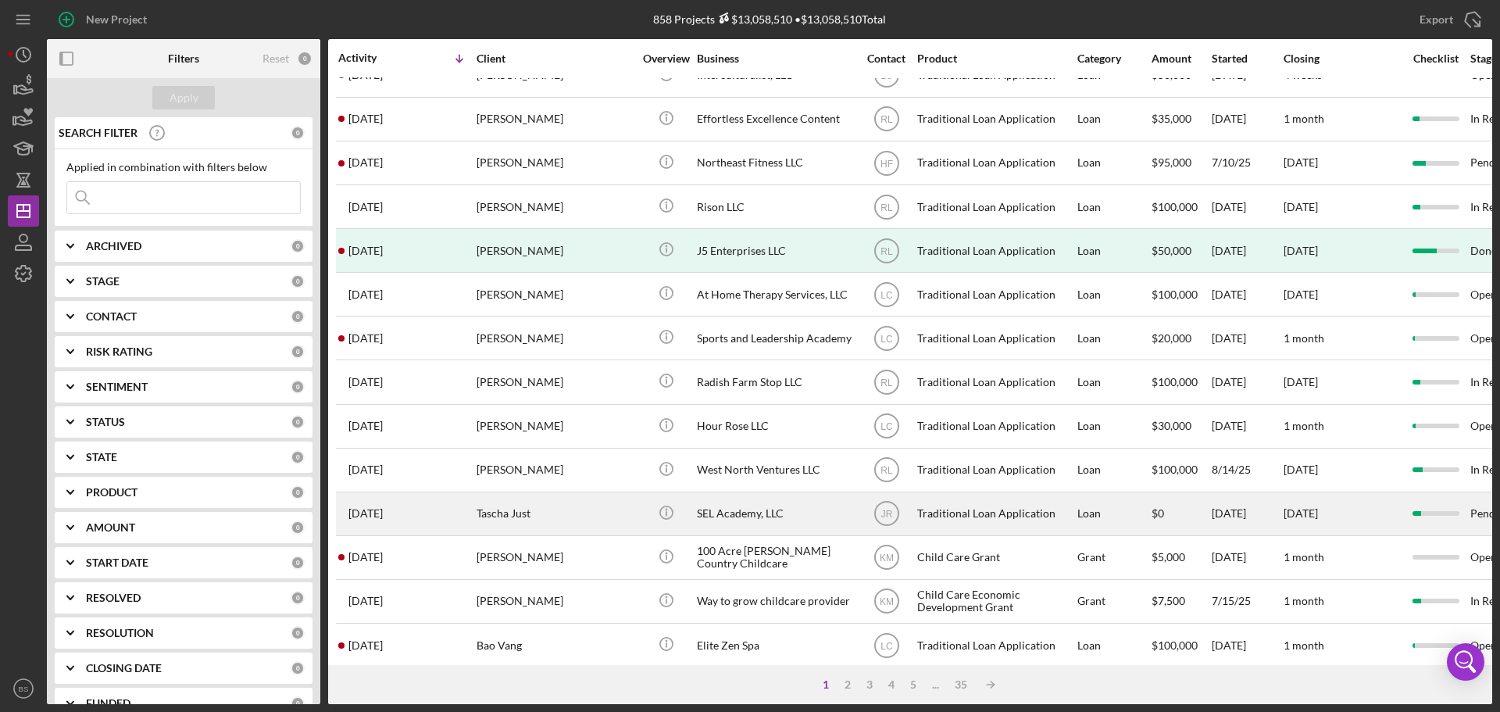
click at [497, 518] on div "Tascha Just" at bounding box center [555, 513] width 156 height 41
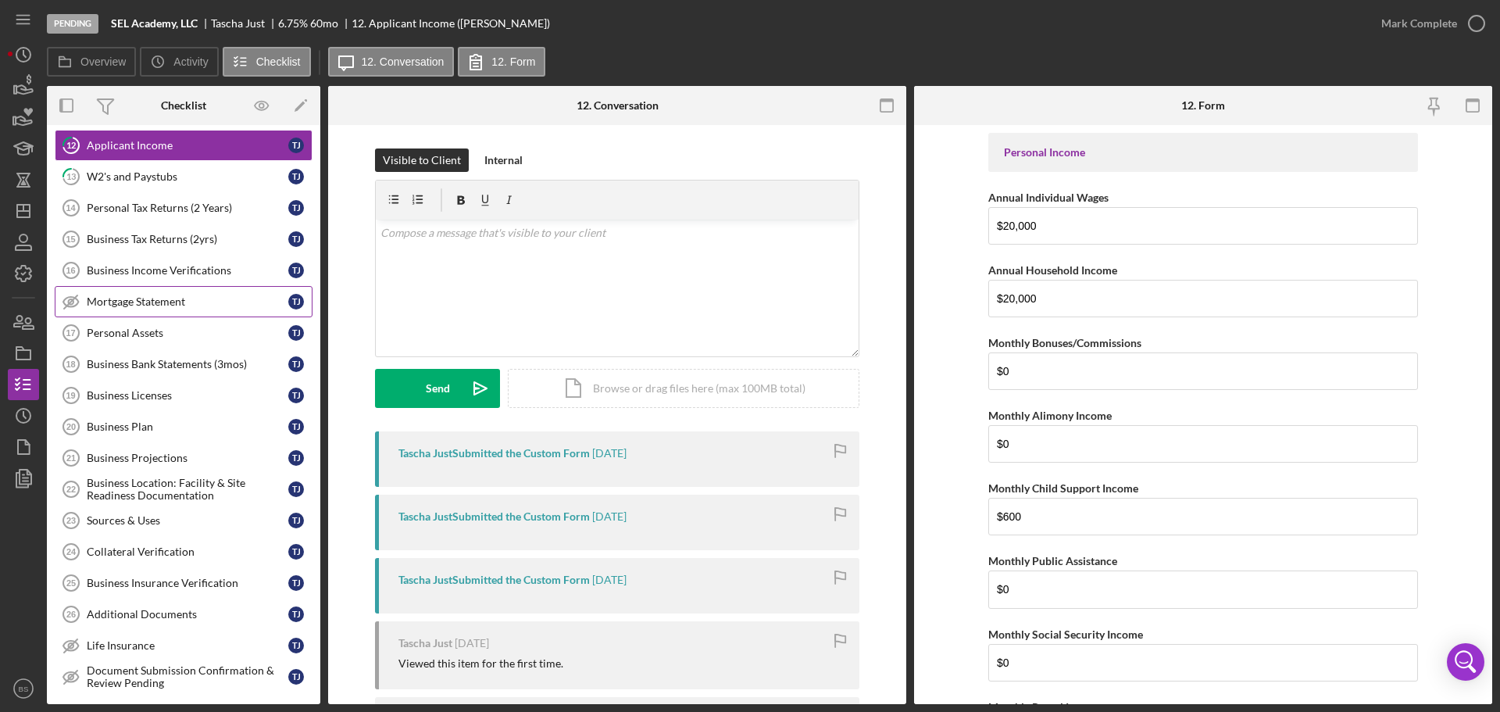
scroll to position [391, 0]
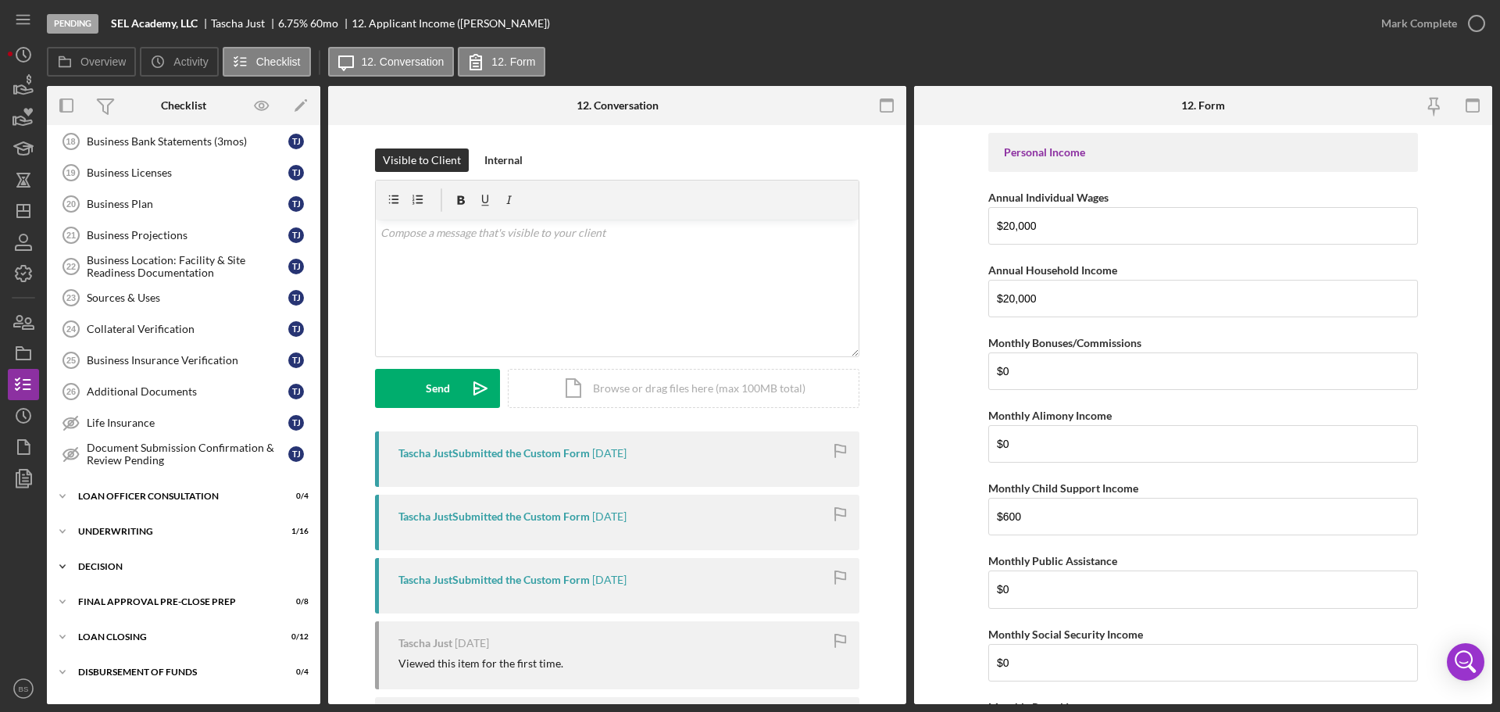
click at [159, 555] on div "Icon/Expander Decision 0 / 15" at bounding box center [183, 566] width 273 height 31
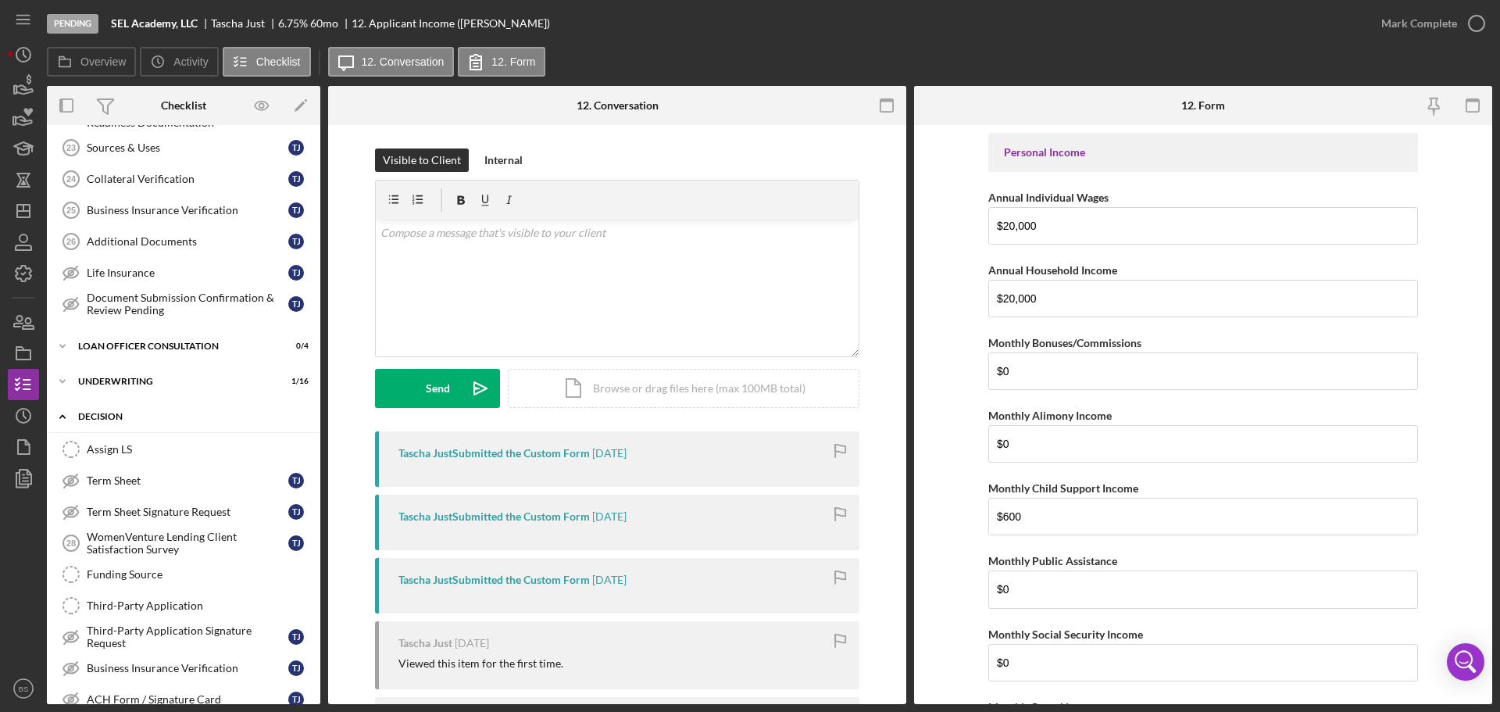
scroll to position [547, 0]
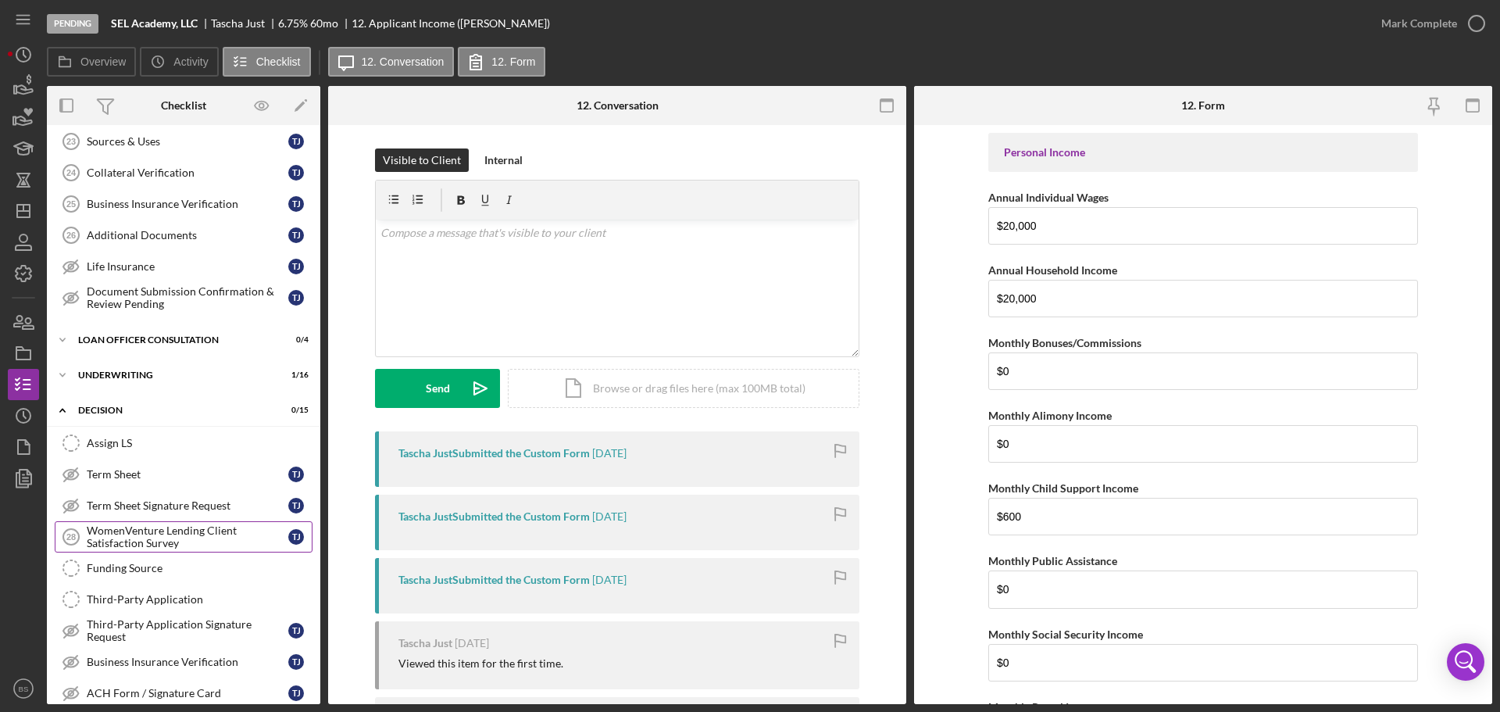
click at [162, 537] on div "WomenVenture Lending Client Satisfaction Survey" at bounding box center [188, 536] width 202 height 25
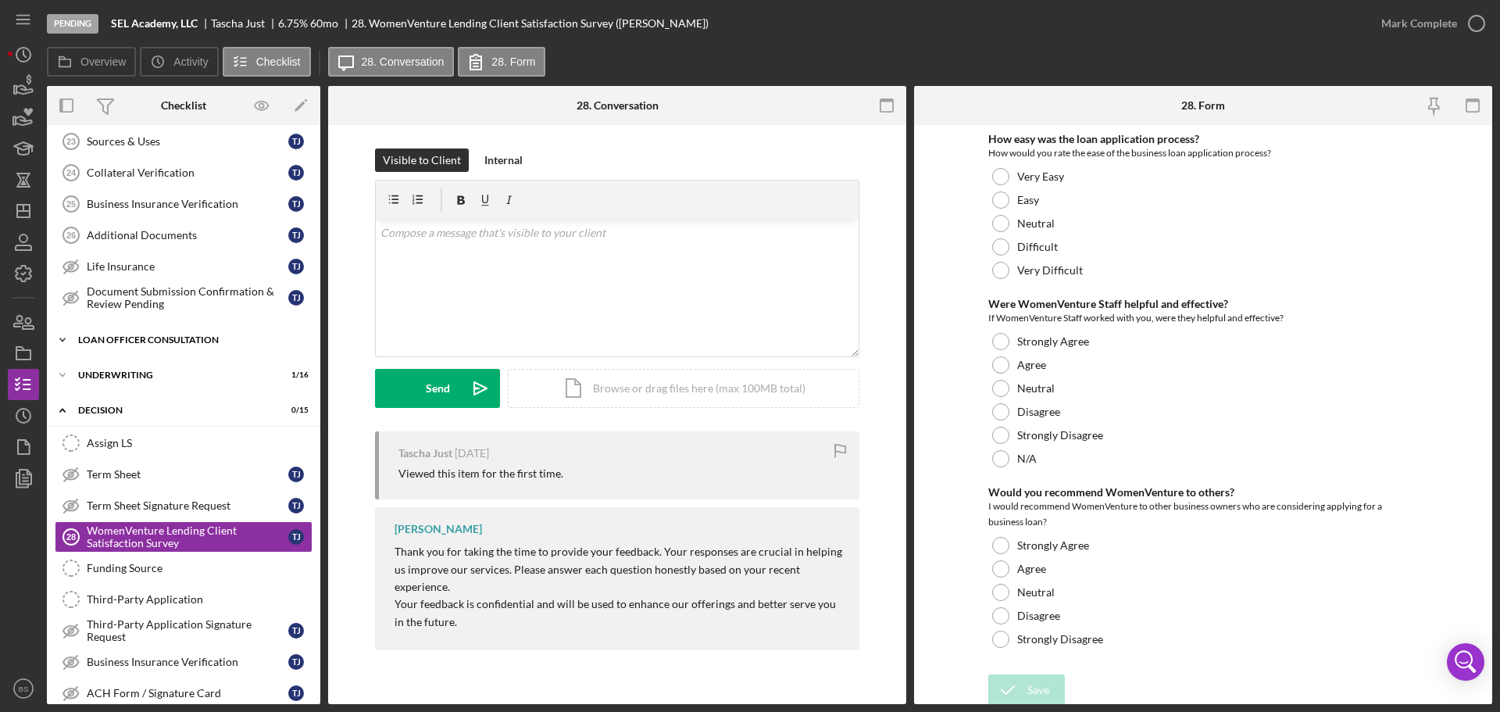
click at [170, 334] on div "Icon/Expander Loan Officer Consultation 0 / 4" at bounding box center [183, 339] width 273 height 31
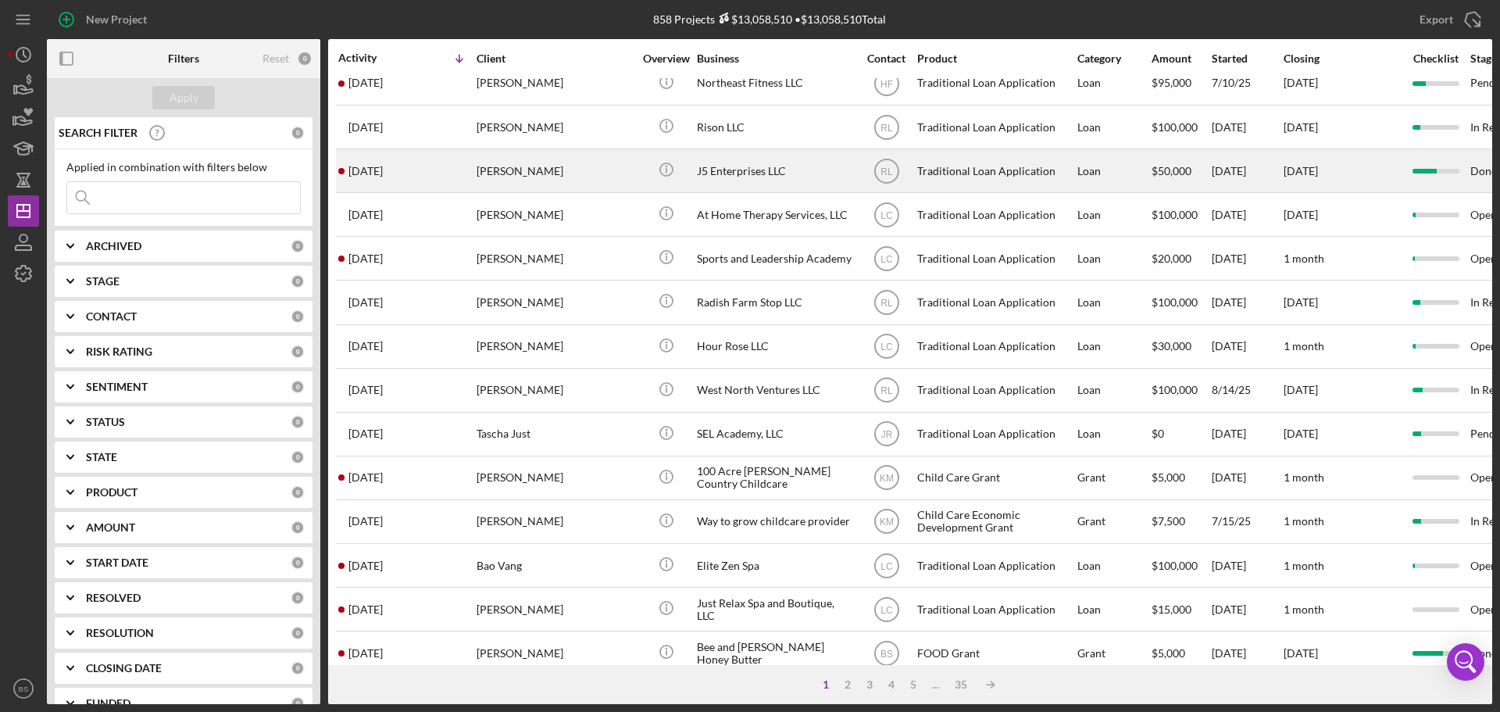
scroll to position [312, 0]
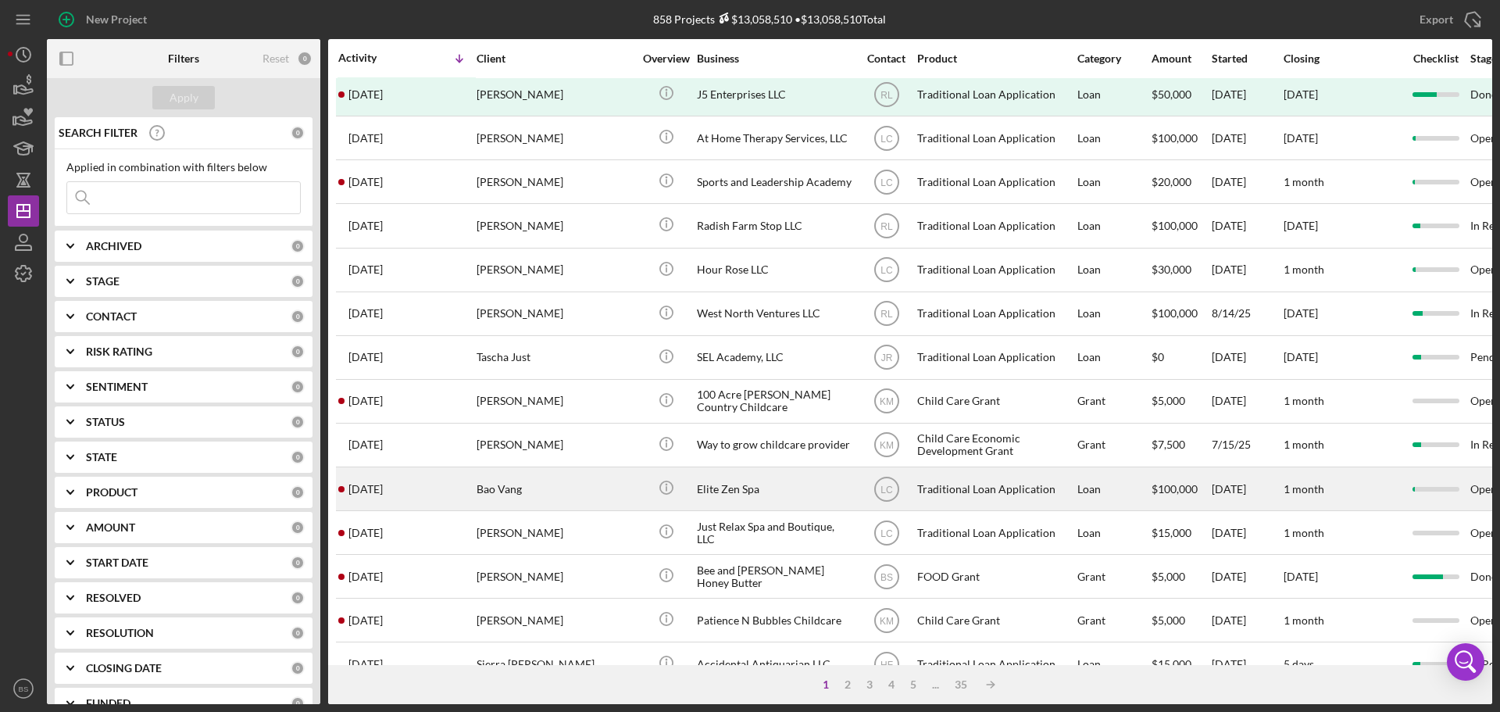
click at [505, 492] on div "Bao Vang" at bounding box center [555, 488] width 156 height 41
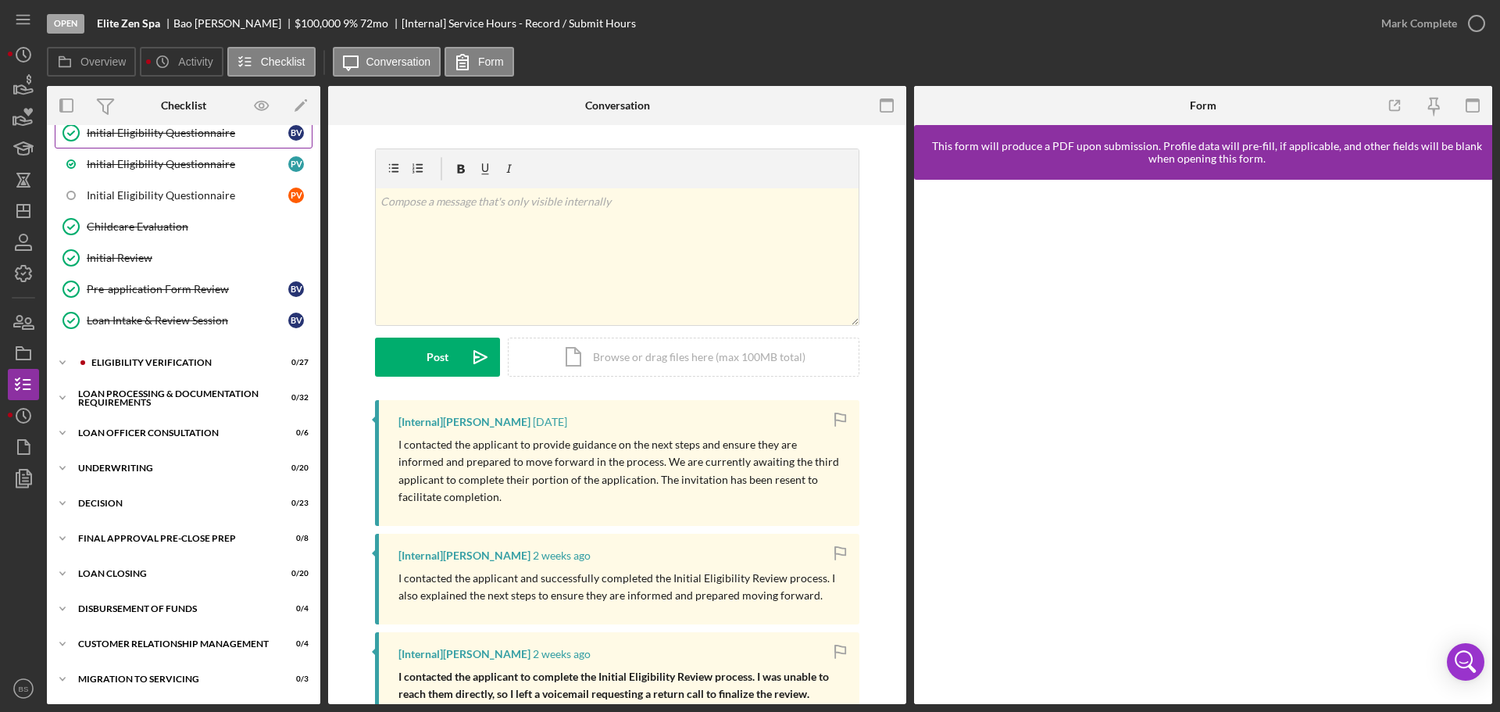
scroll to position [398, 0]
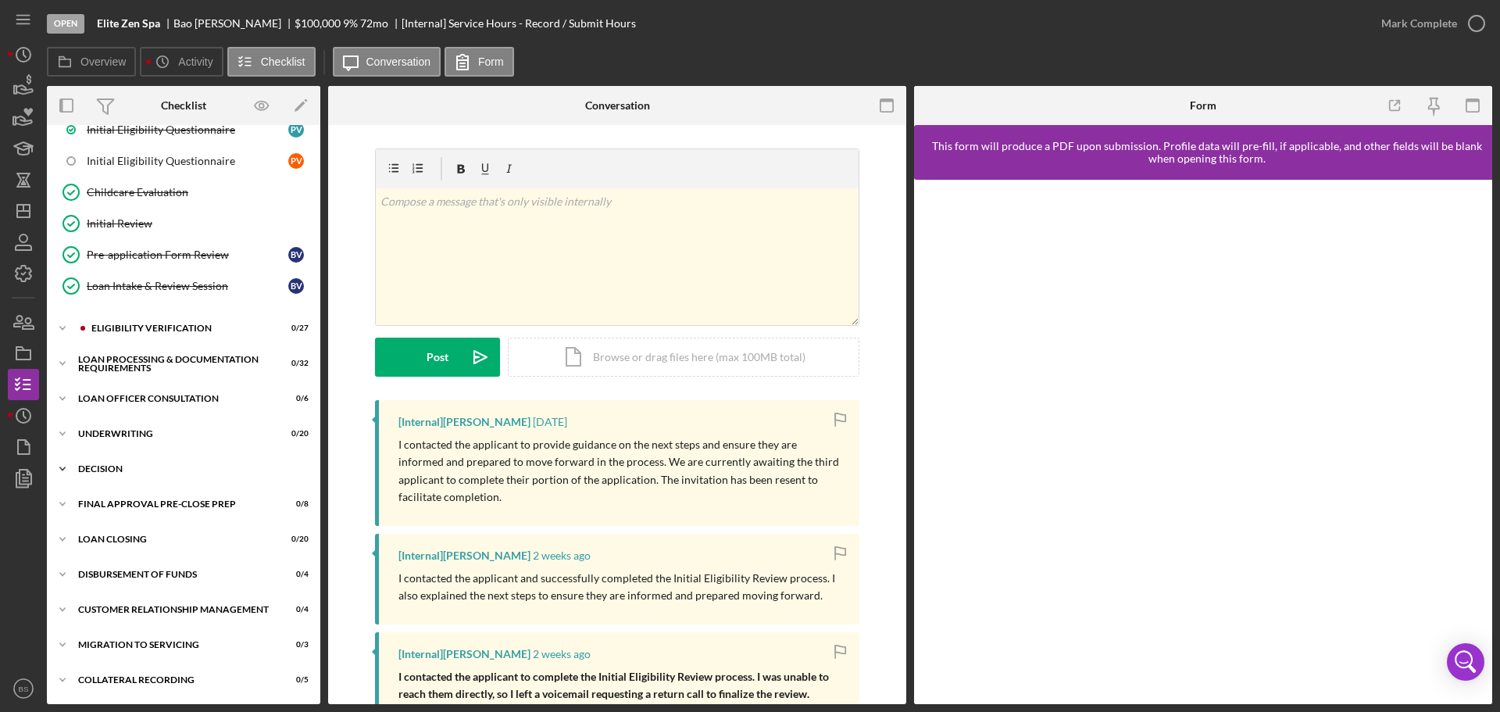
click at [193, 464] on div "Decision" at bounding box center [189, 468] width 223 height 9
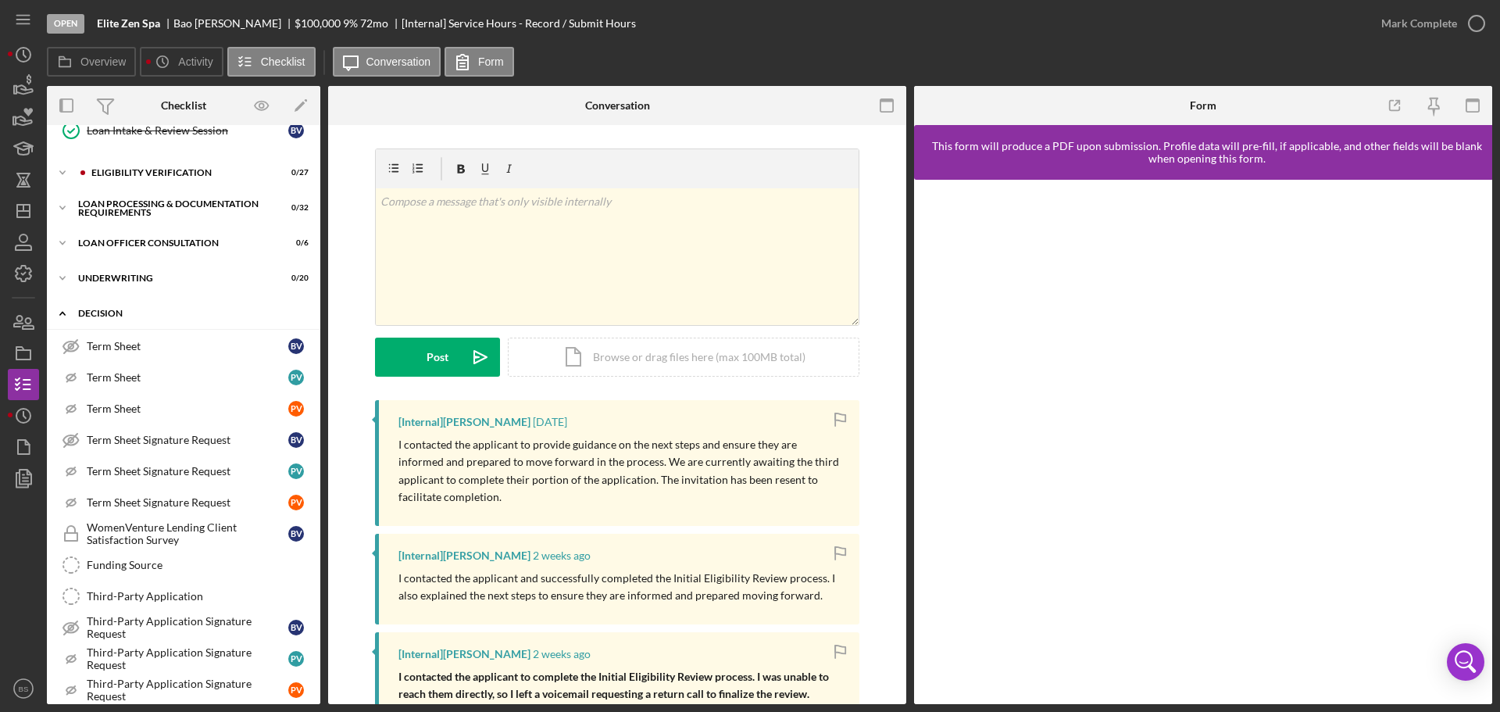
scroll to position [554, 0]
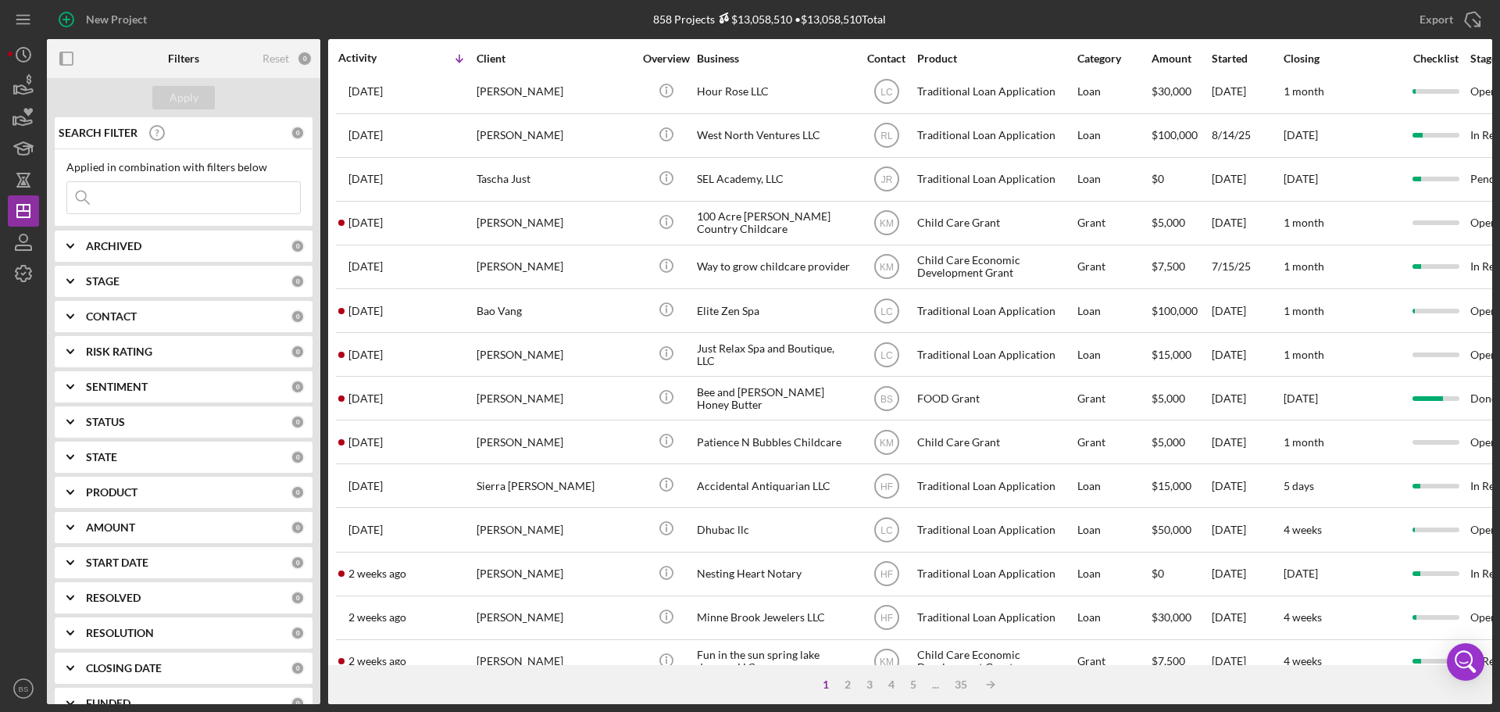
scroll to position [529, 0]
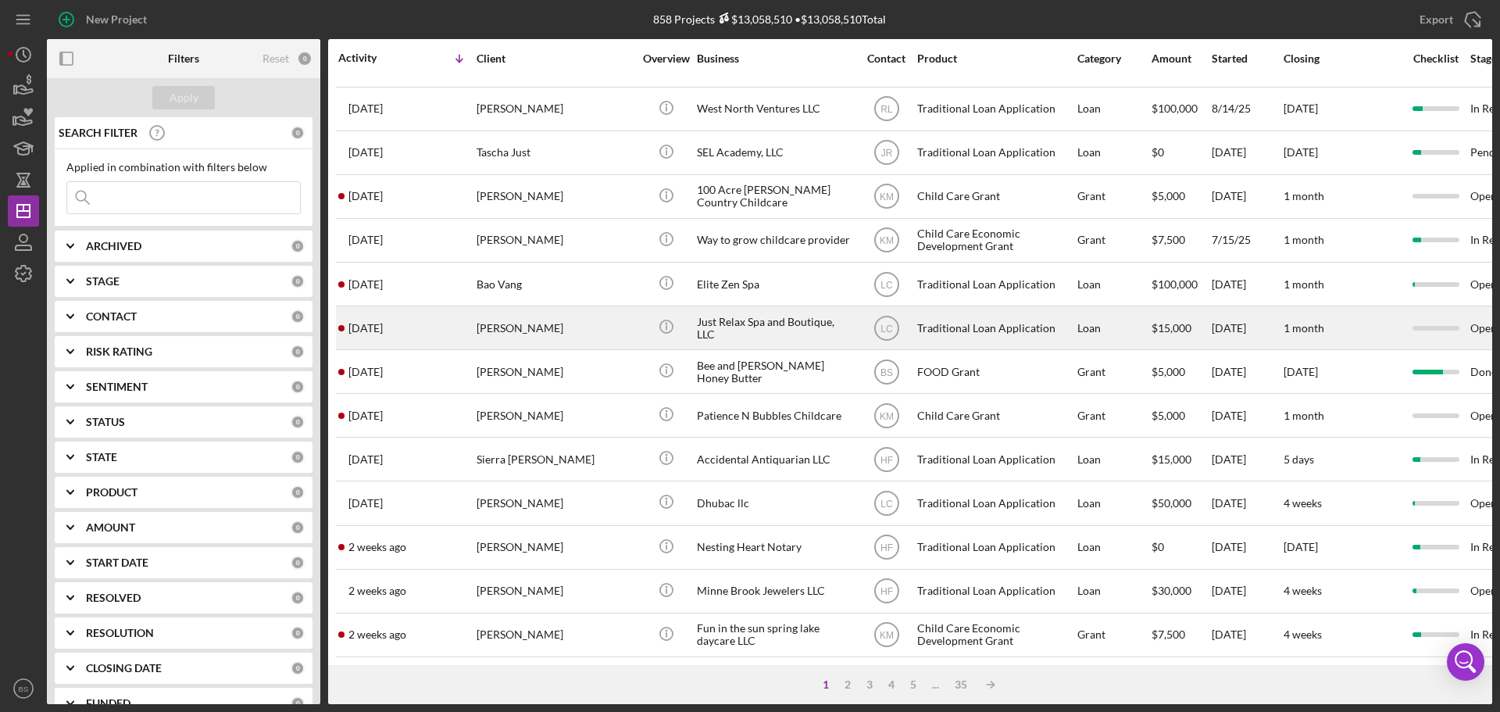
click at [536, 309] on div "[PERSON_NAME]" at bounding box center [555, 327] width 156 height 41
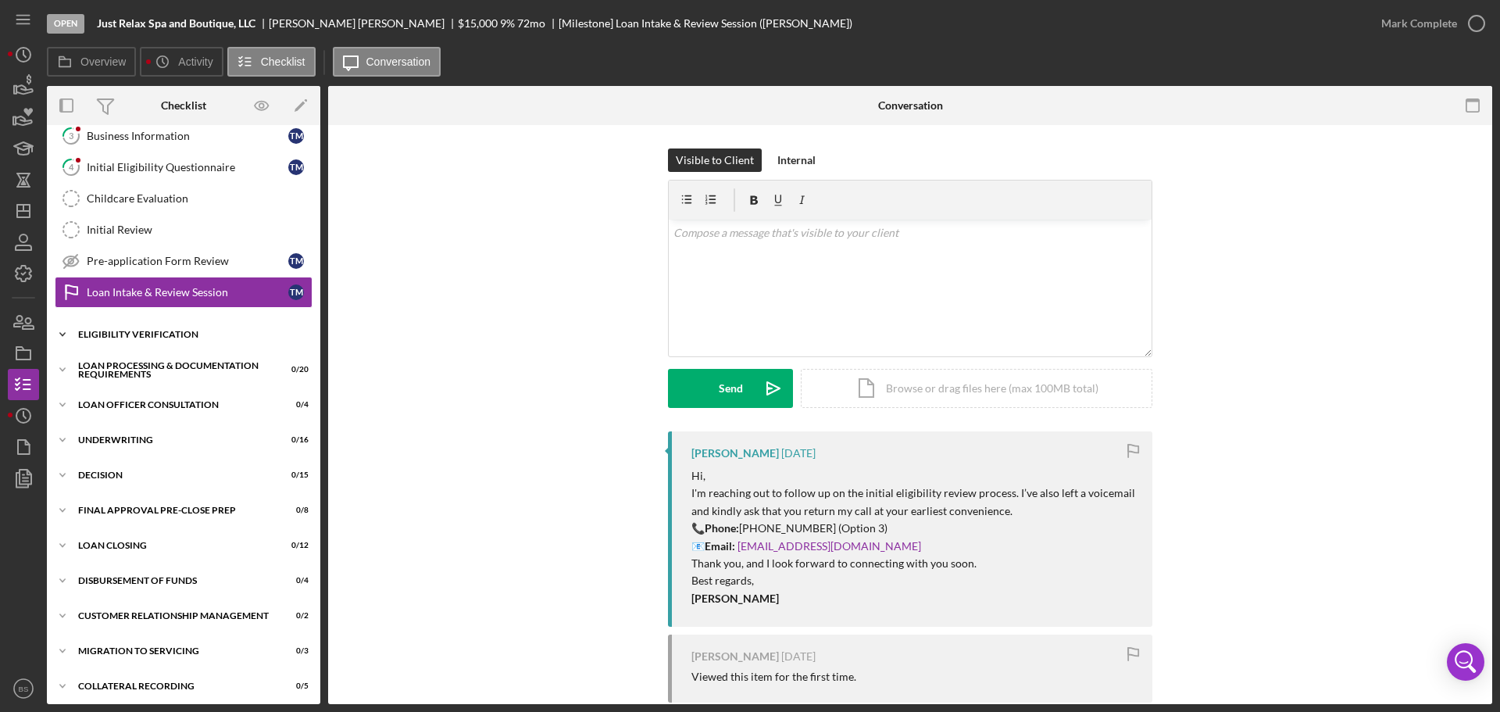
scroll to position [176, 0]
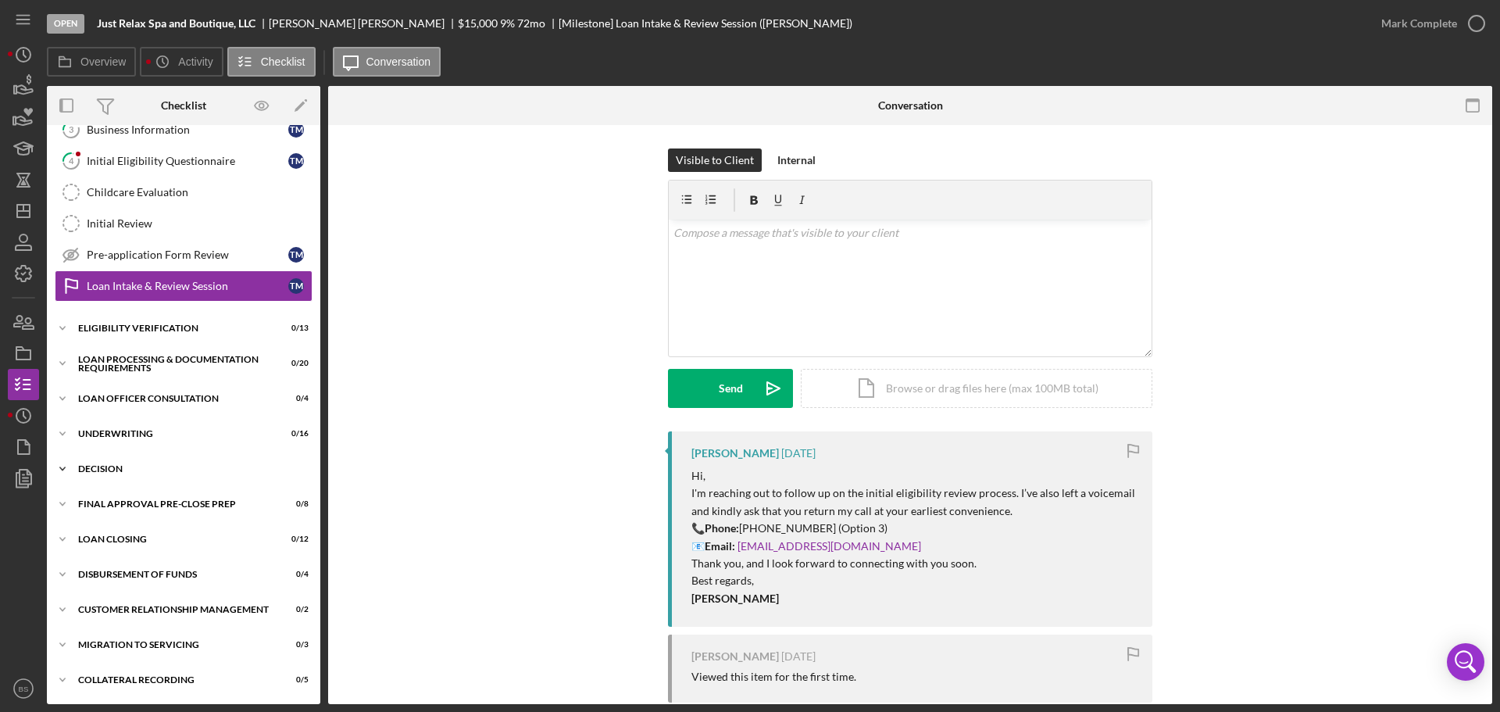
click at [209, 461] on div "Icon/Expander Decision 0 / 15" at bounding box center [183, 468] width 273 height 31
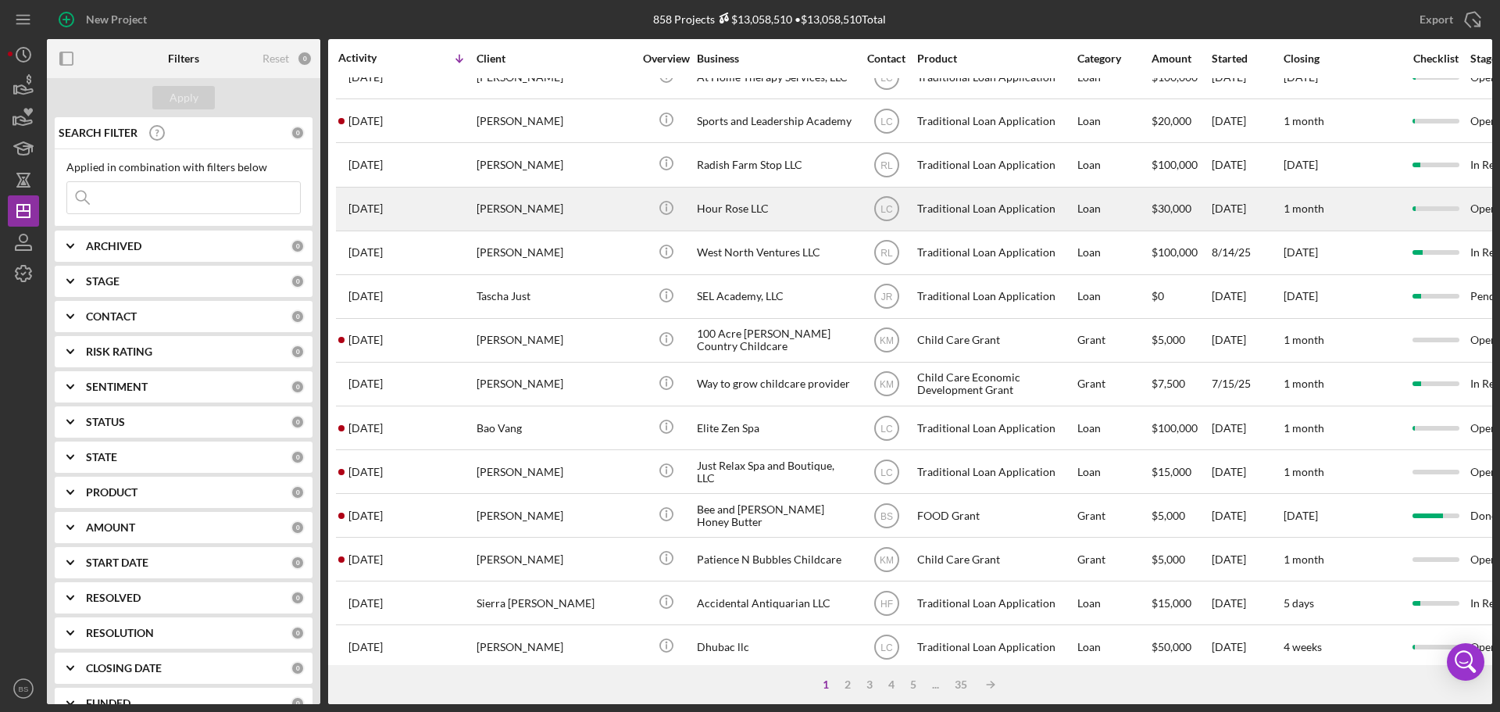
scroll to position [391, 0]
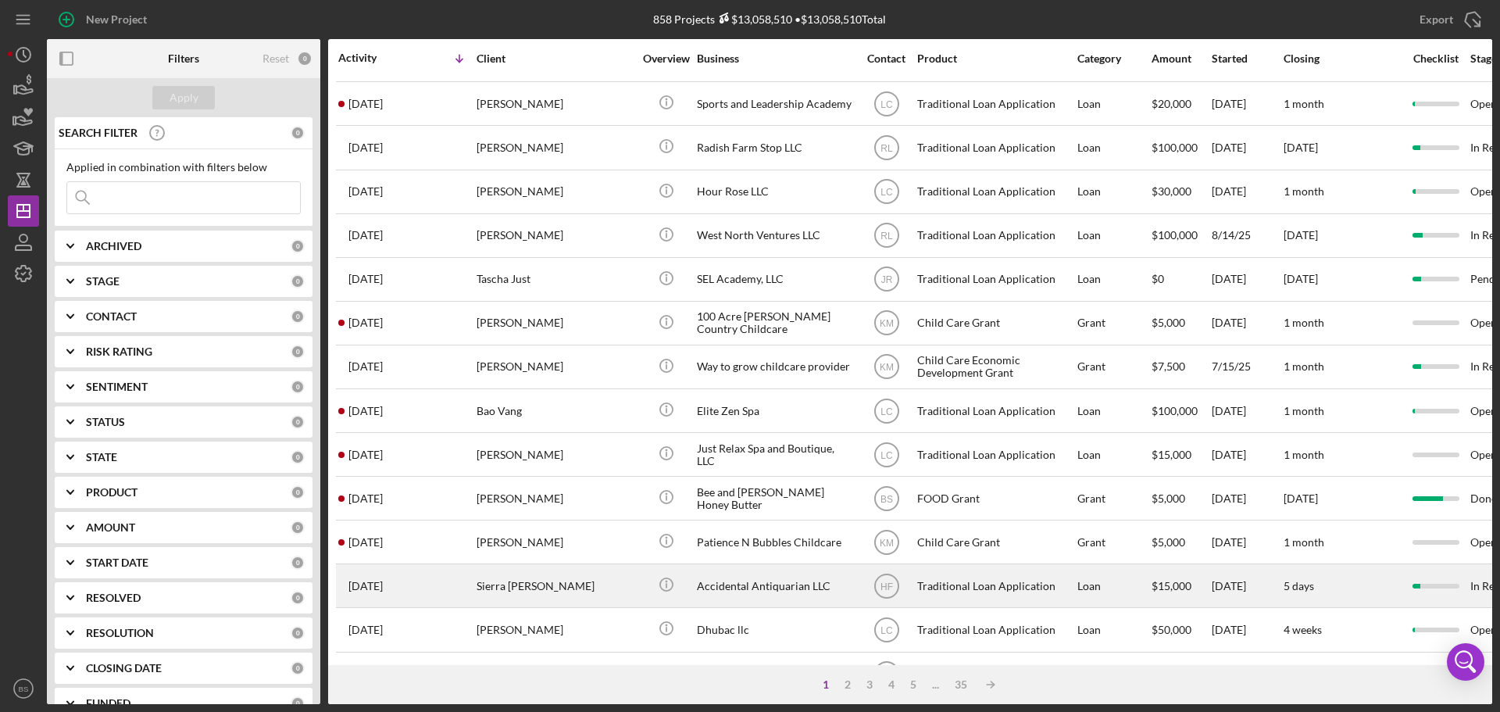
click at [544, 587] on div "Sierra [PERSON_NAME]" at bounding box center [555, 585] width 156 height 41
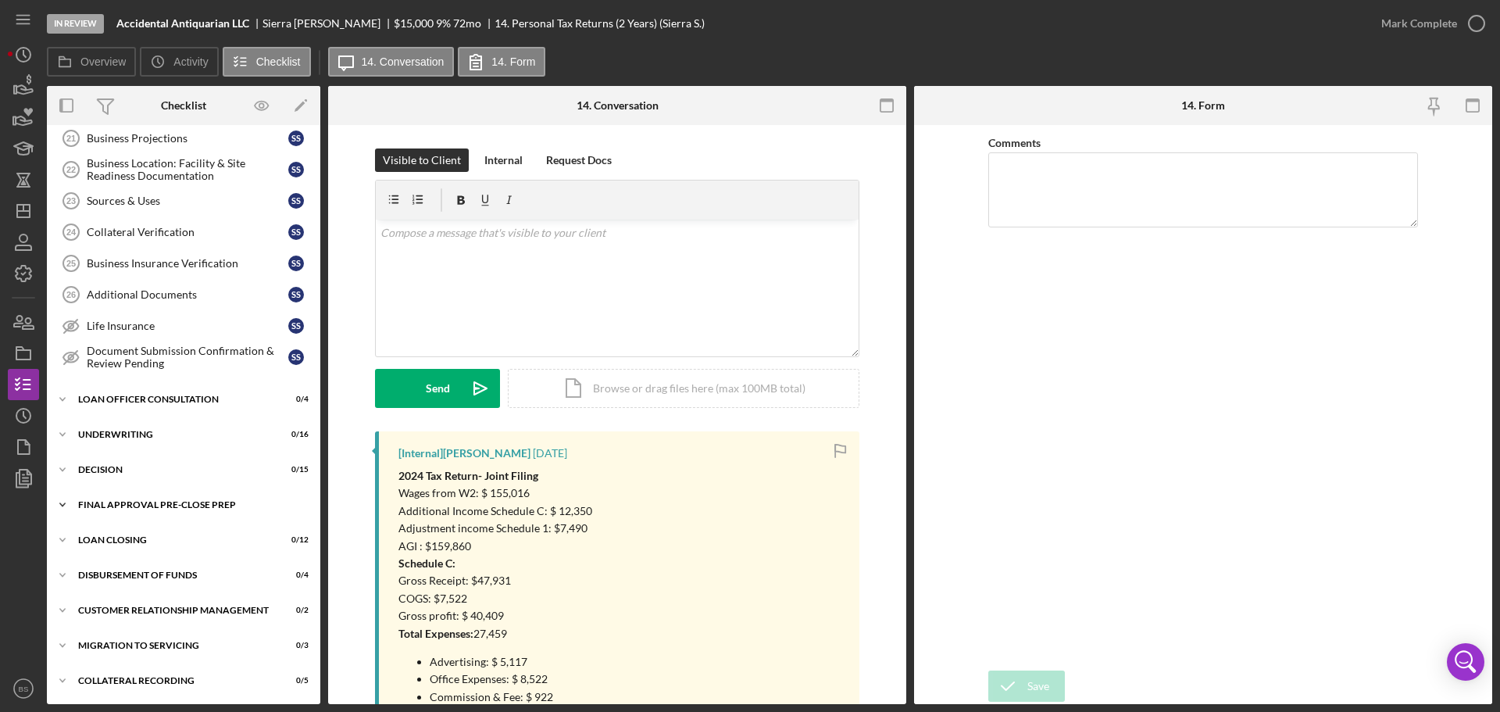
scroll to position [488, 0]
click at [178, 479] on div "Icon/Expander Decision 0 / 15" at bounding box center [183, 468] width 273 height 31
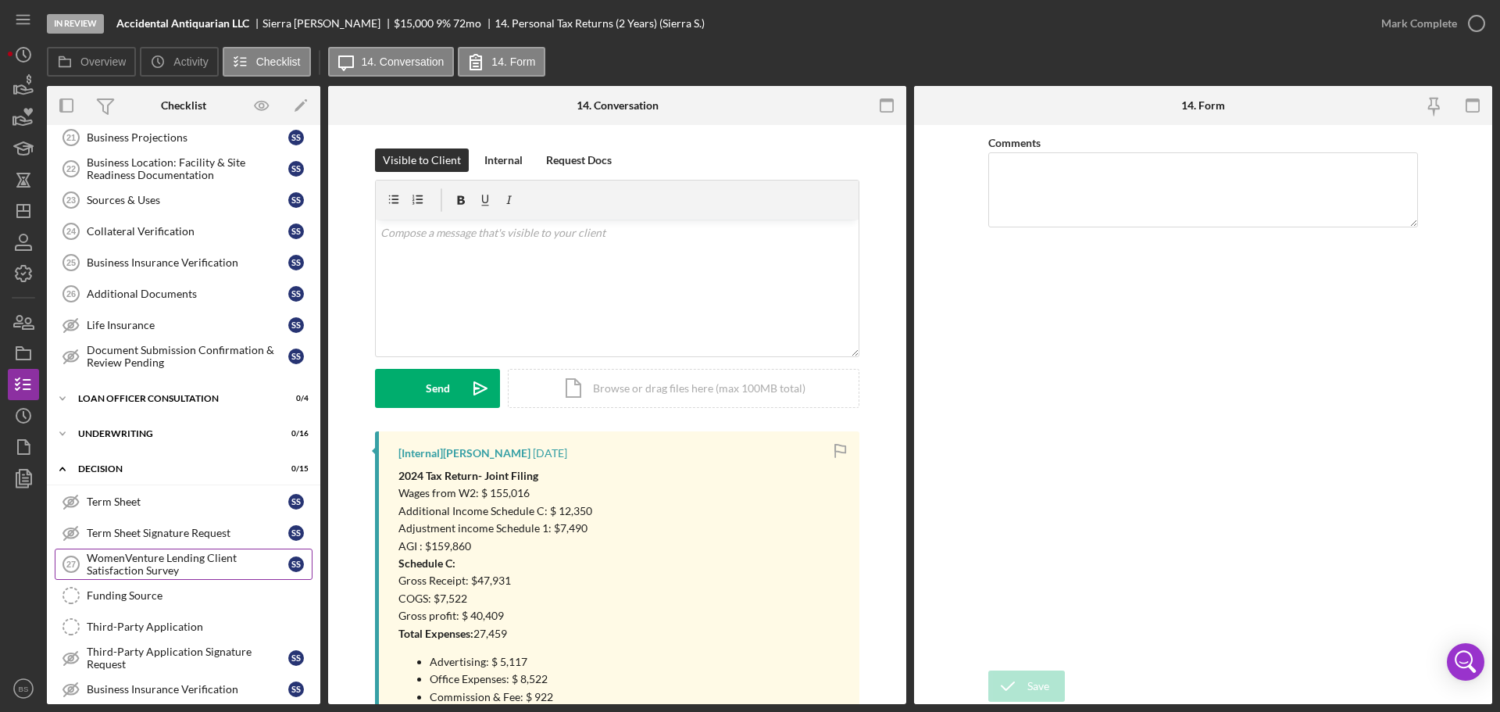
click at [162, 563] on div "WomenVenture Lending Client Satisfaction Survey" at bounding box center [188, 564] width 202 height 25
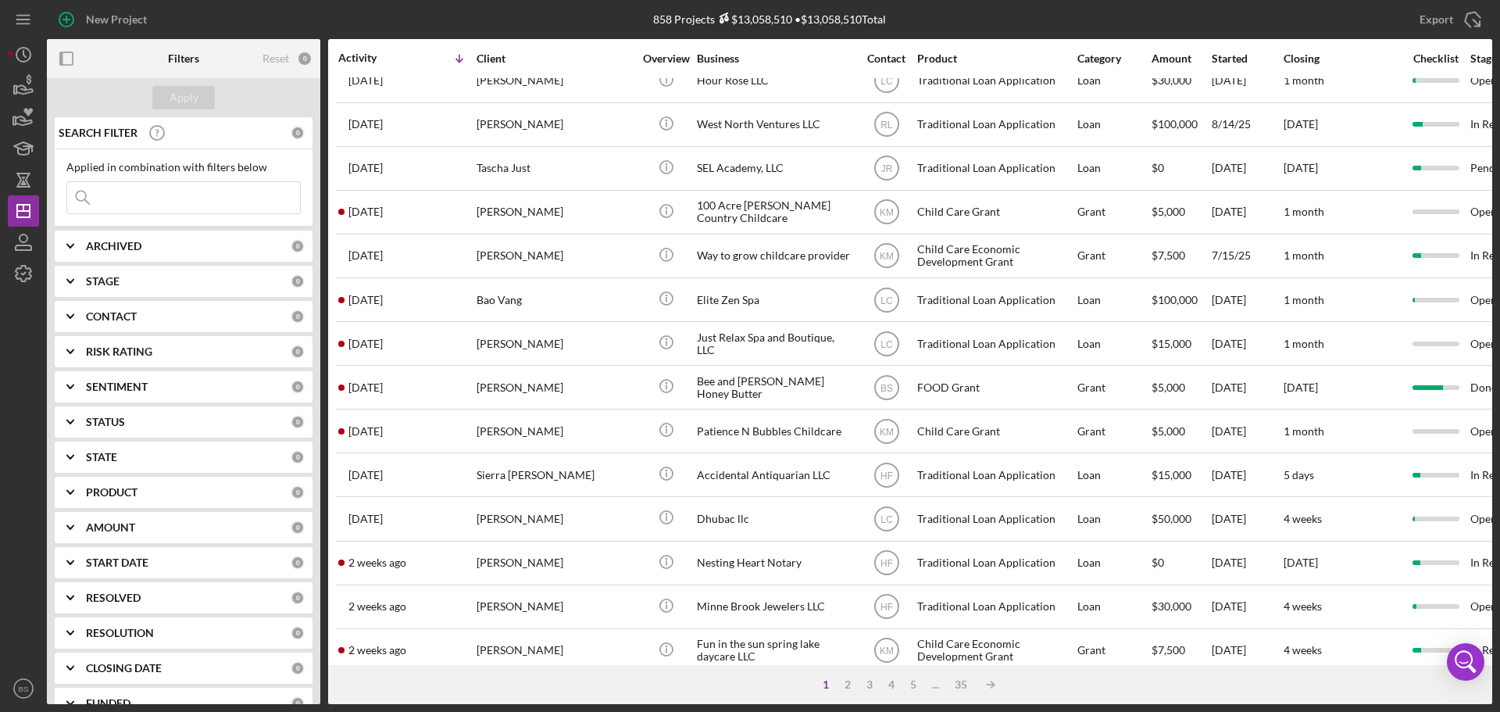
scroll to position [529, 0]
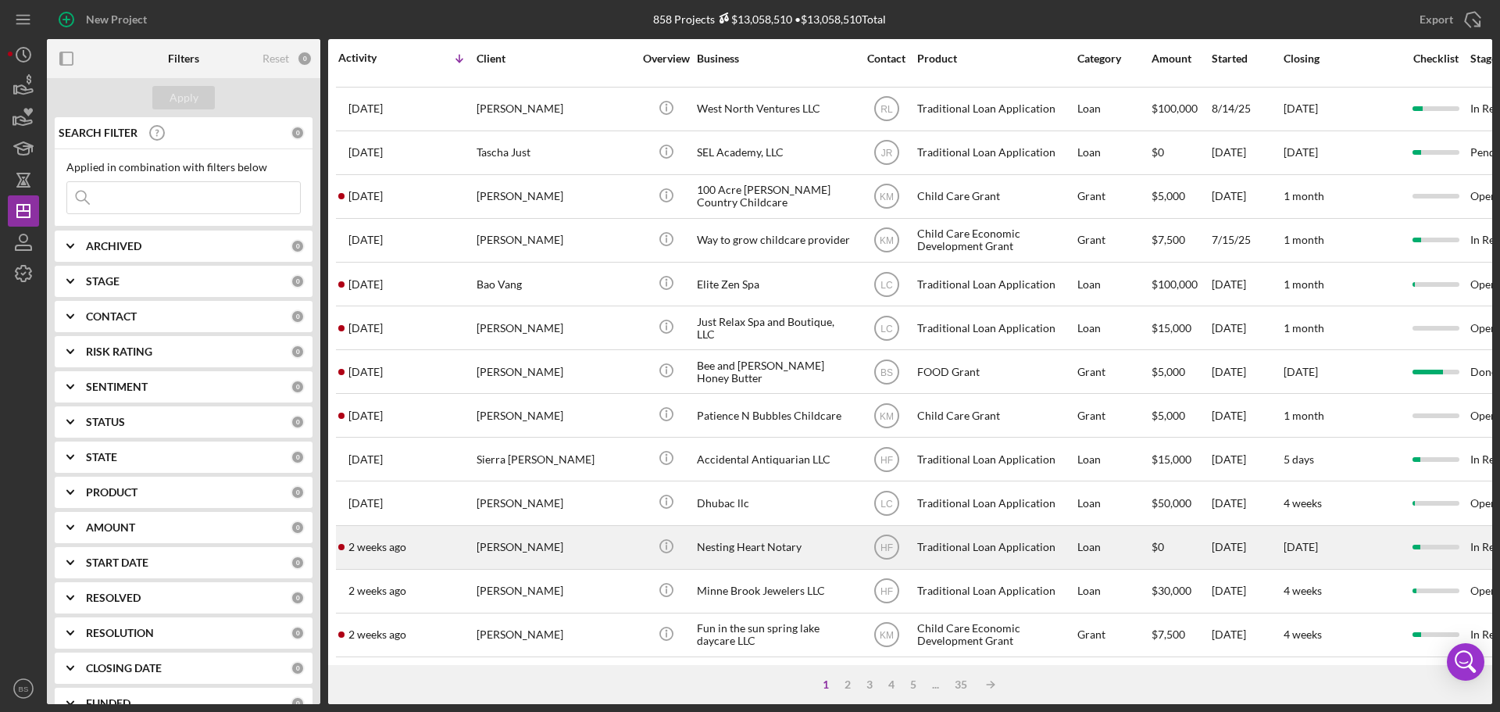
click at [548, 540] on div "[PERSON_NAME]" at bounding box center [555, 547] width 156 height 41
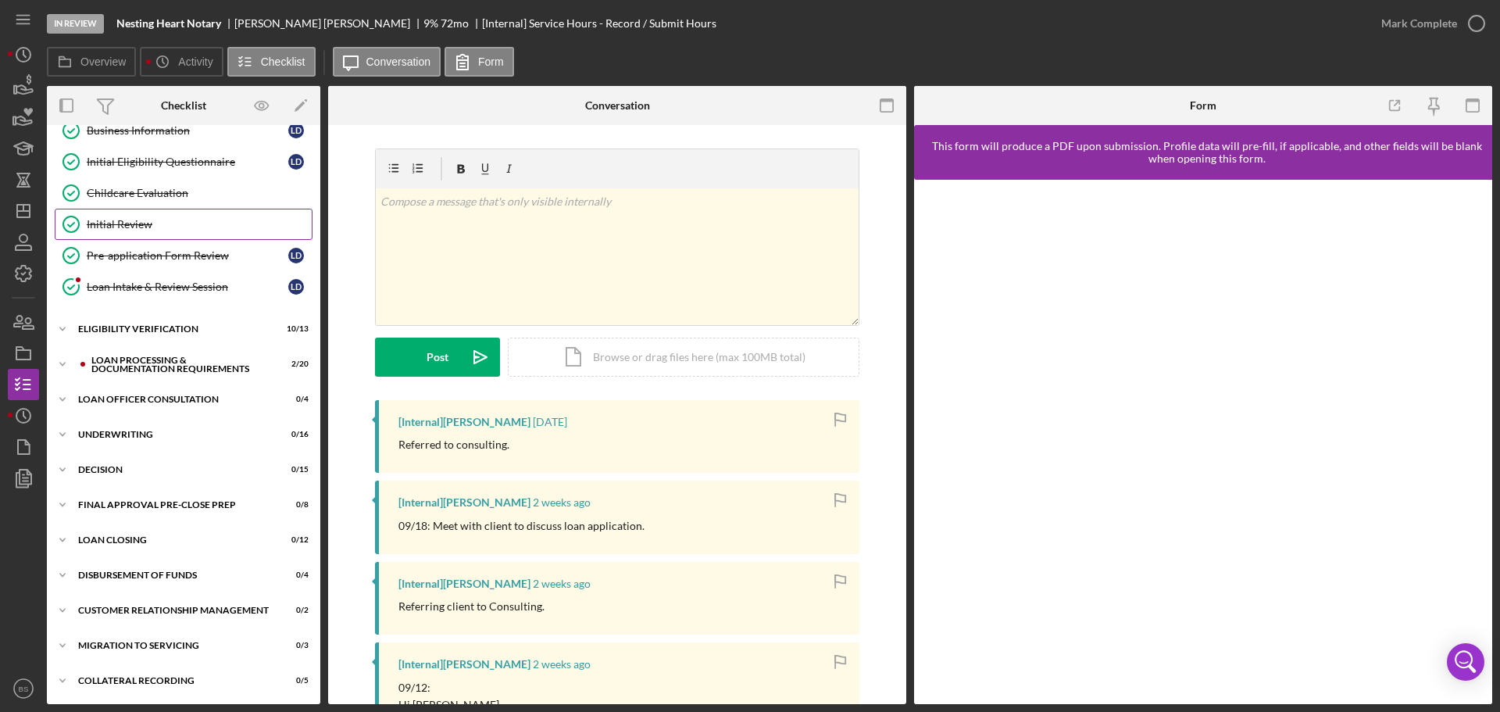
scroll to position [176, 0]
click at [195, 465] on div "Decision" at bounding box center [189, 468] width 223 height 9
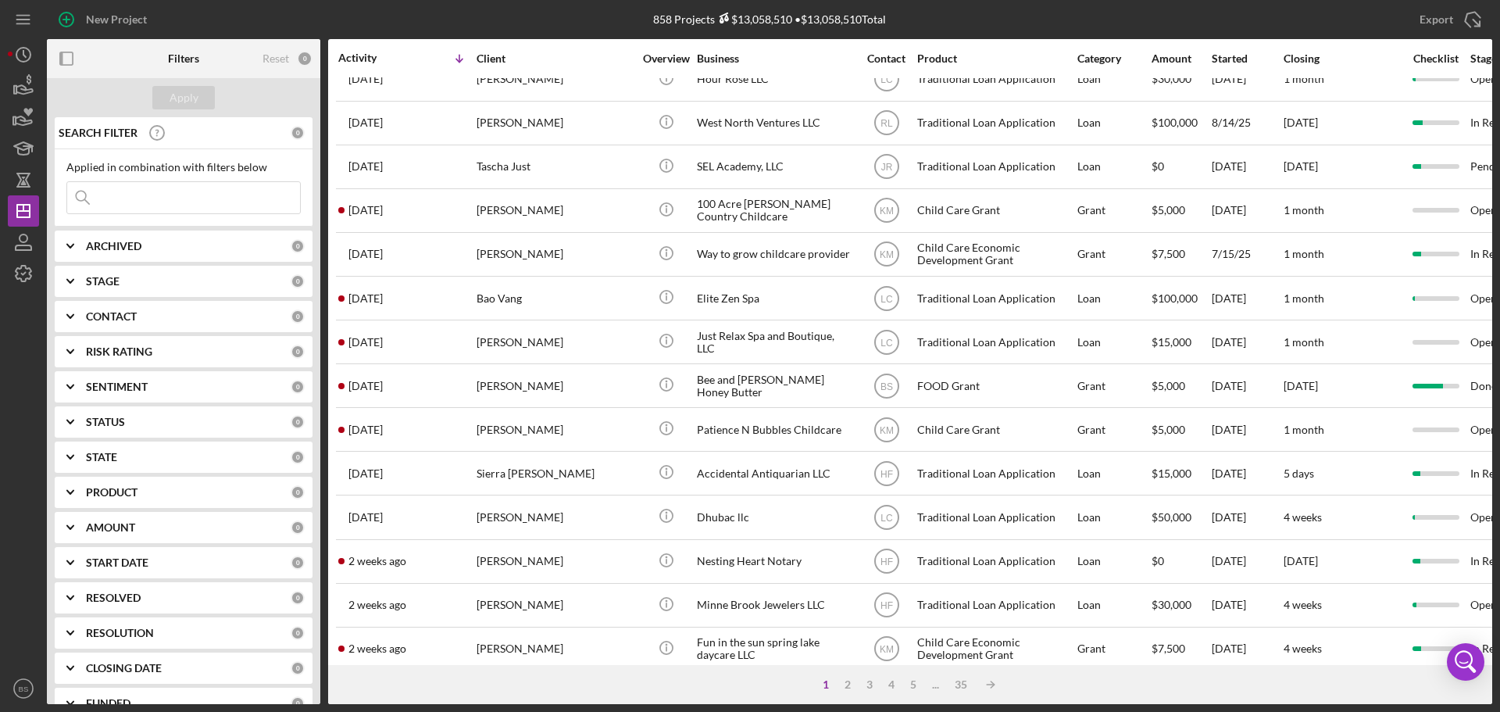
scroll to position [529, 0]
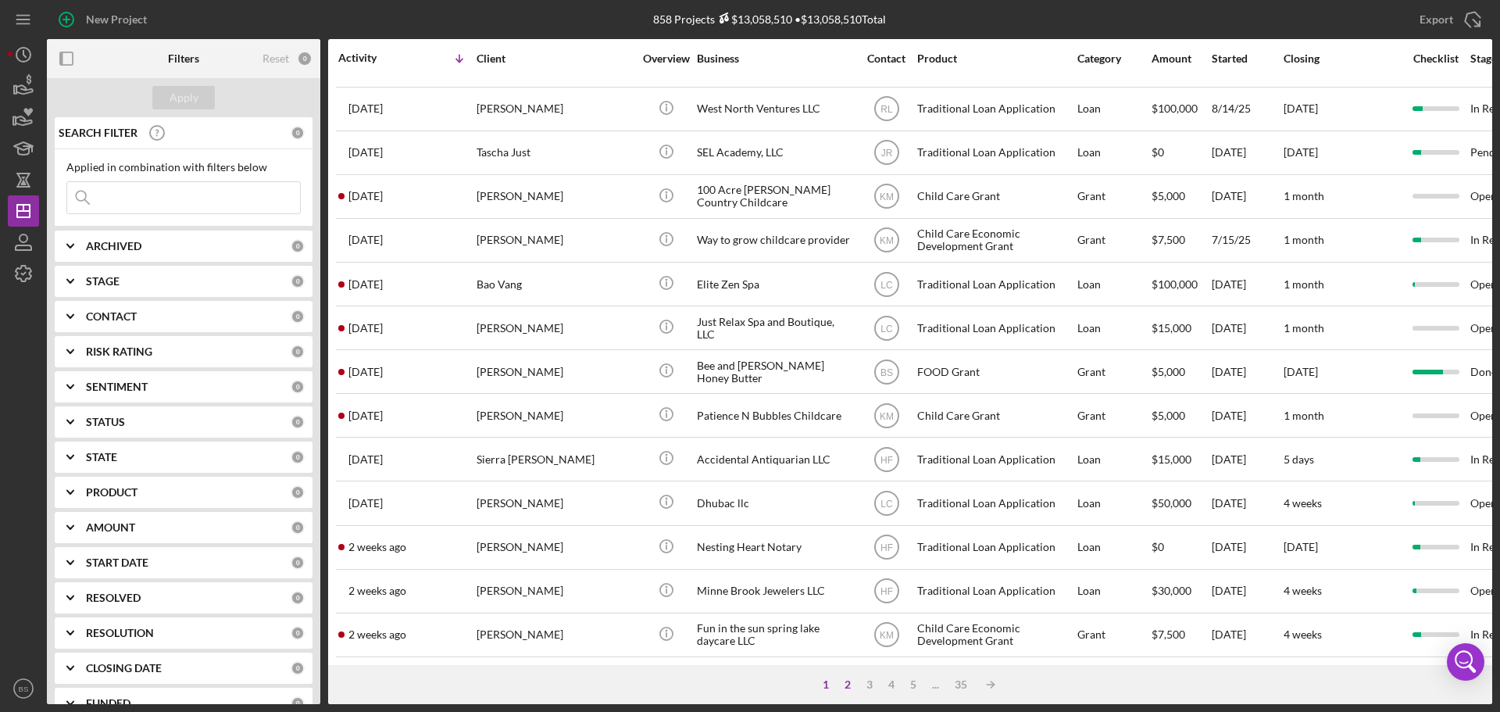
click at [844, 687] on div "2" at bounding box center [848, 684] width 22 height 12
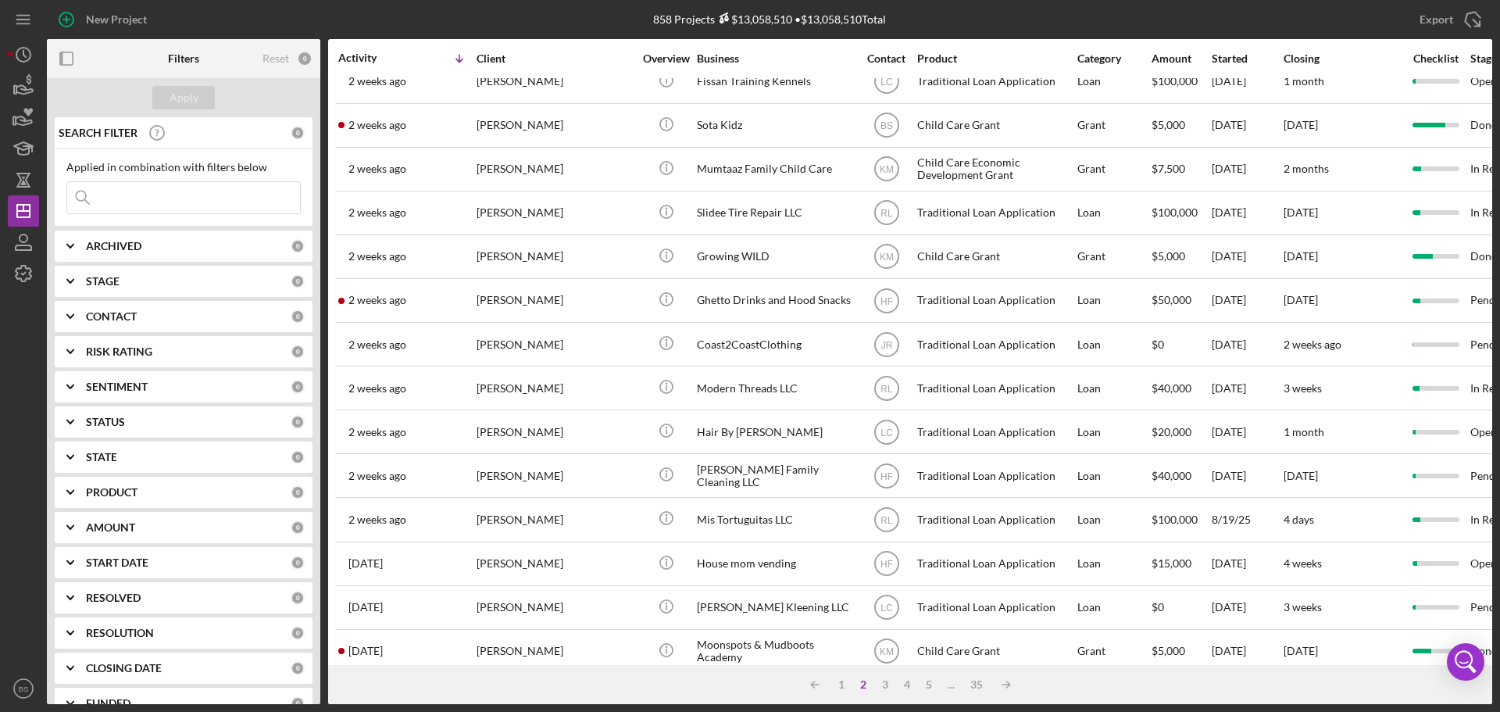
scroll to position [0, 0]
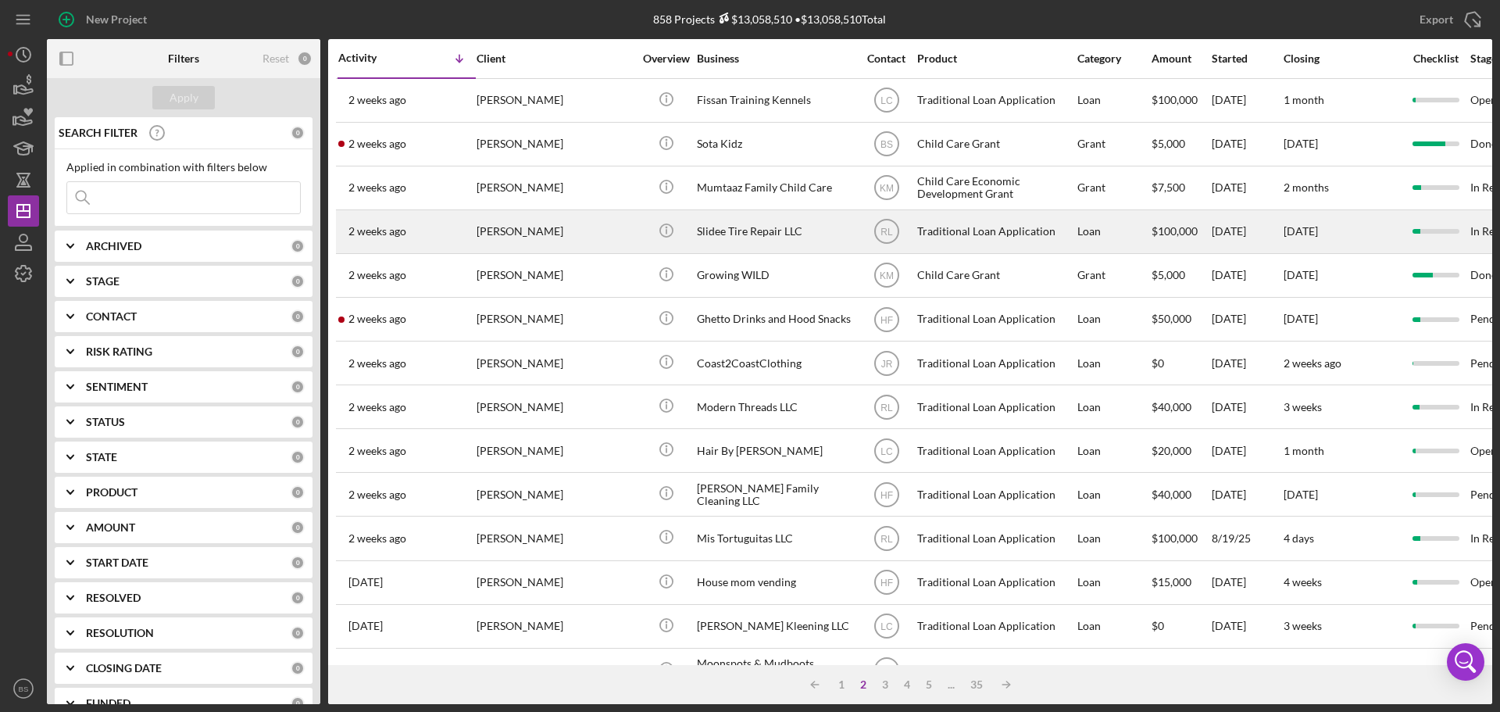
click at [587, 223] on div "[PERSON_NAME]" at bounding box center [555, 231] width 156 height 41
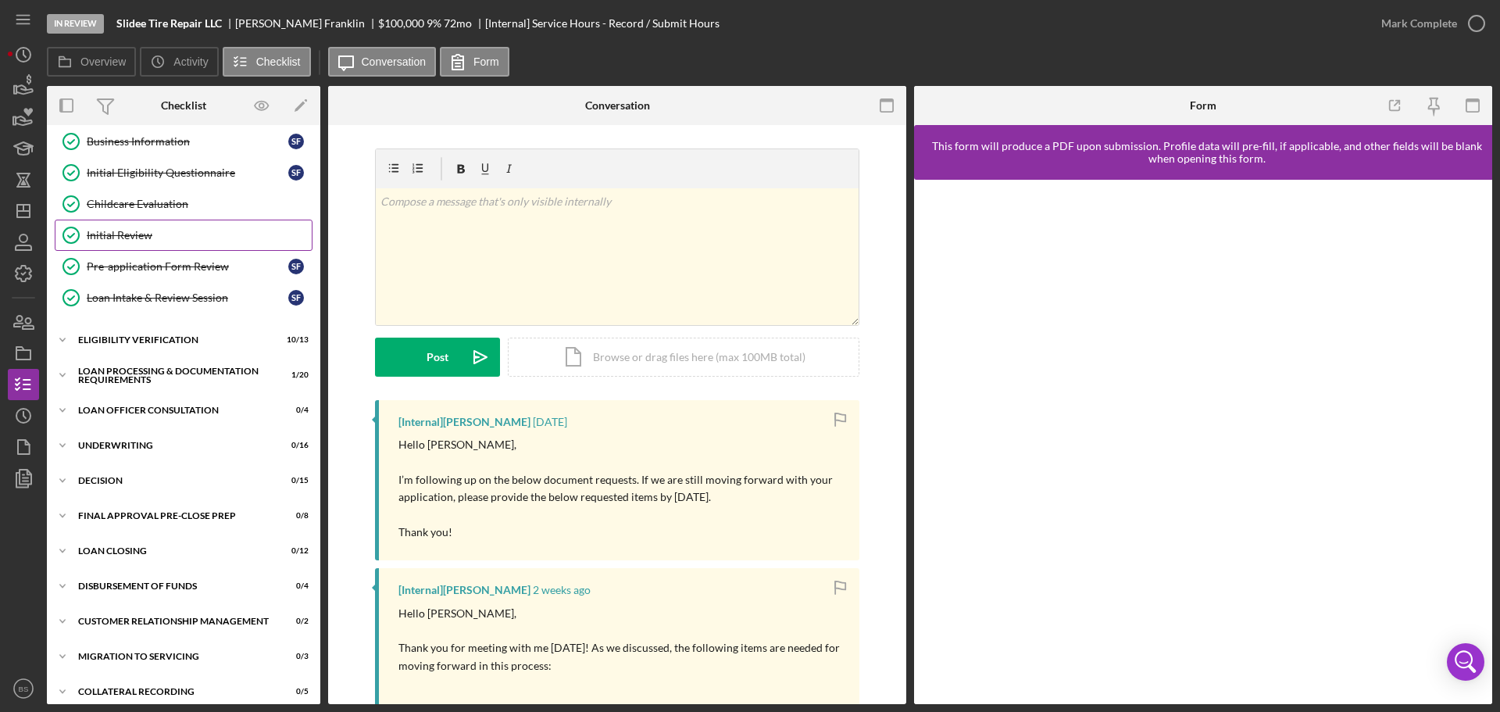
scroll to position [176, 0]
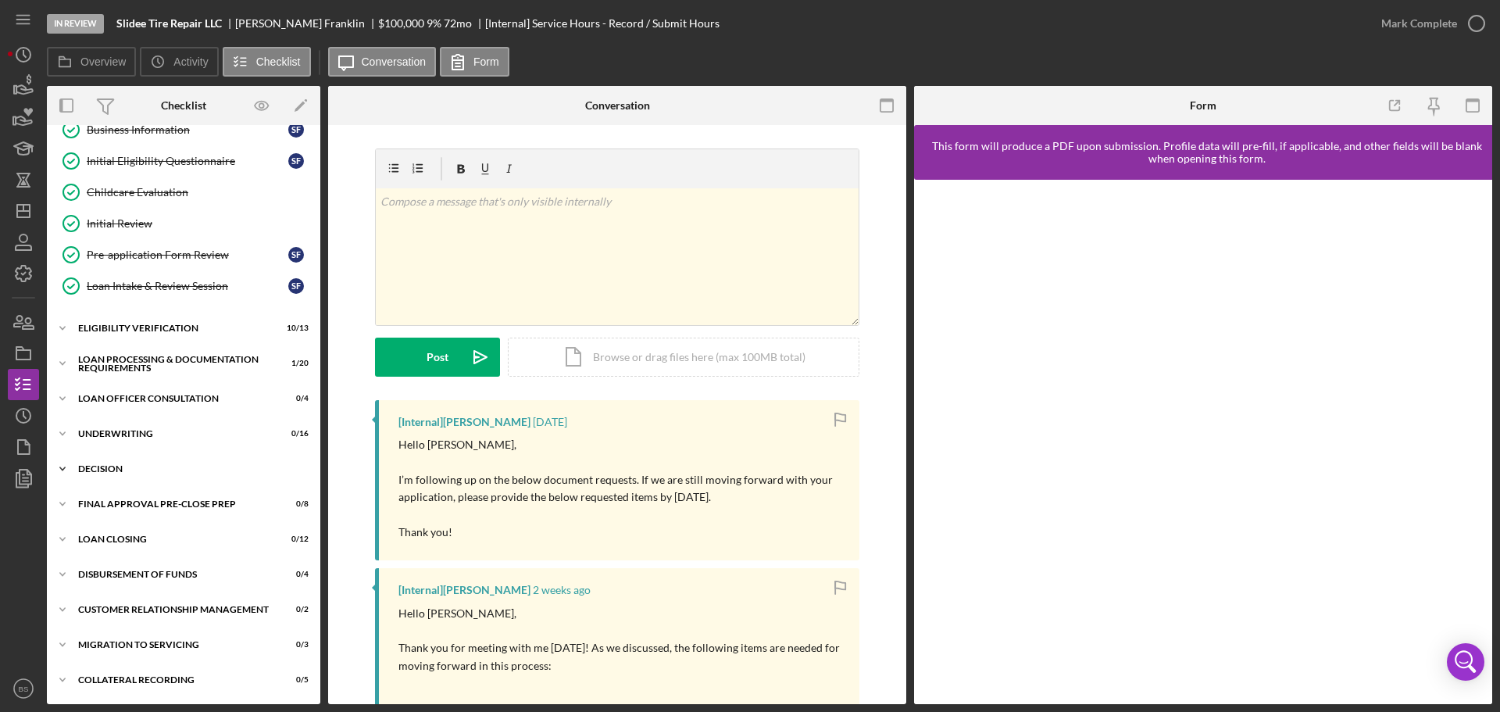
click at [130, 465] on div "Decision" at bounding box center [189, 468] width 223 height 9
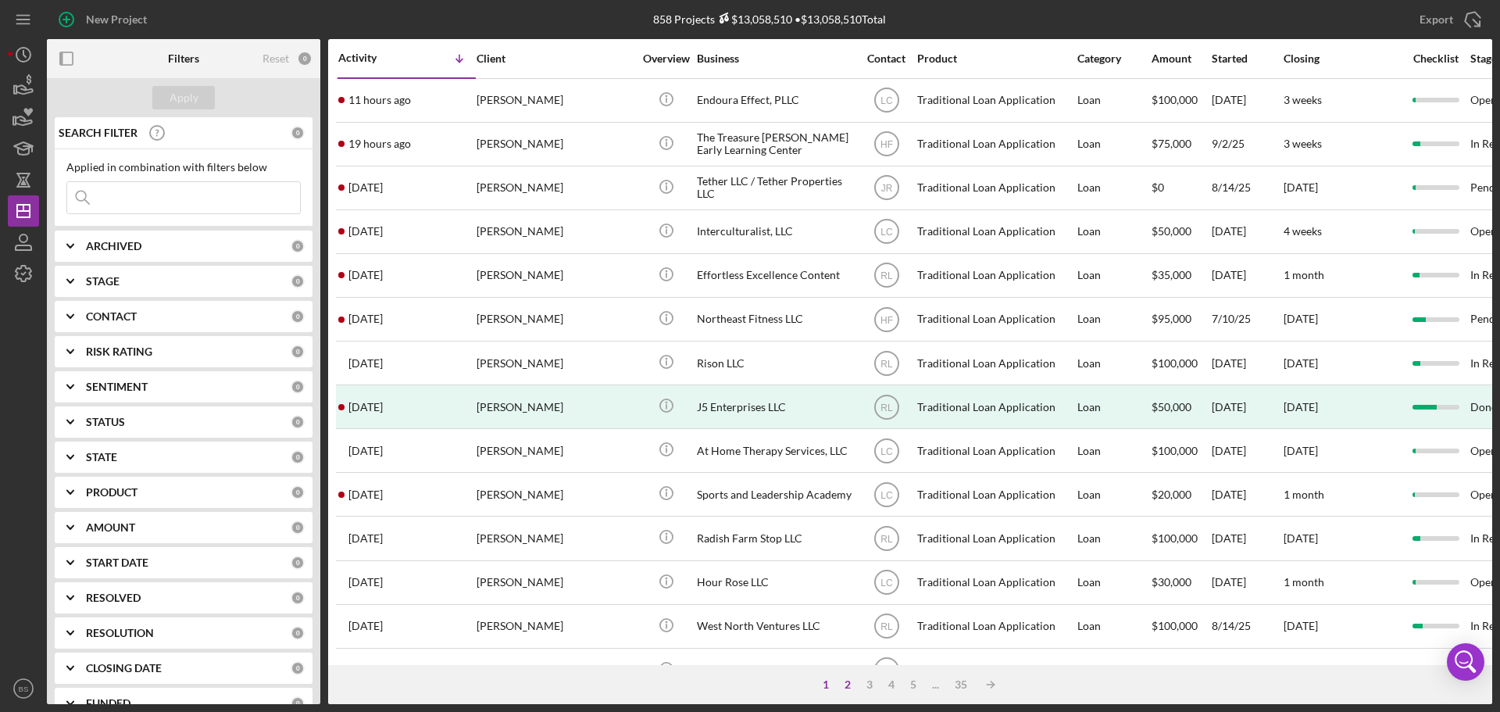
click at [844, 688] on div "2" at bounding box center [848, 684] width 22 height 12
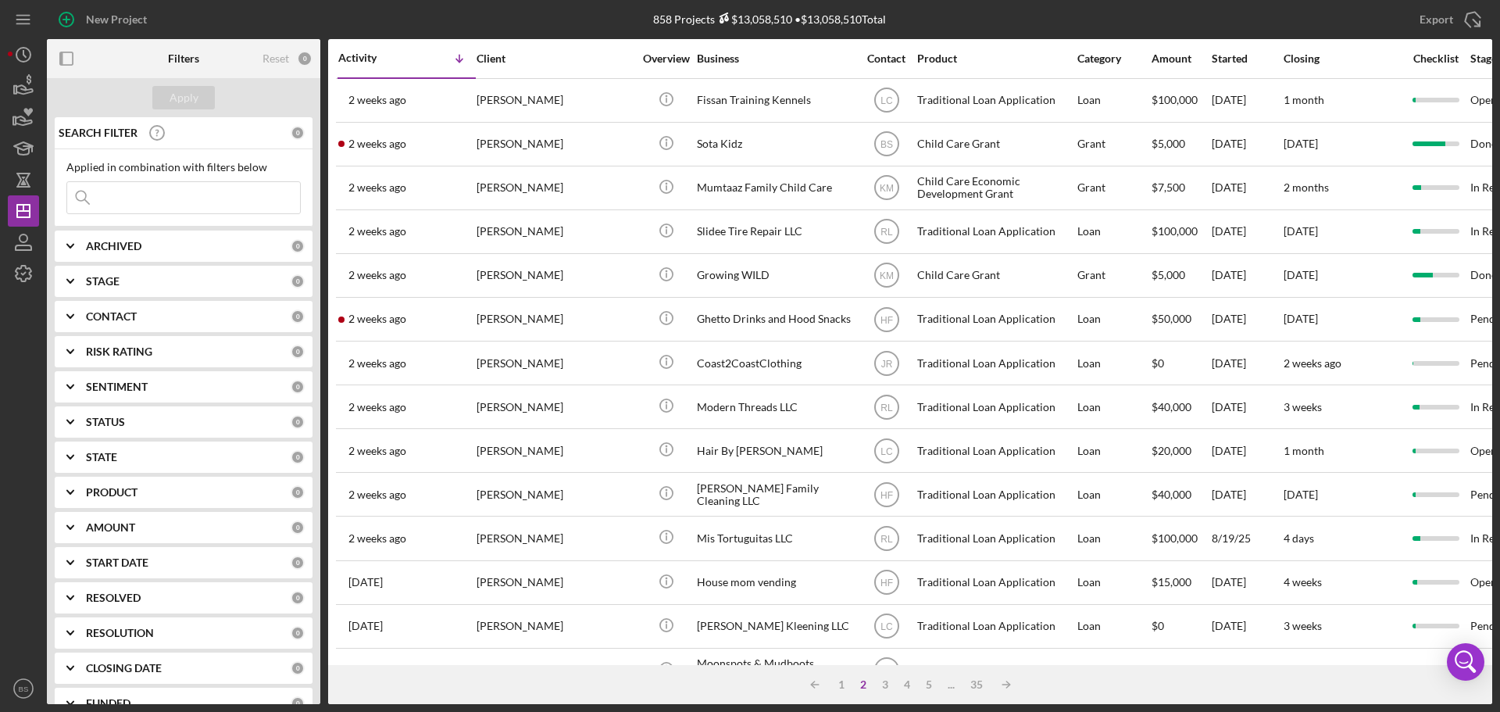
click at [598, 304] on div "[PERSON_NAME]" at bounding box center [555, 318] width 156 height 41
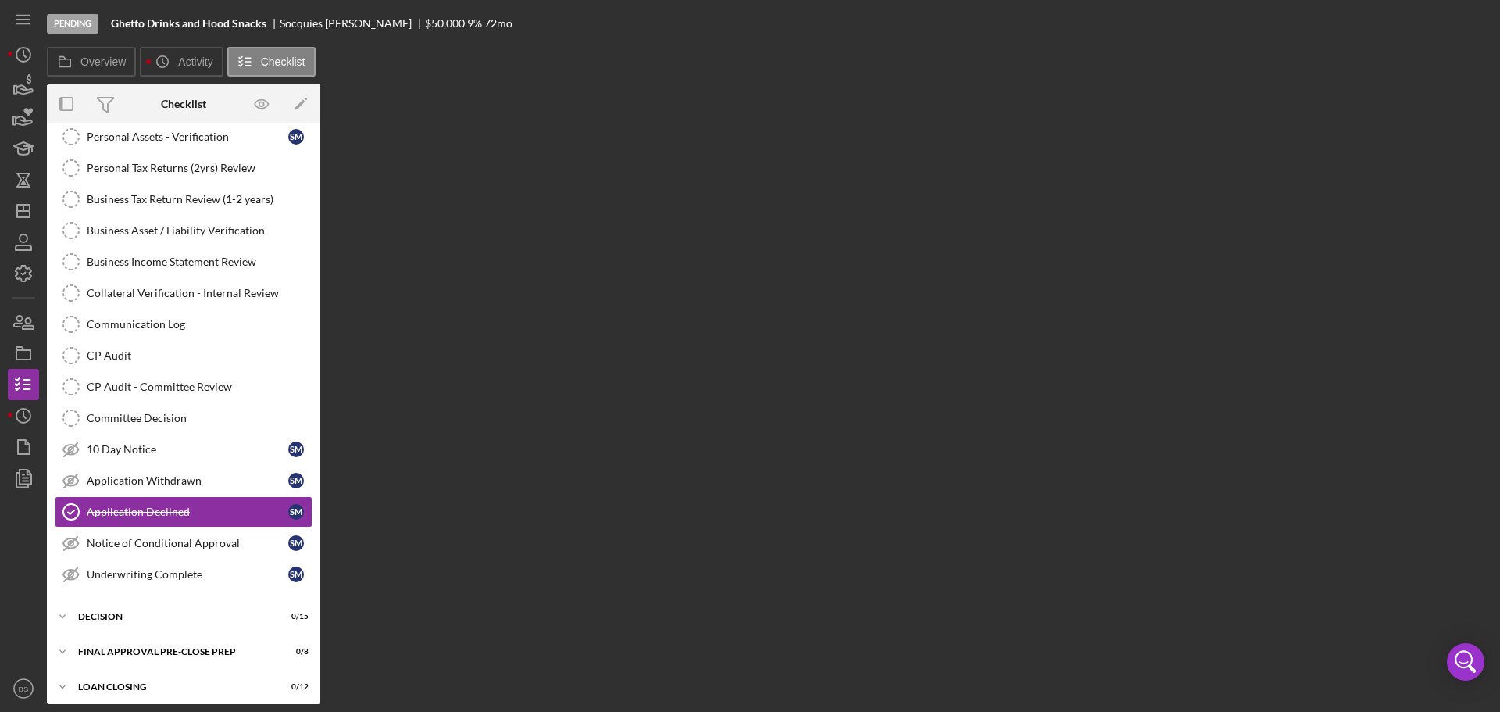
scroll to position [312, 0]
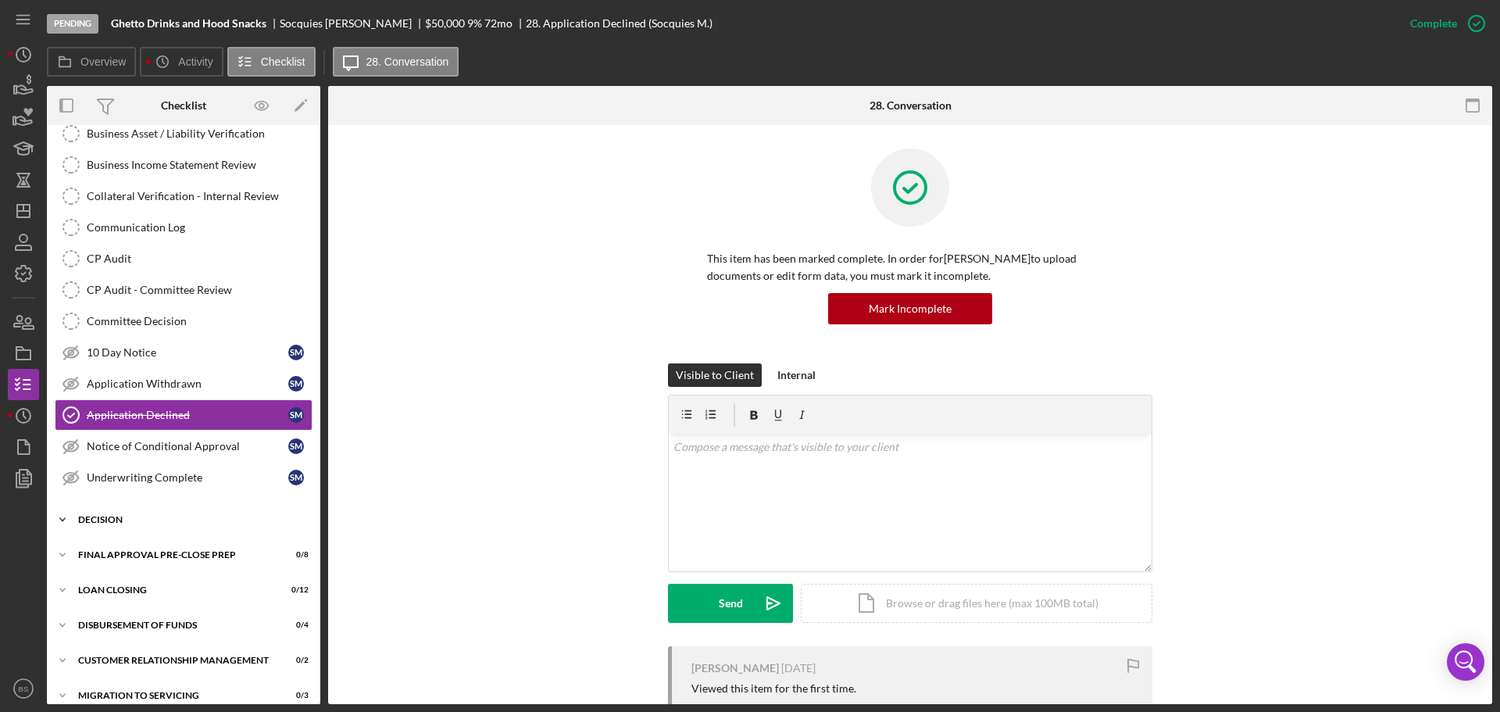
click at [185, 516] on div "Decision" at bounding box center [189, 519] width 223 height 9
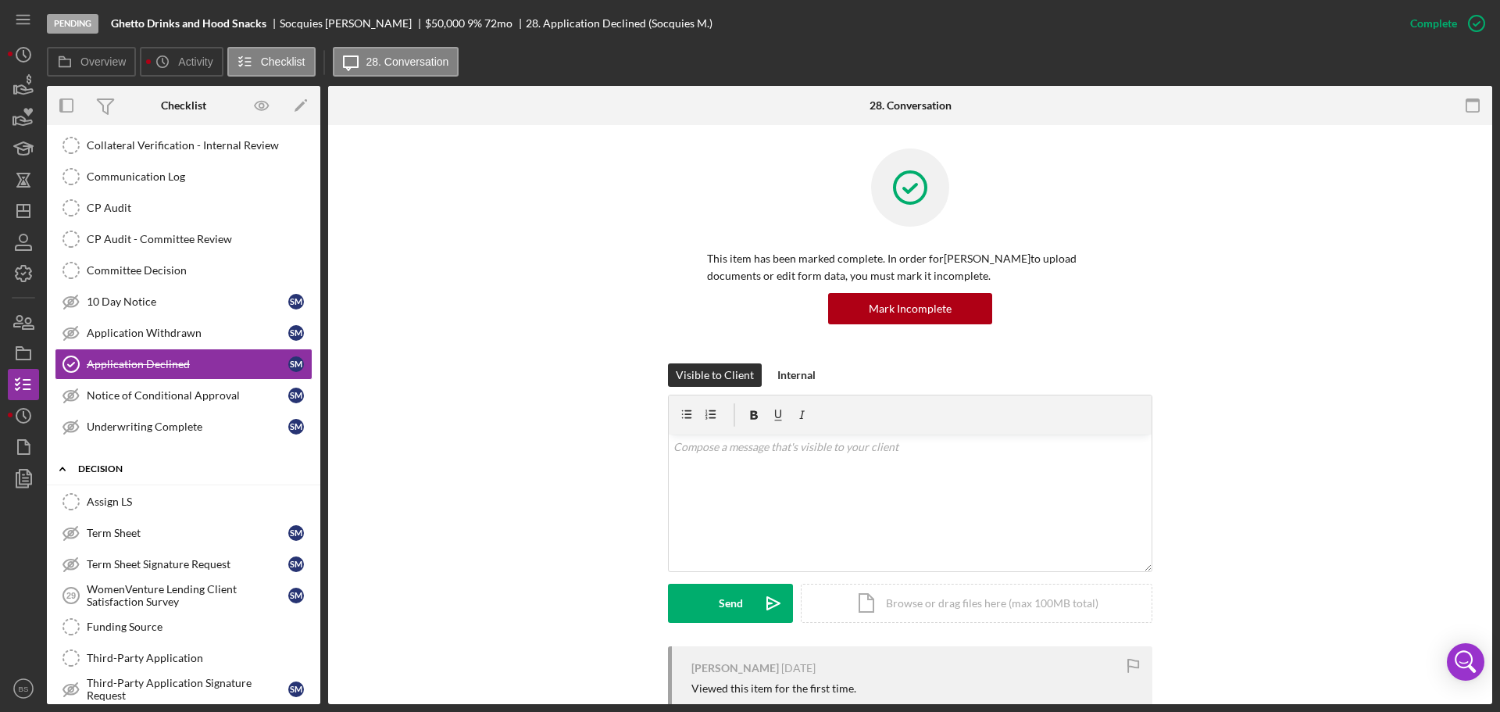
scroll to position [391, 0]
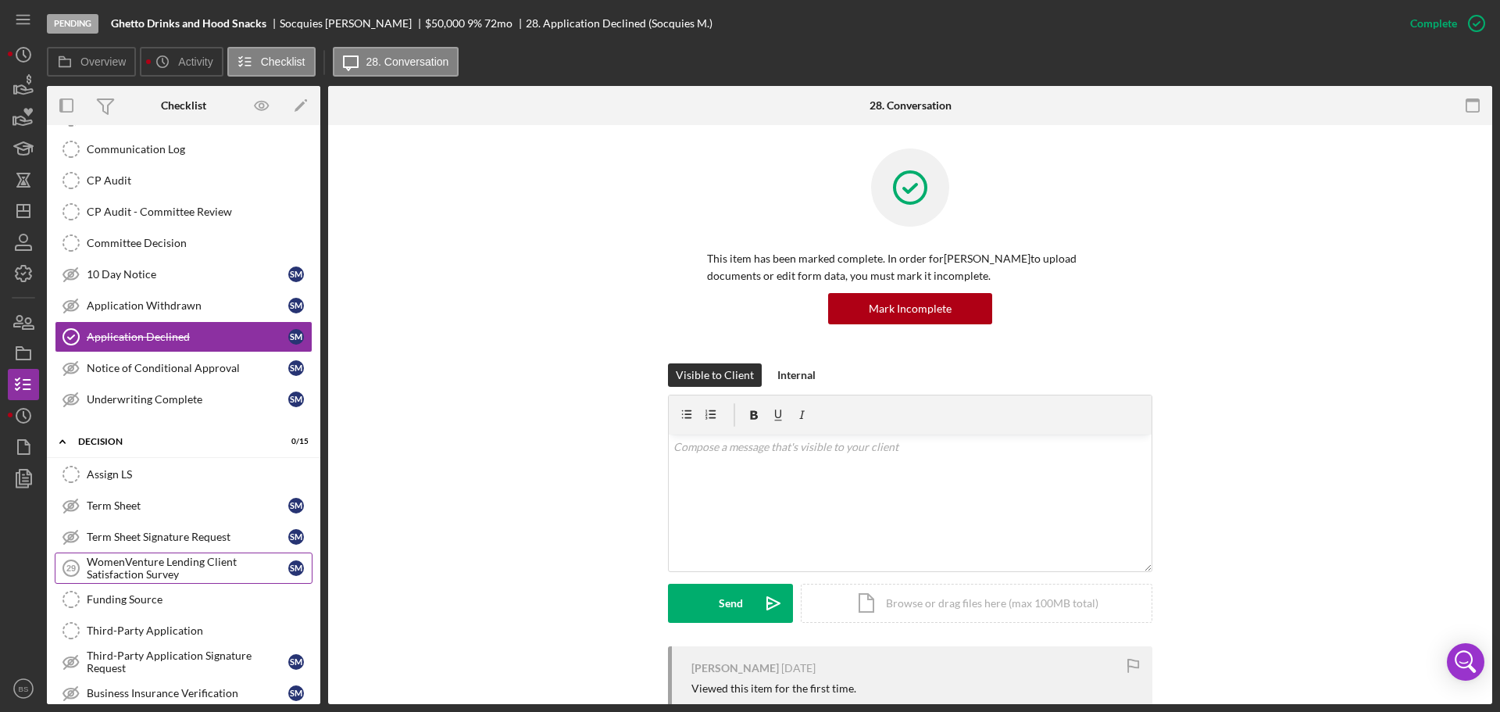
click at [187, 559] on div "WomenVenture Lending Client Satisfaction Survey" at bounding box center [188, 567] width 202 height 25
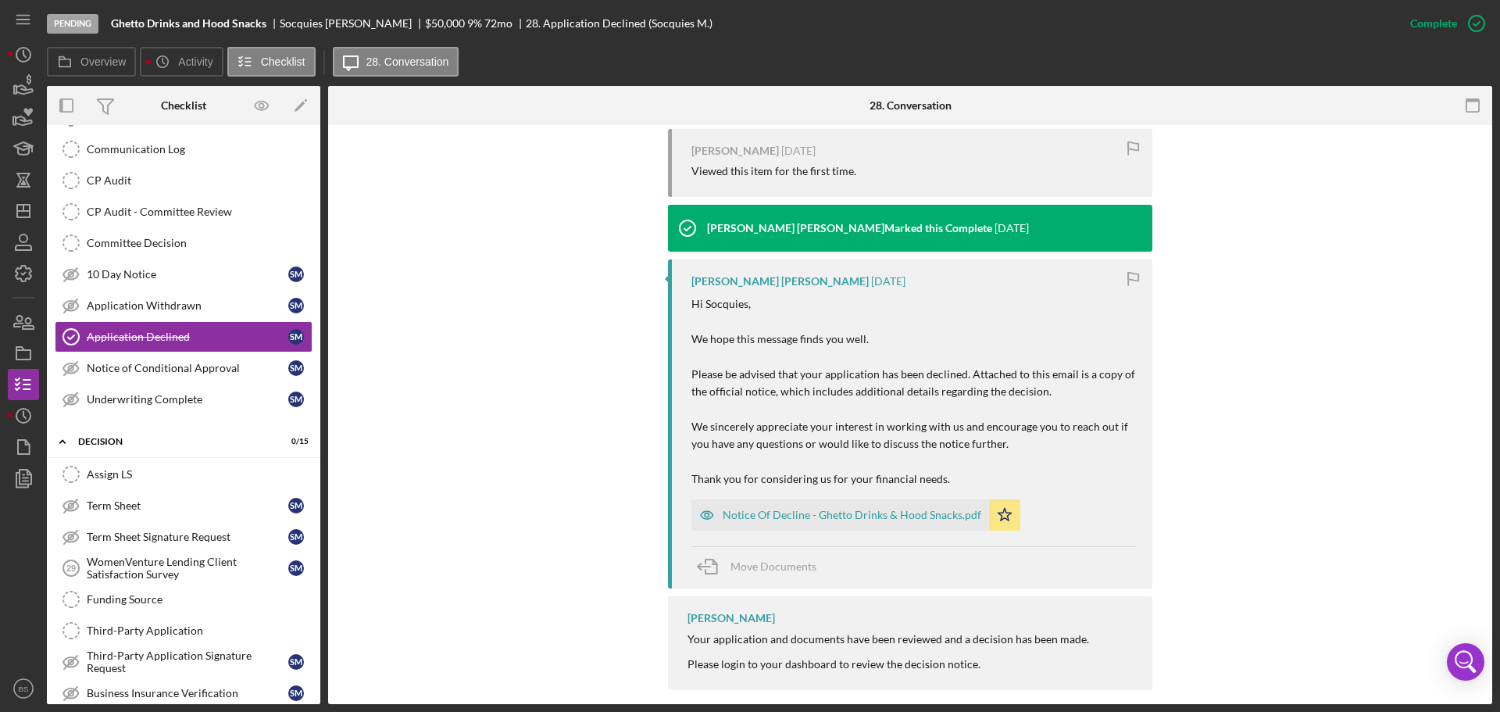
scroll to position [534, 0]
